Goal: Information Seeking & Learning: Check status

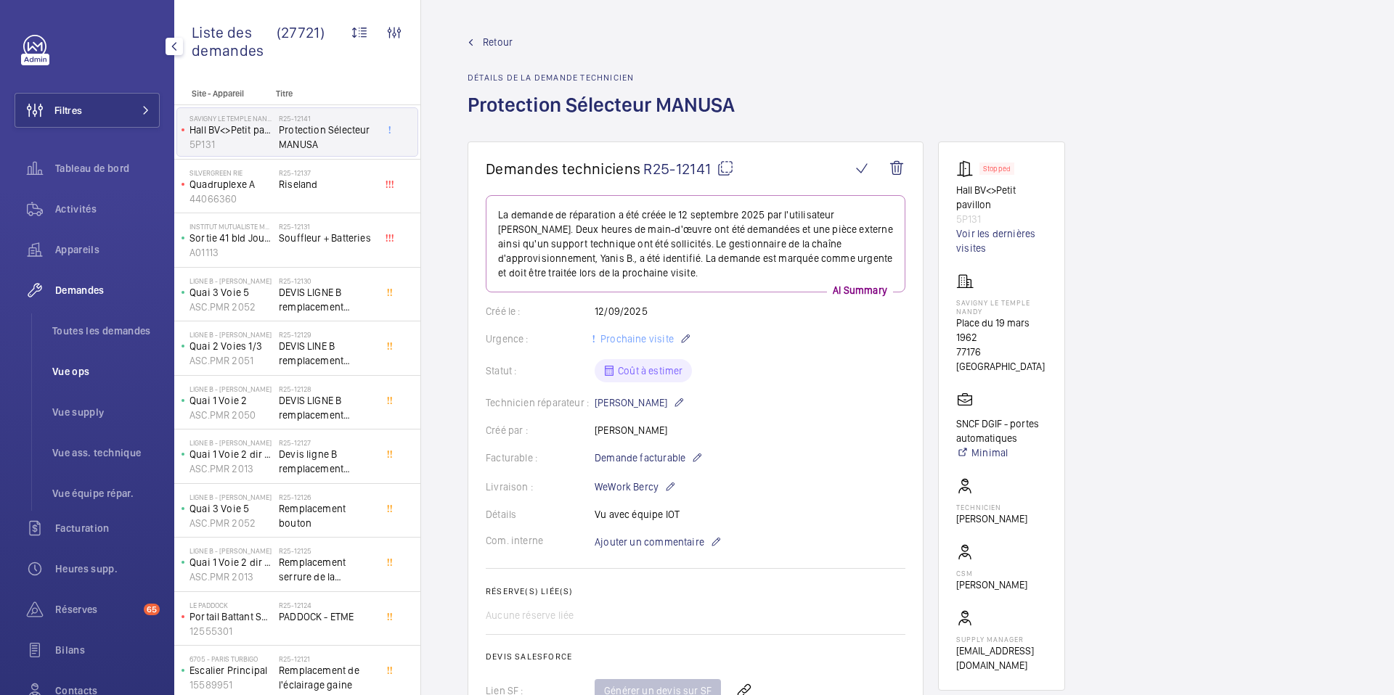
click at [89, 372] on span "Vue ops" at bounding box center [105, 371] width 107 height 15
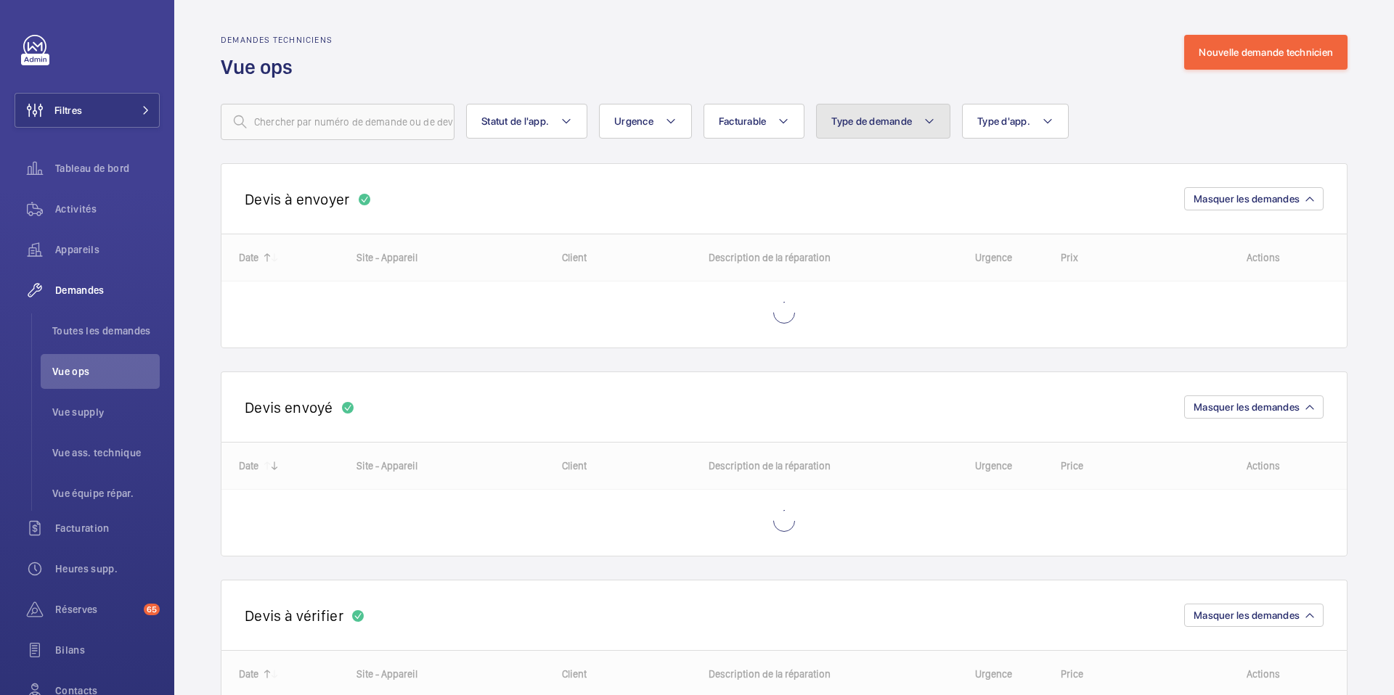
click at [867, 122] on span "Type de demande" at bounding box center [871, 121] width 81 height 12
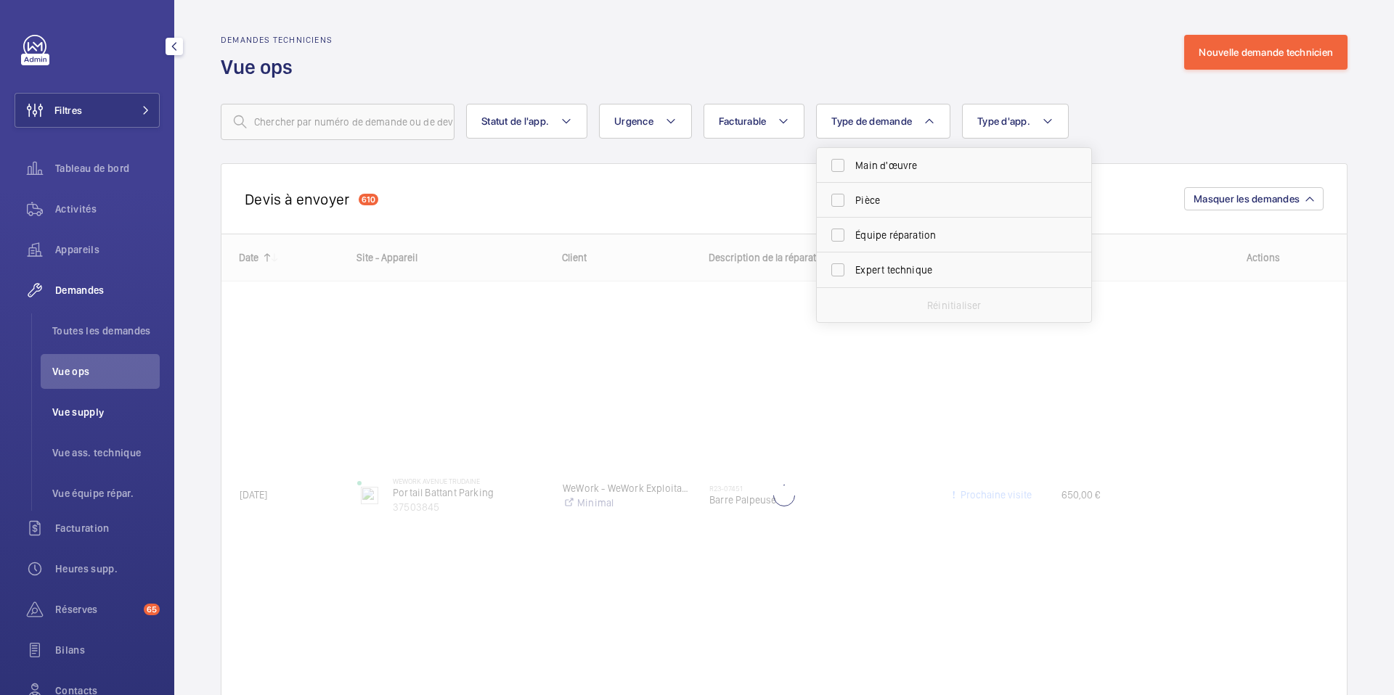
click at [94, 421] on li "Vue supply" at bounding box center [100, 412] width 119 height 35
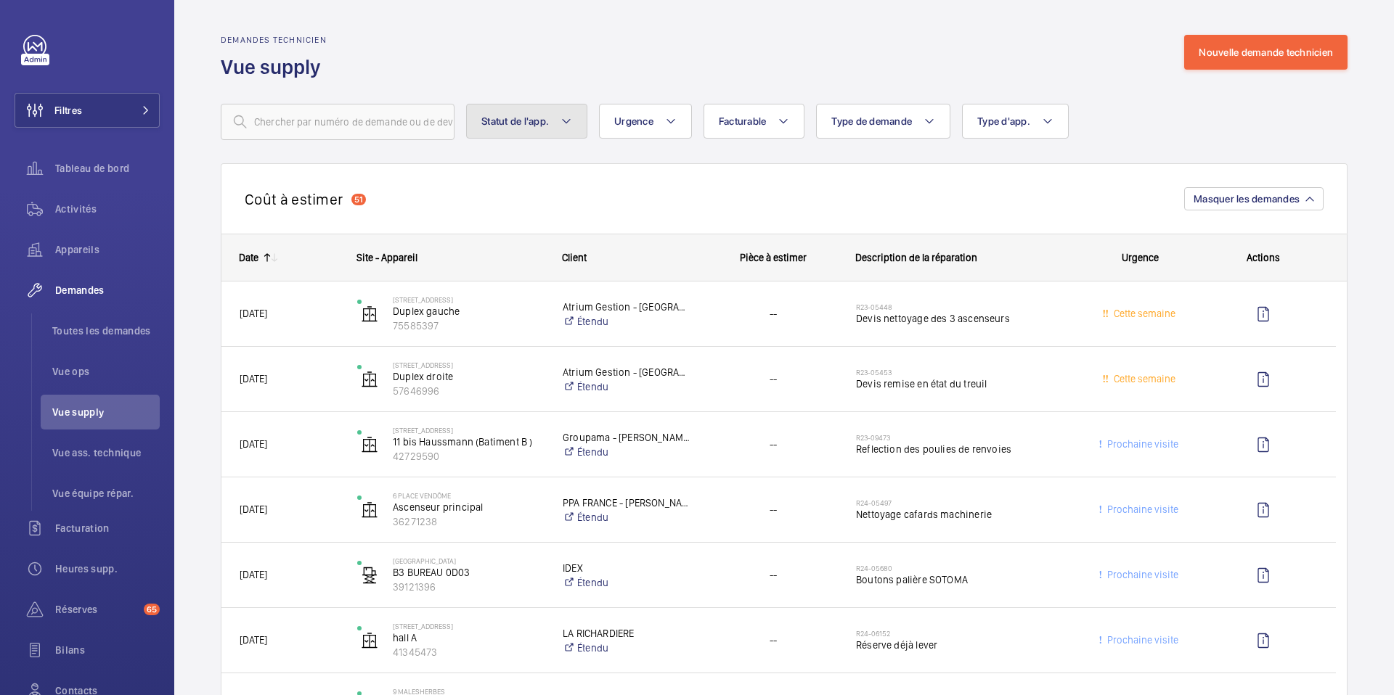
click at [525, 131] on button "Statut de l'app." at bounding box center [526, 121] width 121 height 35
click at [120, 331] on span "Toutes les demandes" at bounding box center [105, 331] width 107 height 15
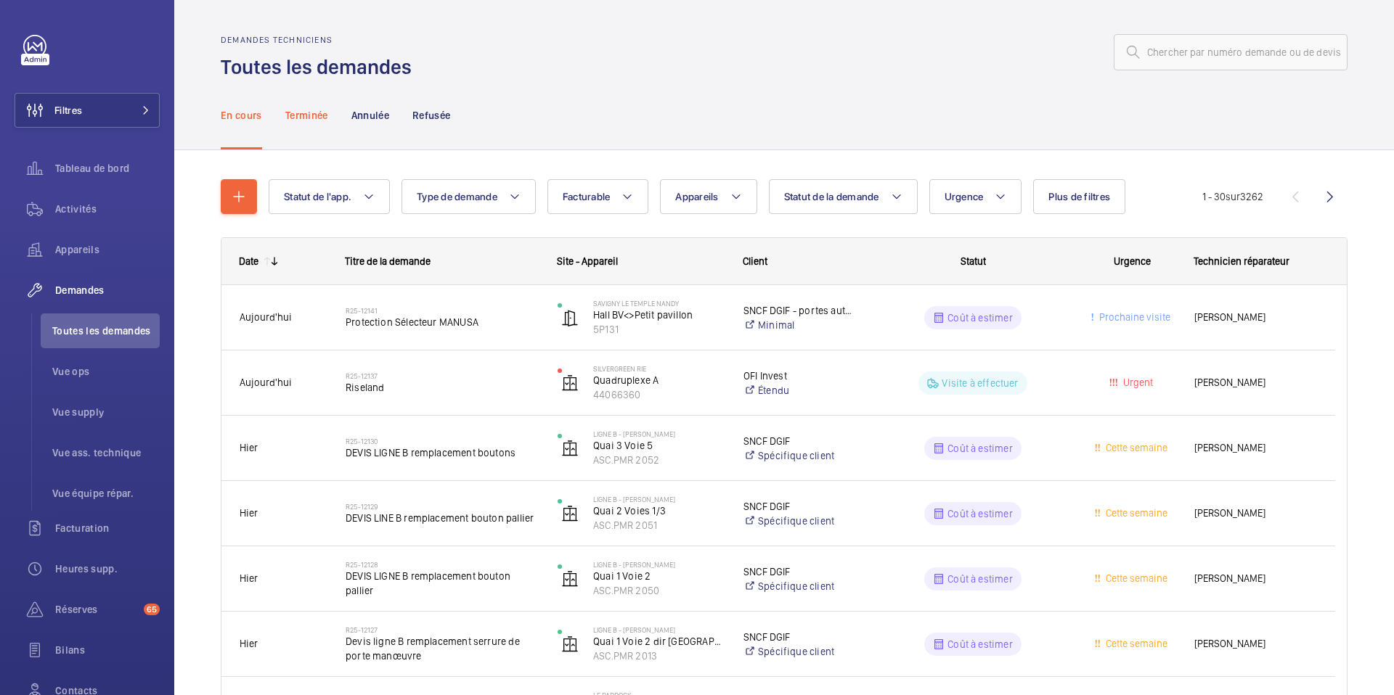
click at [308, 116] on p "Terminée" at bounding box center [306, 115] width 43 height 15
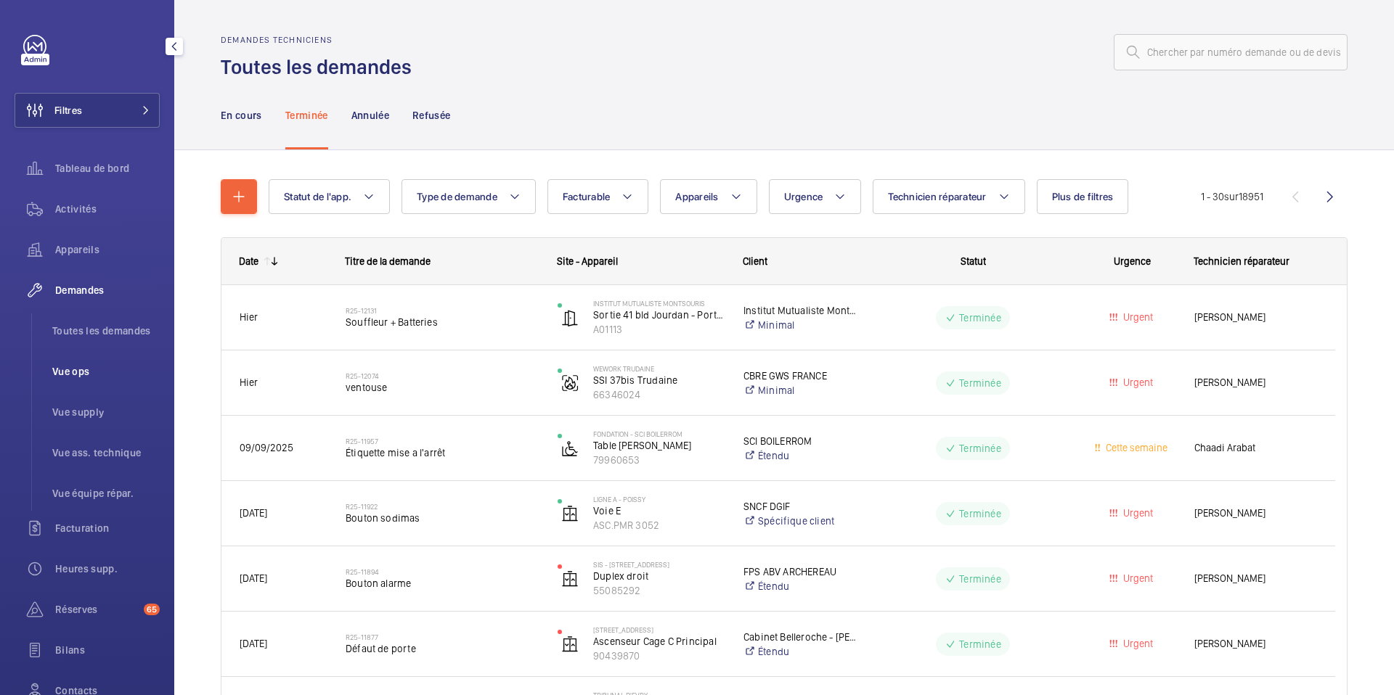
click at [98, 374] on span "Vue ops" at bounding box center [105, 371] width 107 height 15
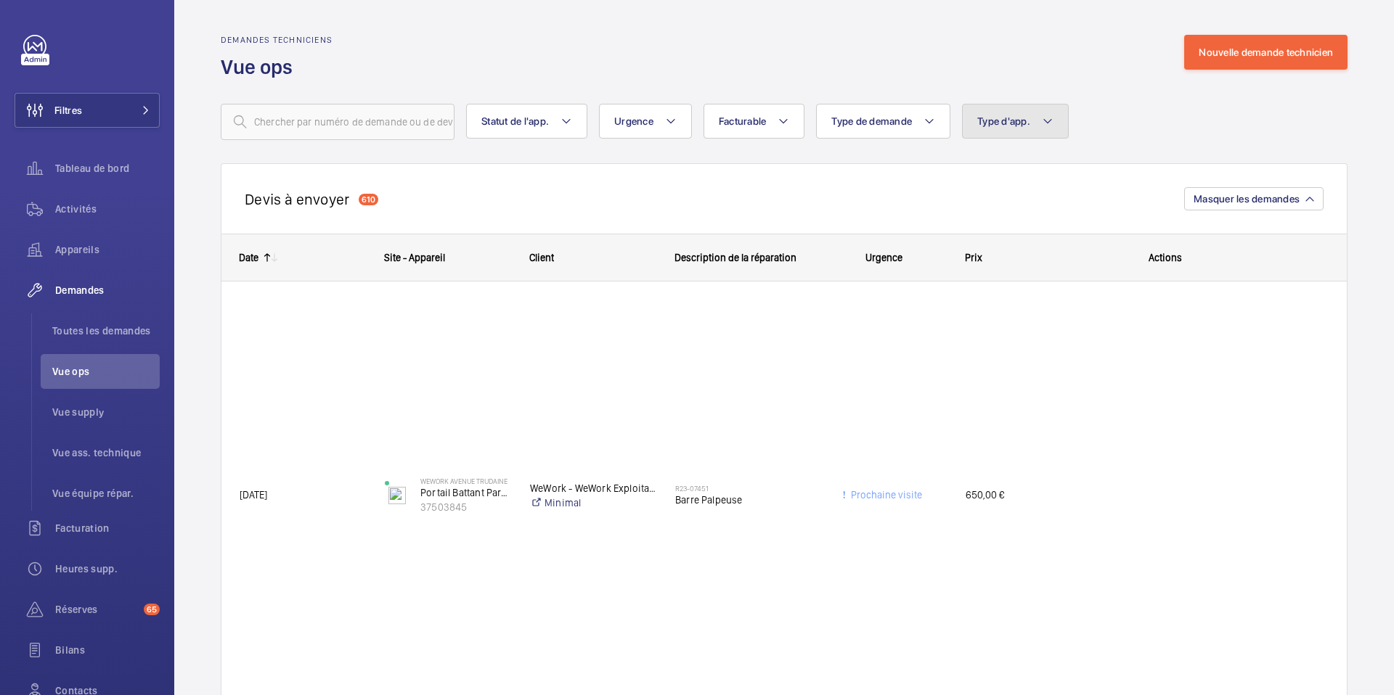
click at [974, 117] on button "Type d'app." at bounding box center [1015, 121] width 107 height 35
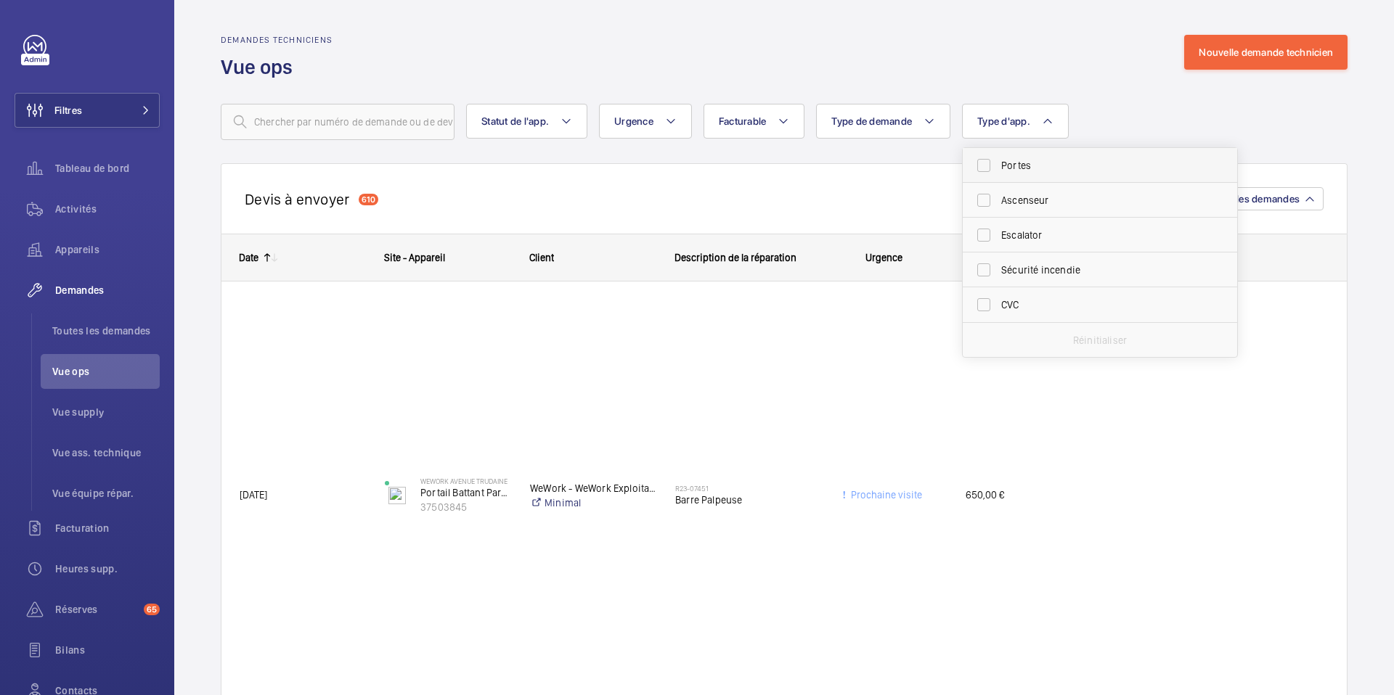
click at [1003, 167] on span "Portes" at bounding box center [1101, 165] width 200 height 15
click at [998, 167] on input "Portes" at bounding box center [983, 165] width 29 height 29
checkbox input "true"
click at [381, 127] on input "text" at bounding box center [338, 122] width 234 height 36
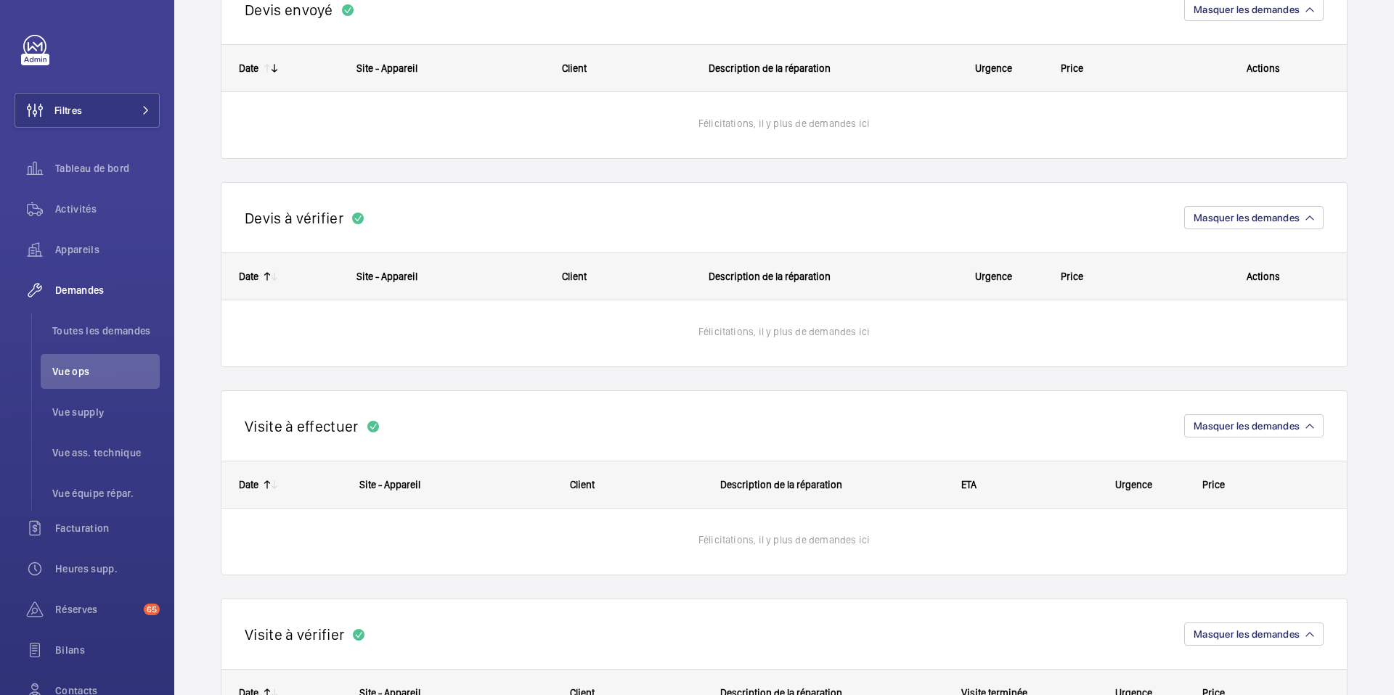
scroll to position [883, 0]
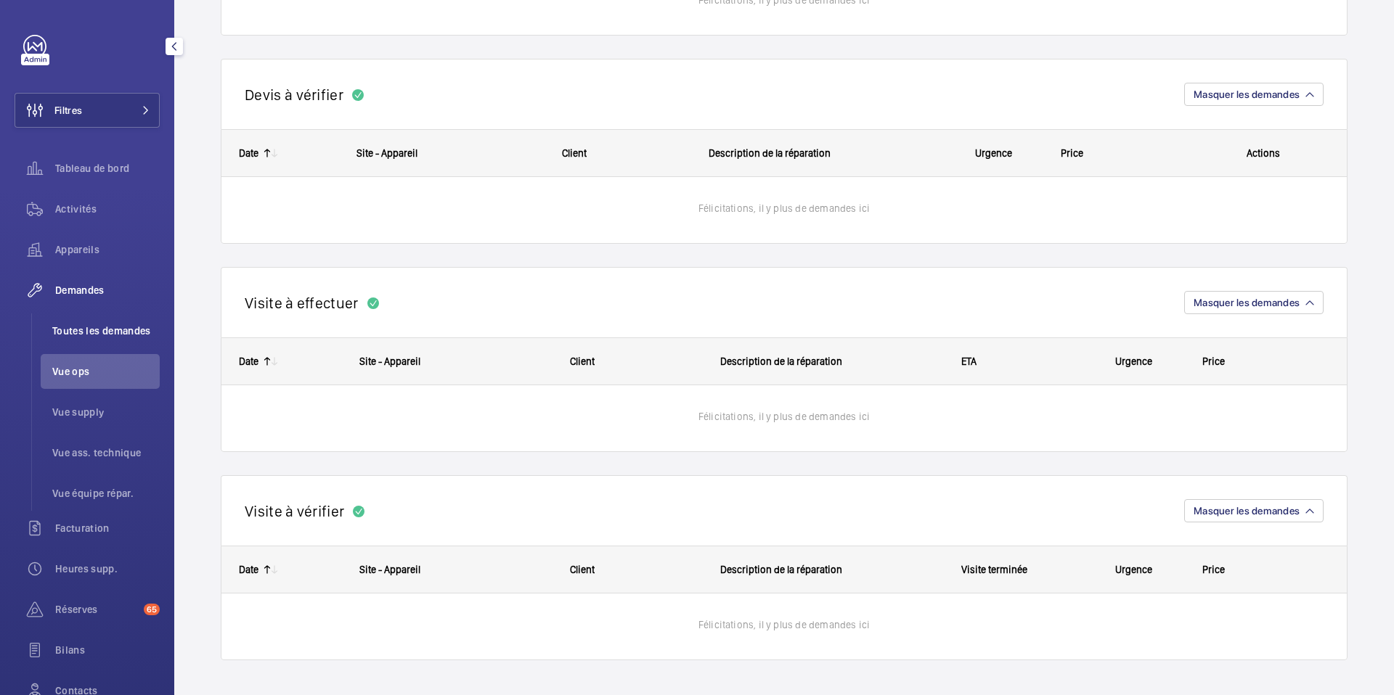
type input "montsour"
click at [91, 332] on span "Toutes les demandes" at bounding box center [105, 331] width 107 height 15
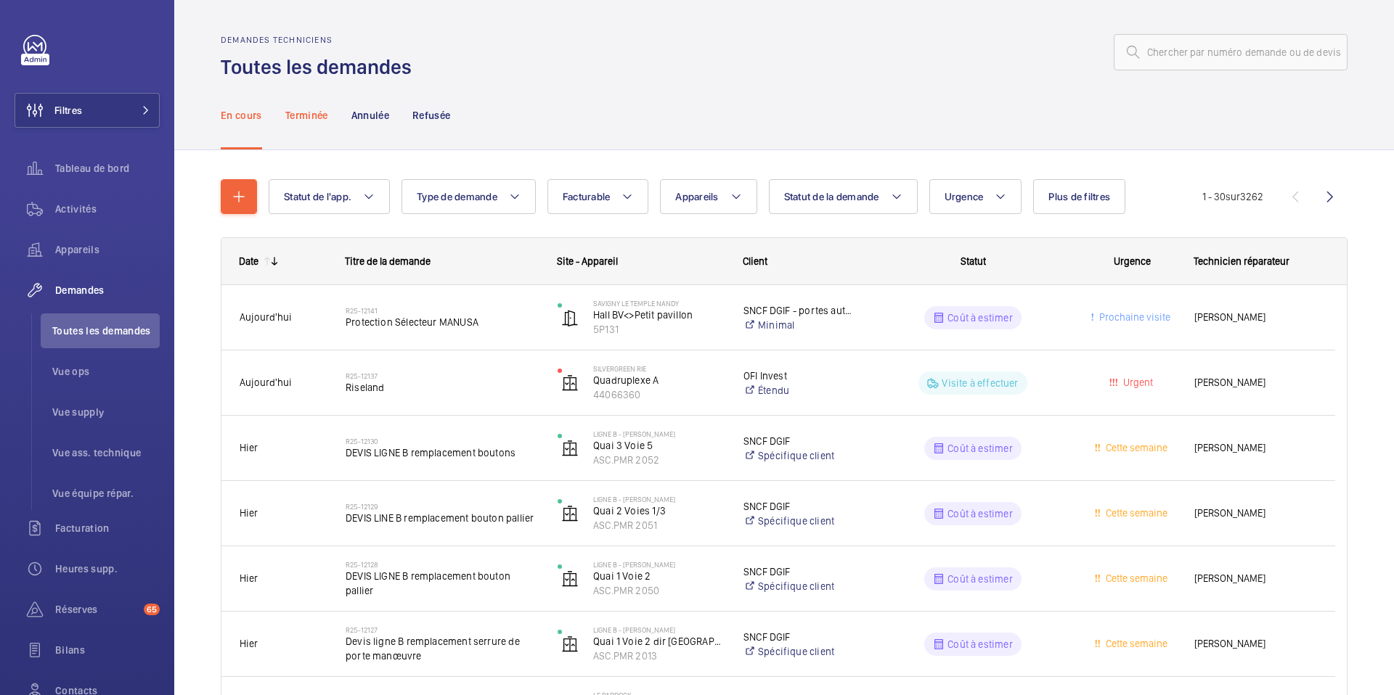
click at [322, 113] on p "Terminée" at bounding box center [306, 115] width 43 height 15
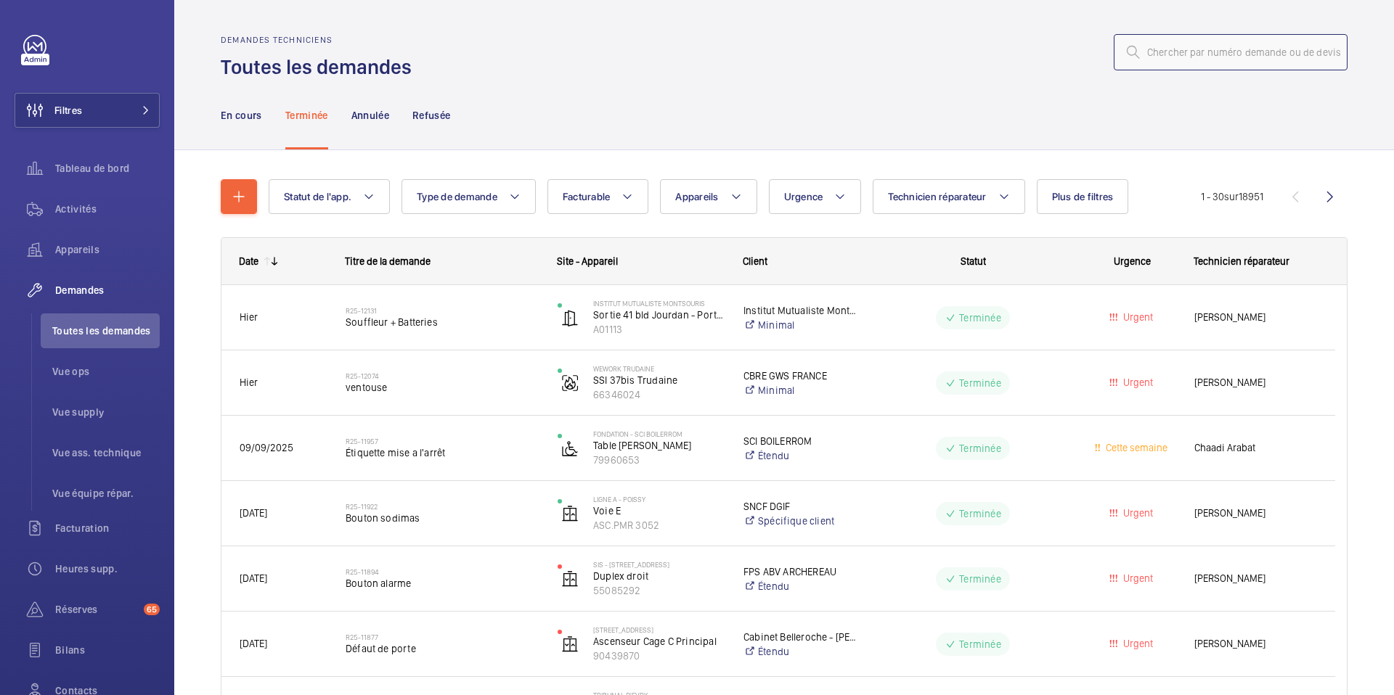
click at [1213, 53] on input "text" at bounding box center [1231, 52] width 234 height 36
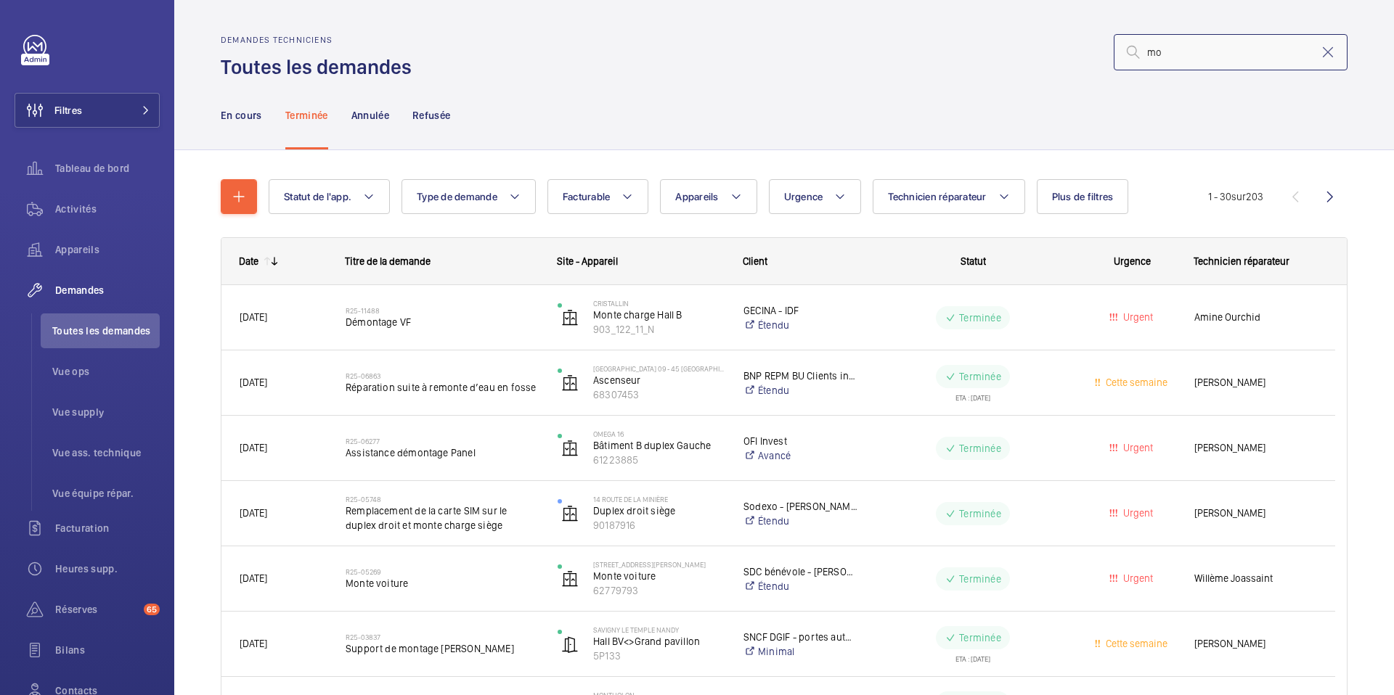
type input "m"
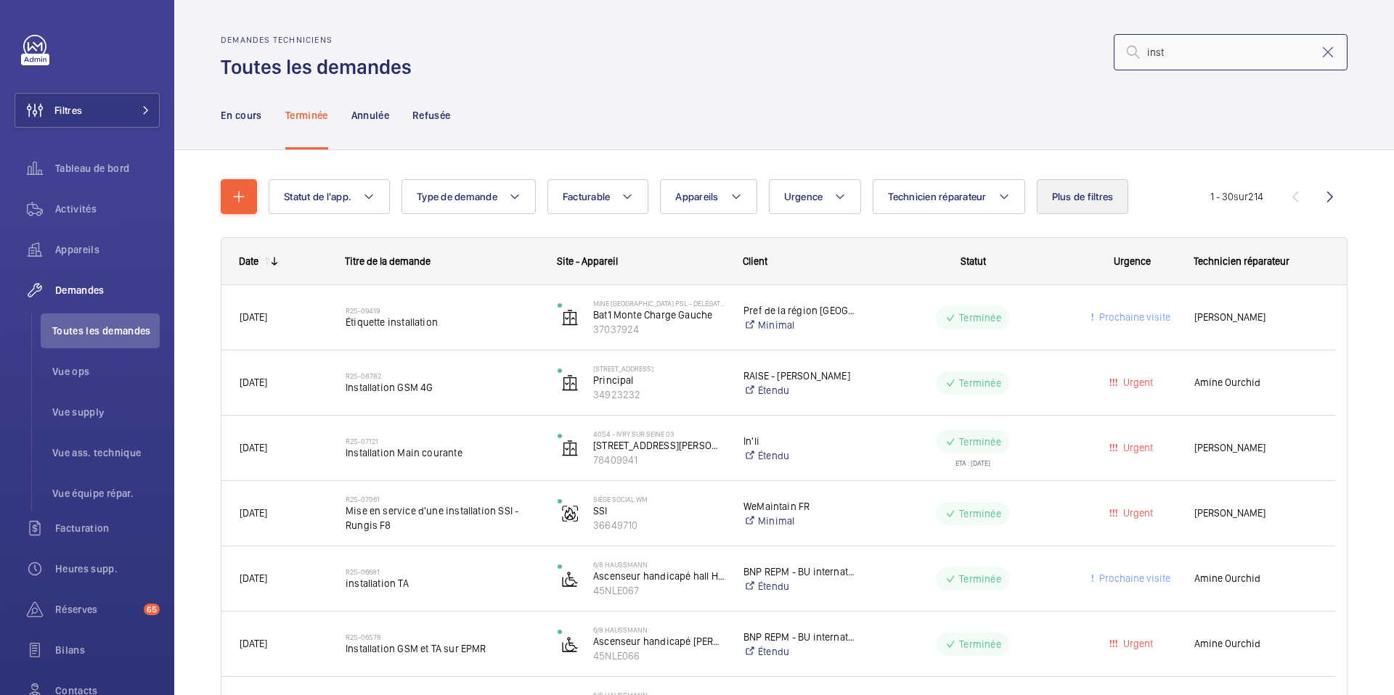
type input "inst"
click at [1074, 201] on span "Plus de filtres" at bounding box center [1083, 197] width 62 height 12
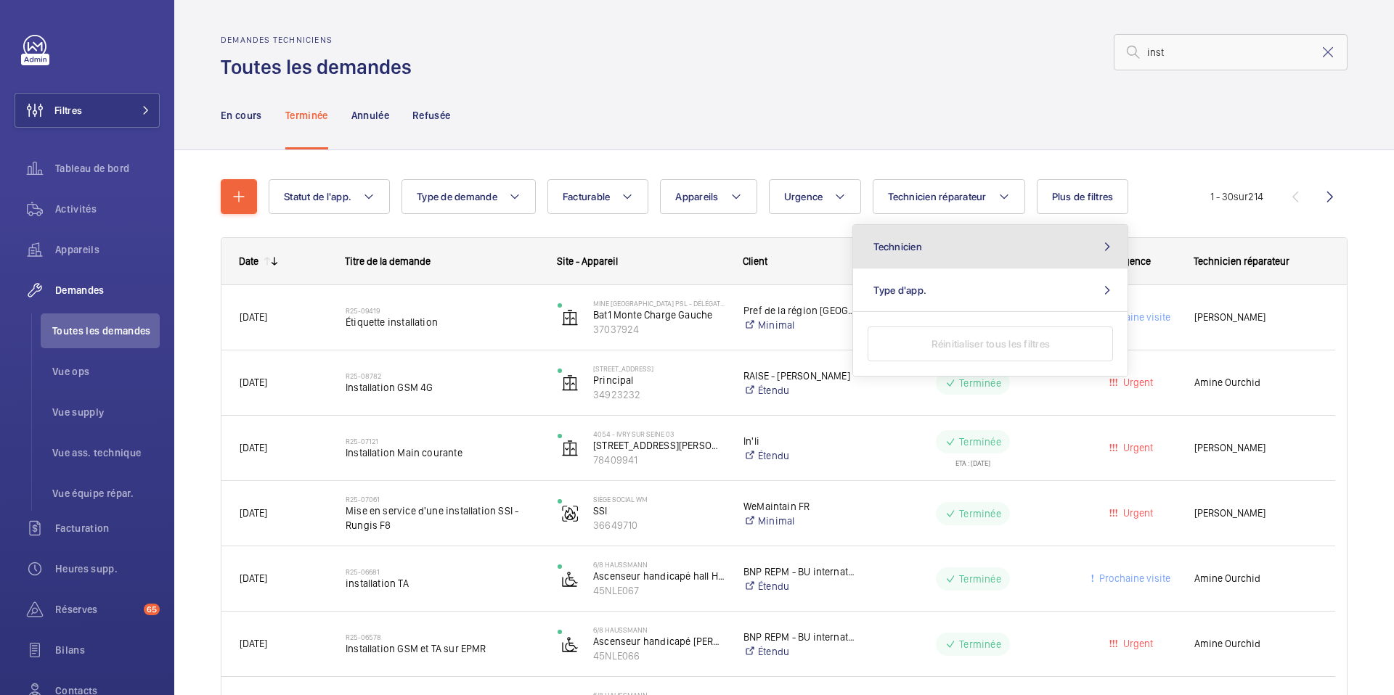
click at [1059, 253] on button "Technicien" at bounding box center [990, 247] width 274 height 44
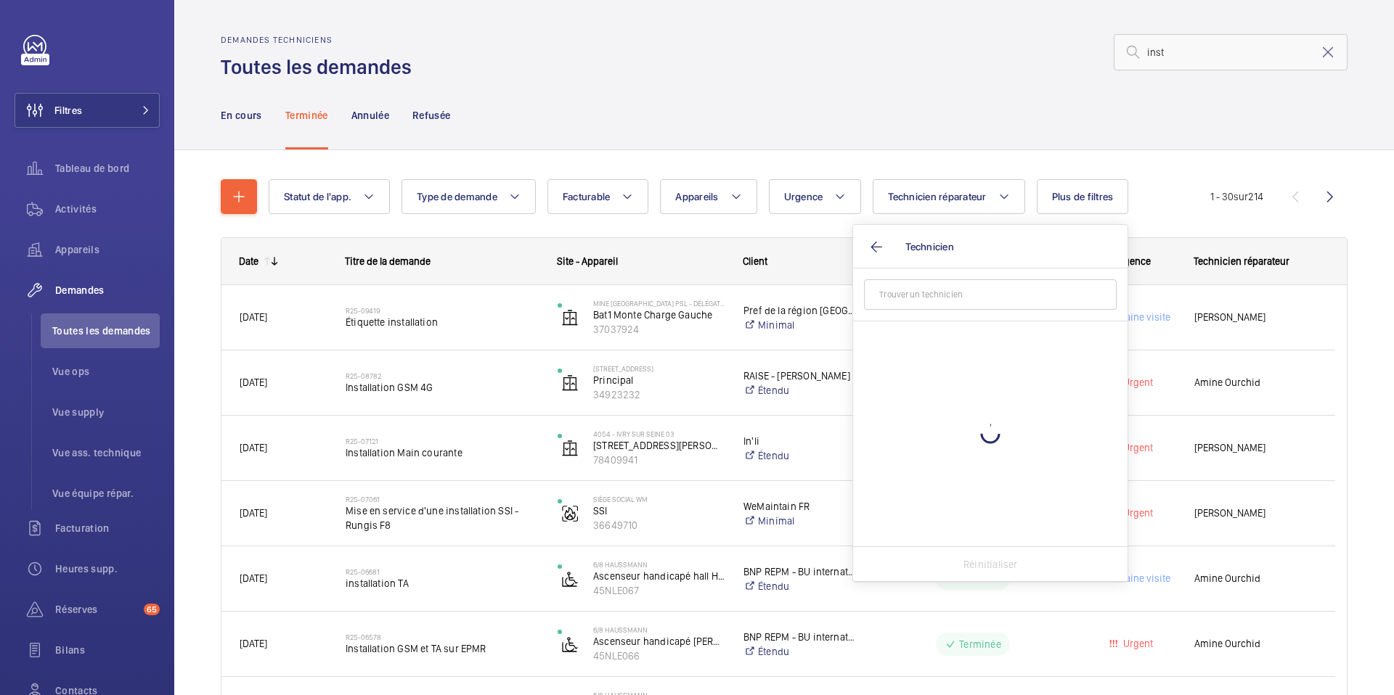
click at [1004, 297] on input "text" at bounding box center [990, 294] width 253 height 30
type input "yama"
click at [1012, 340] on span "[PERSON_NAME] ni" at bounding box center [991, 339] width 200 height 15
click at [889, 340] on input "[PERSON_NAME] ni" at bounding box center [874, 339] width 29 height 29
checkbox input "true"
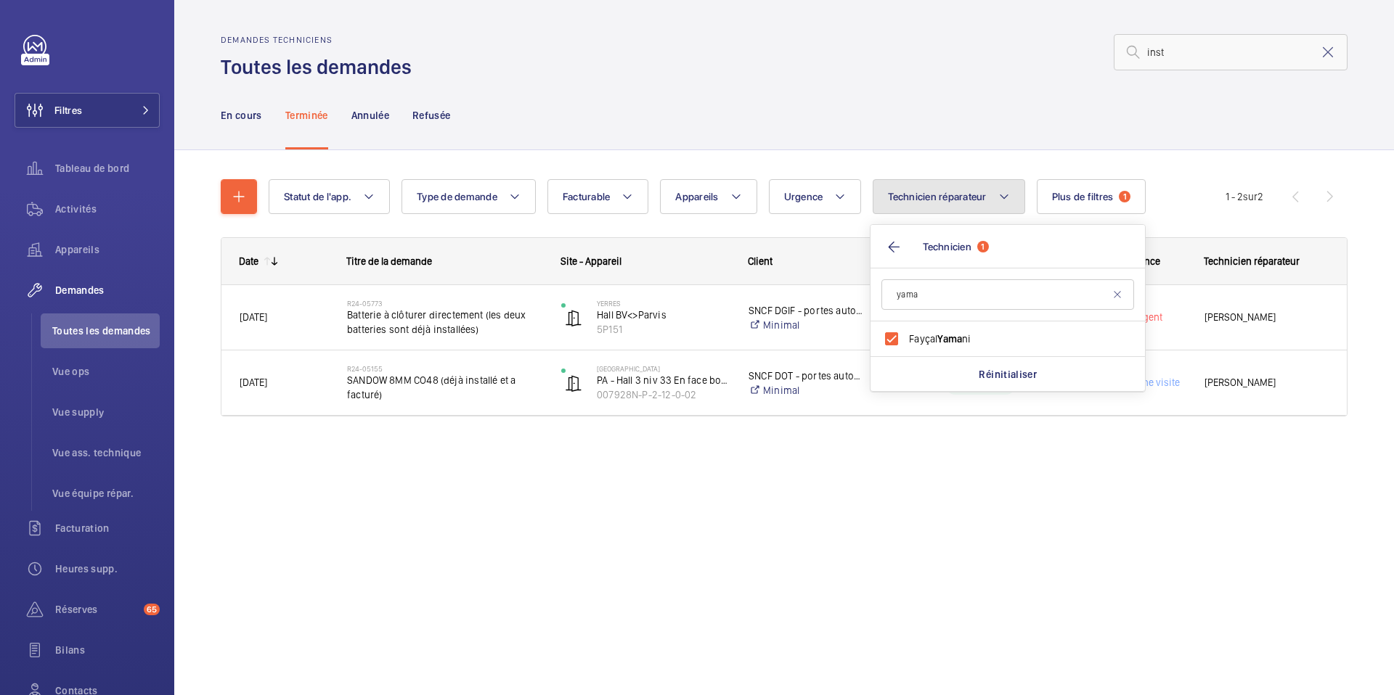
click at [977, 192] on span "Technicien réparateur" at bounding box center [937, 197] width 98 height 12
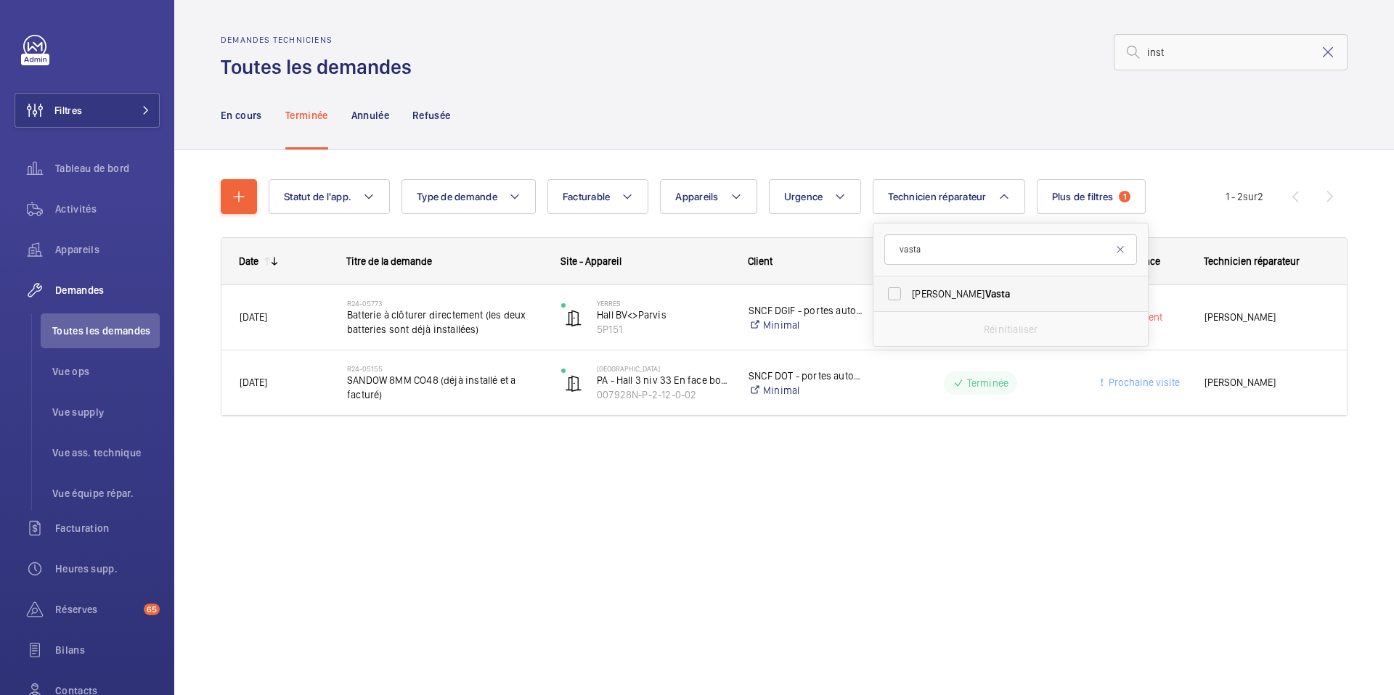
type input "vasta"
click at [985, 295] on span "Vasta" at bounding box center [997, 294] width 25 height 12
click at [909, 295] on input "[PERSON_NAME]" at bounding box center [894, 293] width 29 height 29
checkbox input "true"
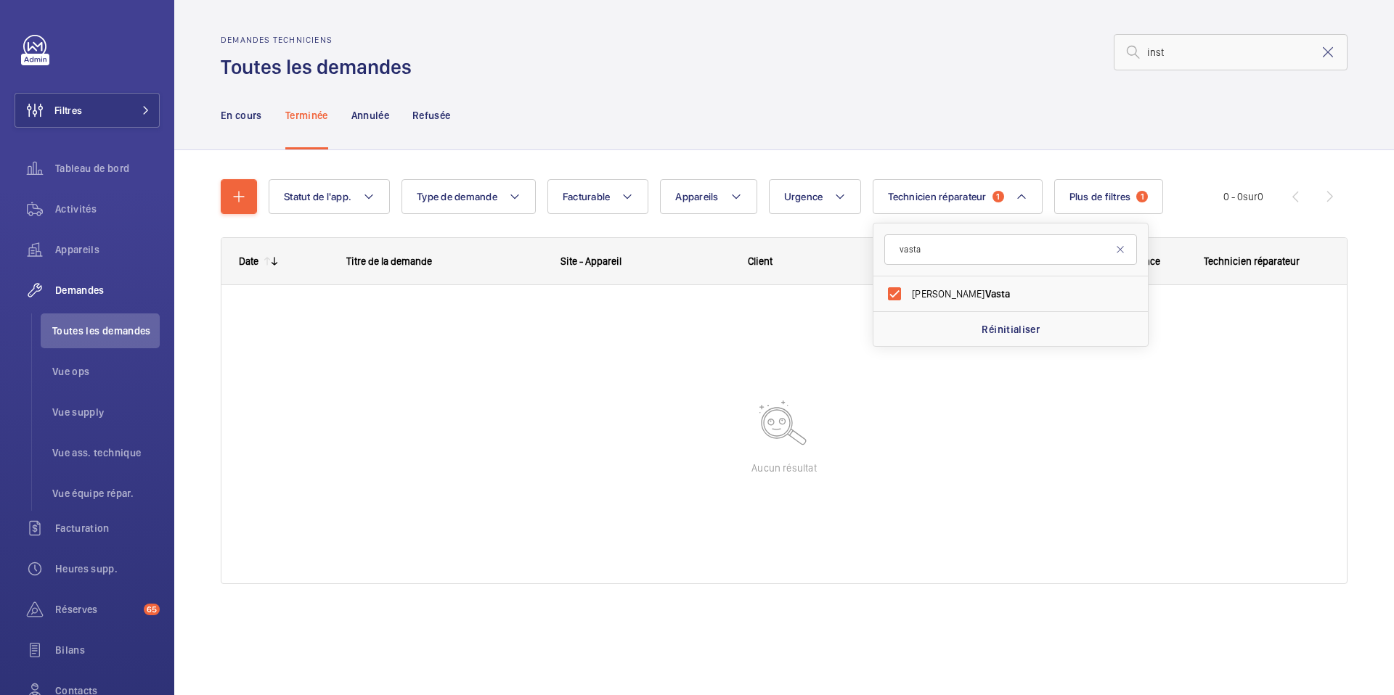
click at [1161, 121] on div "En cours Terminée Annulée Refusée" at bounding box center [784, 115] width 1127 height 69
click at [1098, 200] on span "Plus de filtres" at bounding box center [1100, 197] width 62 height 12
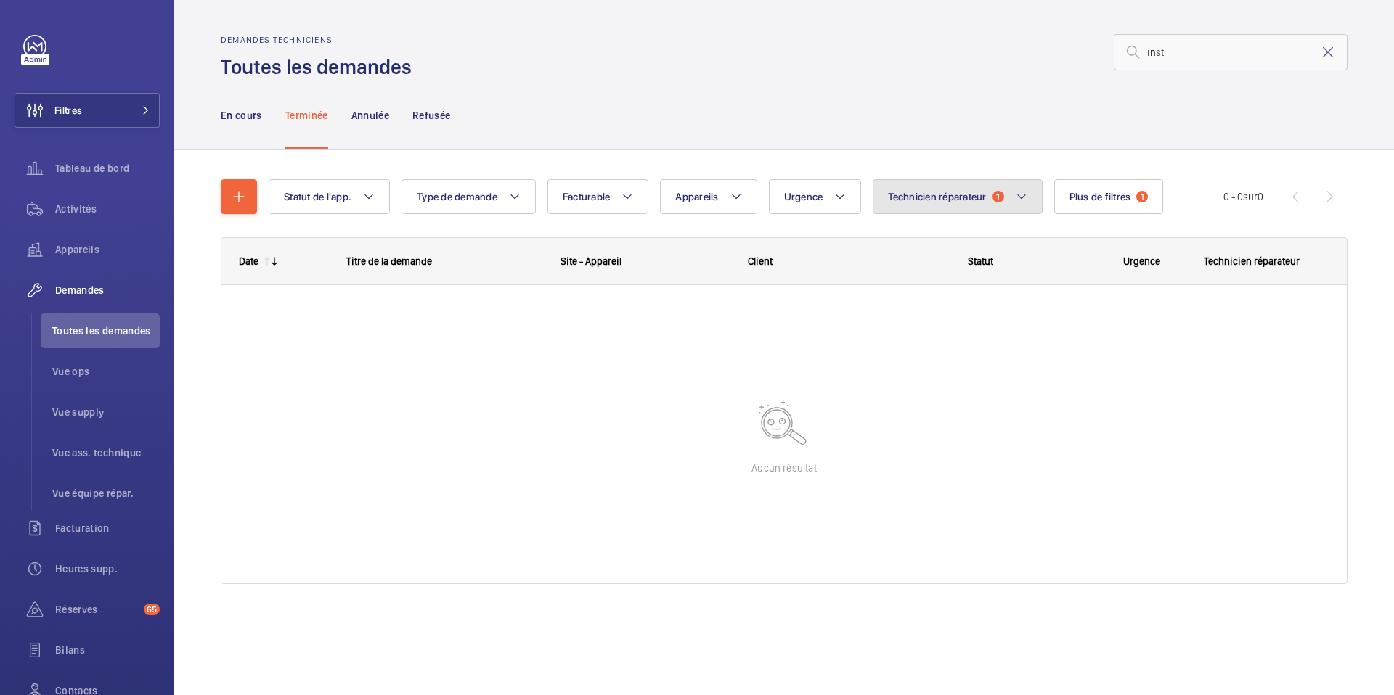
click at [1032, 191] on button "Technicien réparateur 1" at bounding box center [957, 196] width 169 height 35
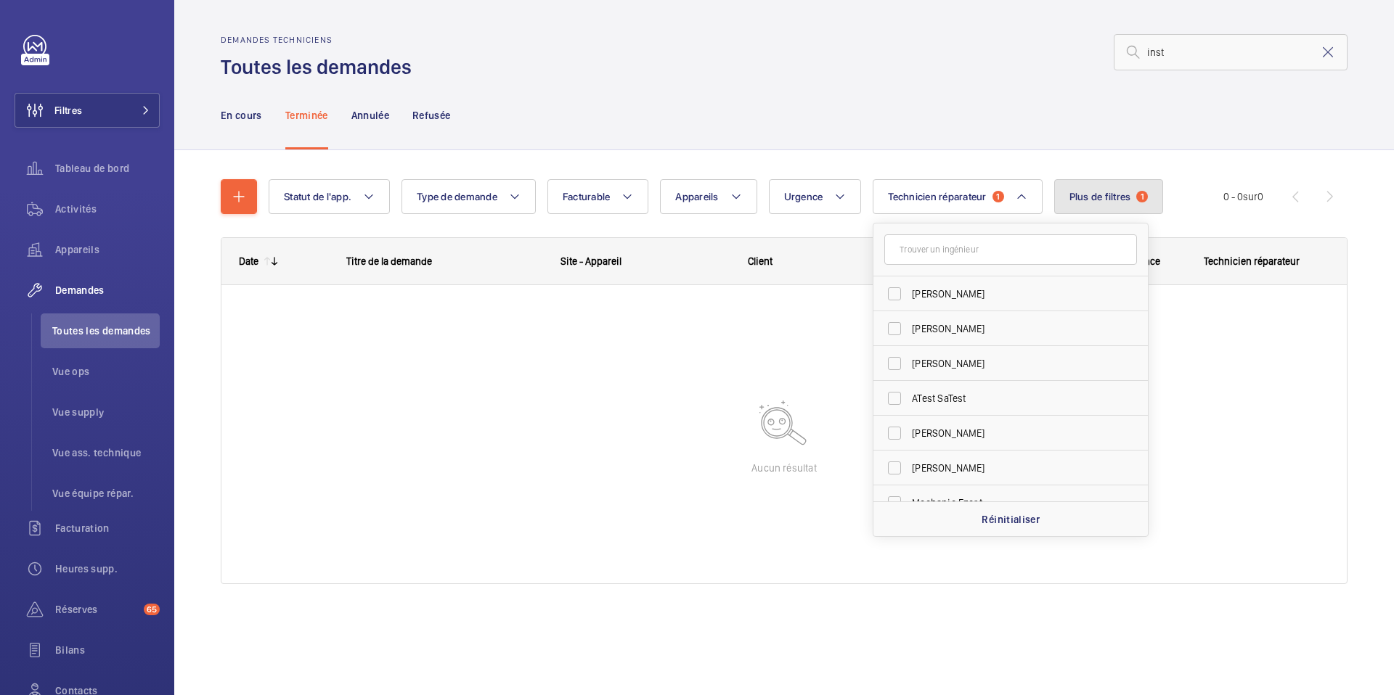
click at [1116, 196] on span "Plus de filtres" at bounding box center [1100, 197] width 62 height 12
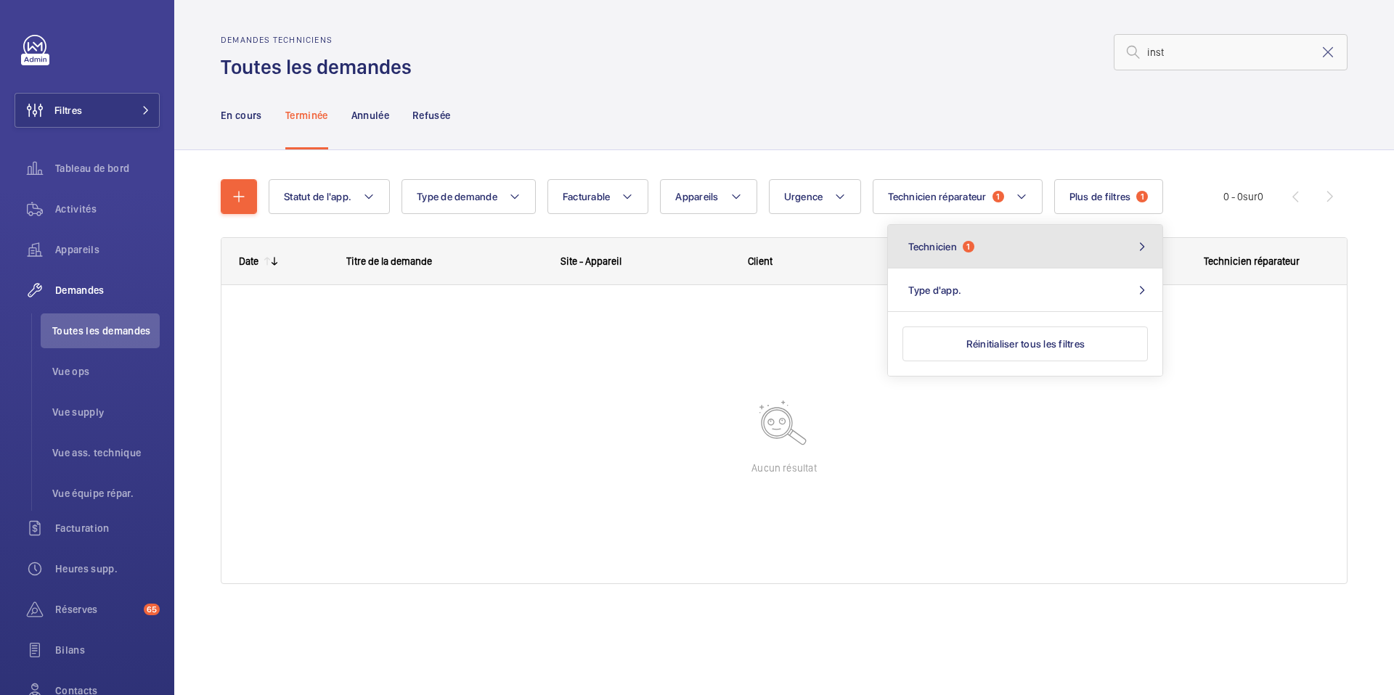
click at [1100, 237] on button "Technicien 1" at bounding box center [1025, 247] width 274 height 44
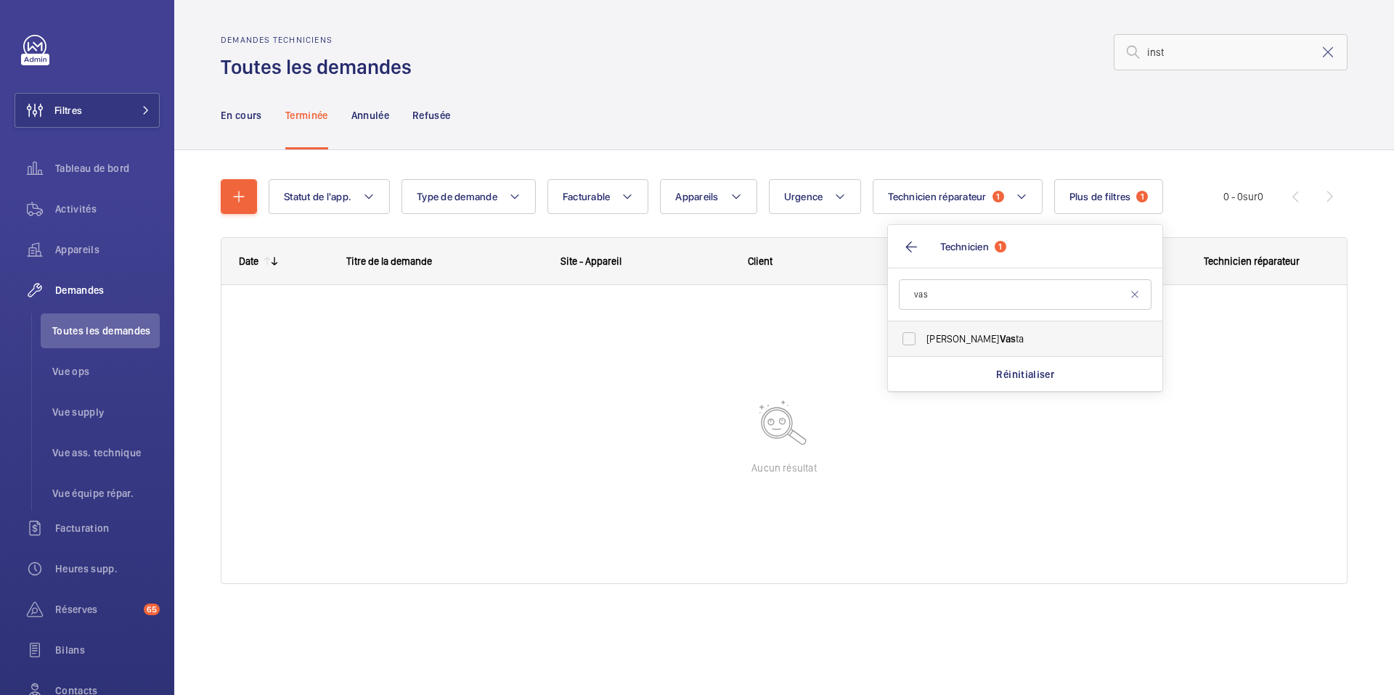
type input "vas"
click at [1019, 343] on span "[PERSON_NAME] ta" at bounding box center [1026, 339] width 200 height 15
click at [923, 343] on input "[PERSON_NAME] ta" at bounding box center [908, 339] width 29 height 29
checkbox input "true"
click at [950, 197] on span "Technicien réparateur" at bounding box center [937, 197] width 98 height 12
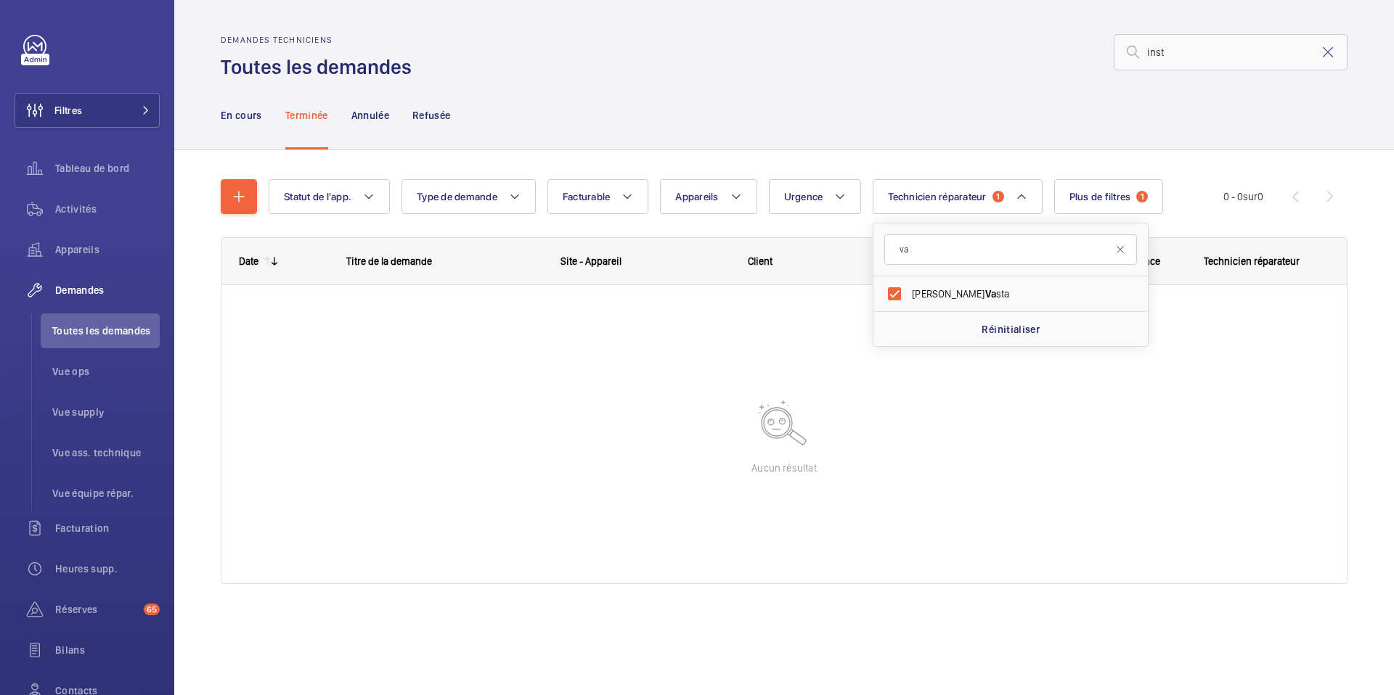
type input "v"
type input "yam"
click at [998, 287] on span "[PERSON_NAME] ani" at bounding box center [1012, 294] width 200 height 15
click at [909, 287] on input "[PERSON_NAME] ani" at bounding box center [894, 293] width 29 height 29
checkbox input "true"
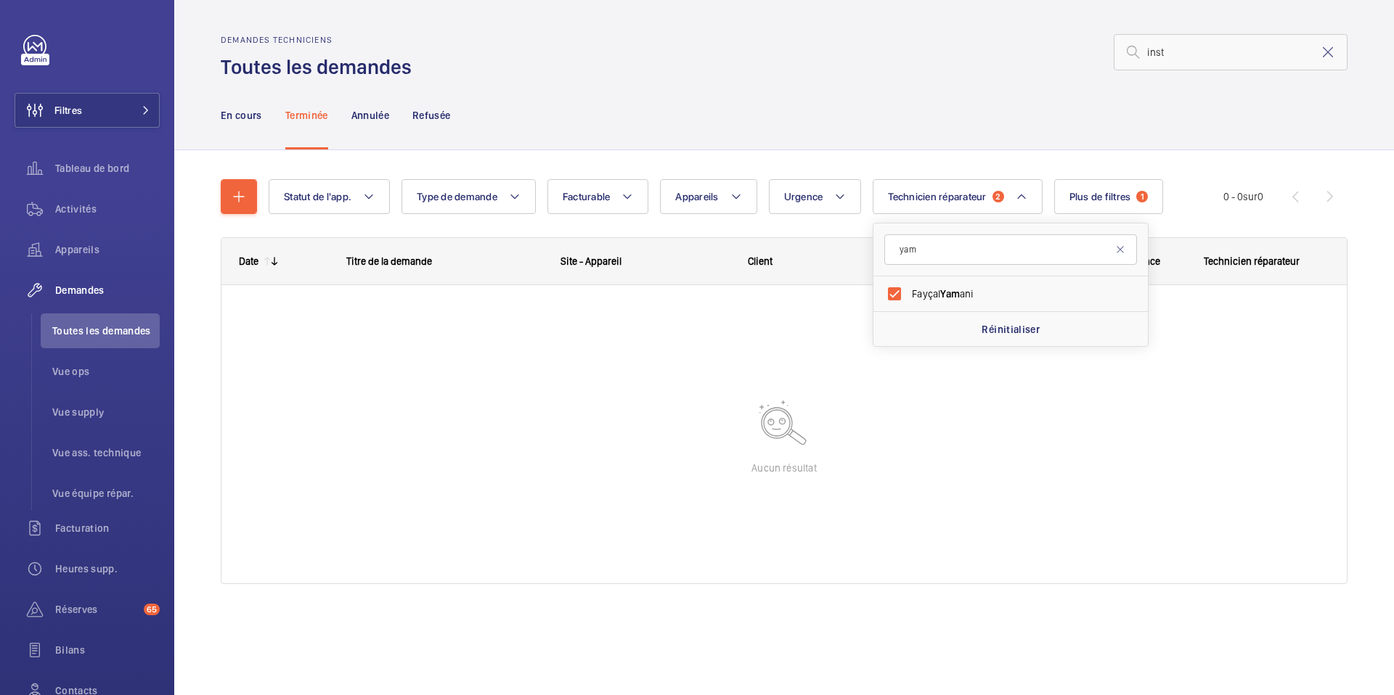
click at [1111, 156] on div "Statut de l'app. Type de demande Facturable Appareils Urgence Technicien répara…" at bounding box center [784, 387] width 1127 height 463
click at [1109, 195] on span "Plus de filtres" at bounding box center [1100, 197] width 62 height 12
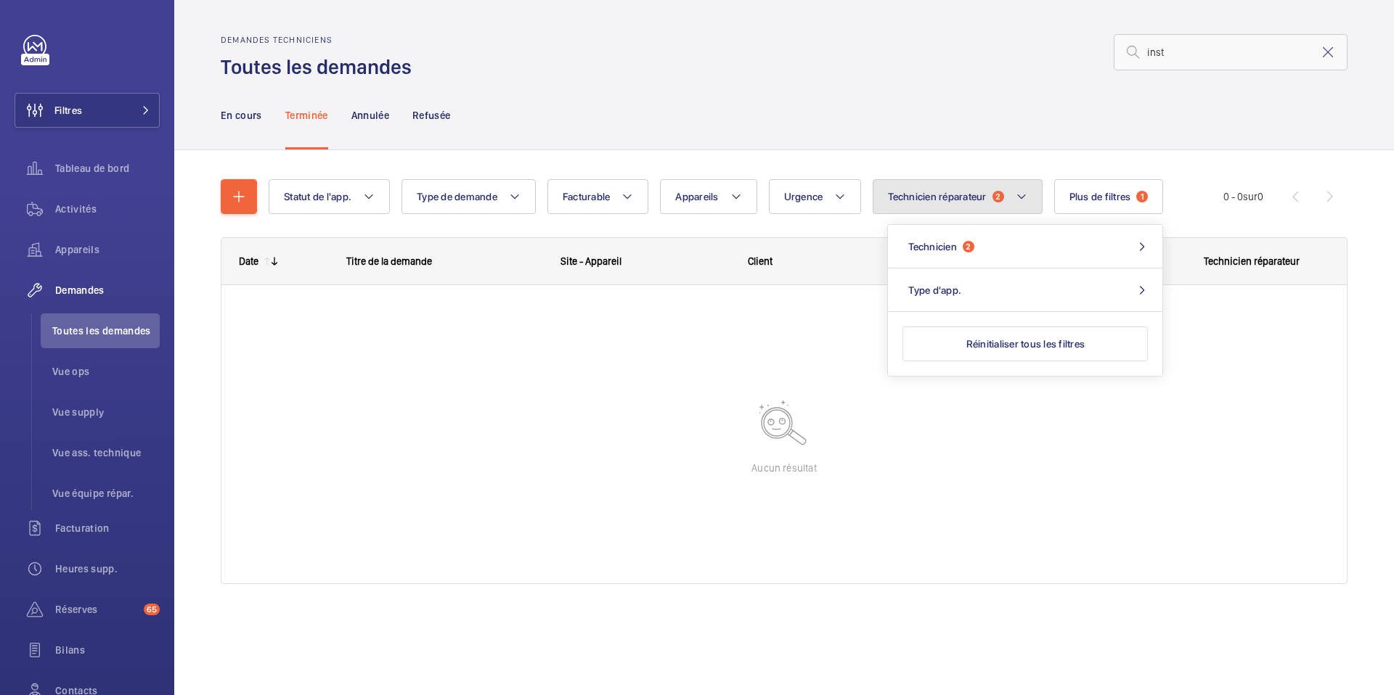
click at [1022, 195] on mat-icon at bounding box center [1022, 196] width 12 height 17
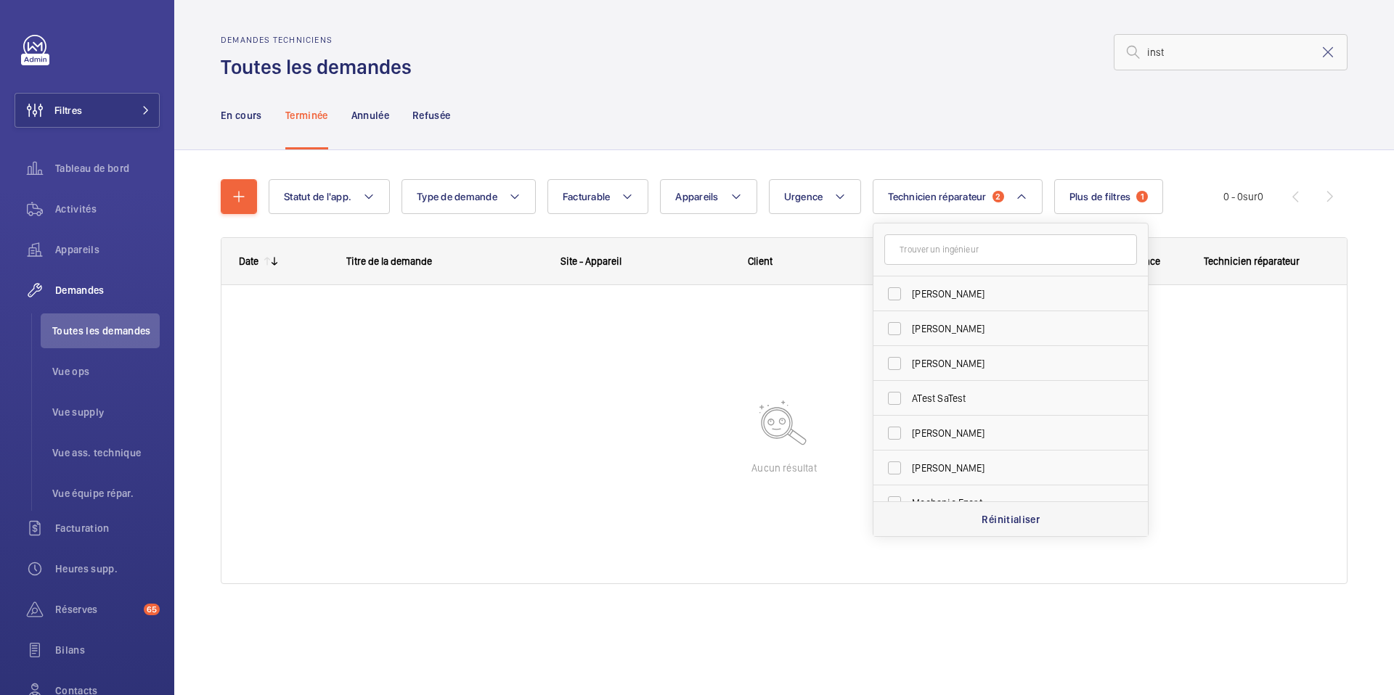
click at [990, 516] on p "Réinitialiser" at bounding box center [1011, 520] width 58 height 15
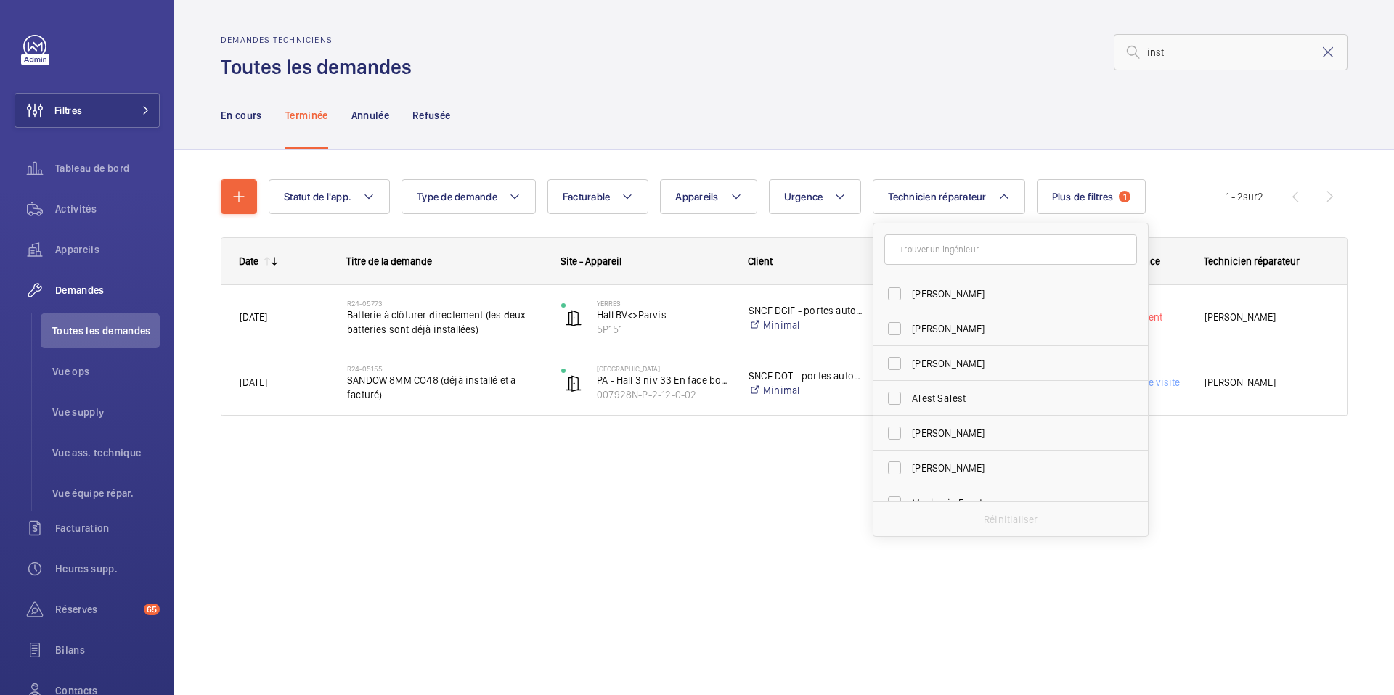
click at [993, 128] on div "En cours Terminée Annulée Refusée" at bounding box center [784, 115] width 1127 height 69
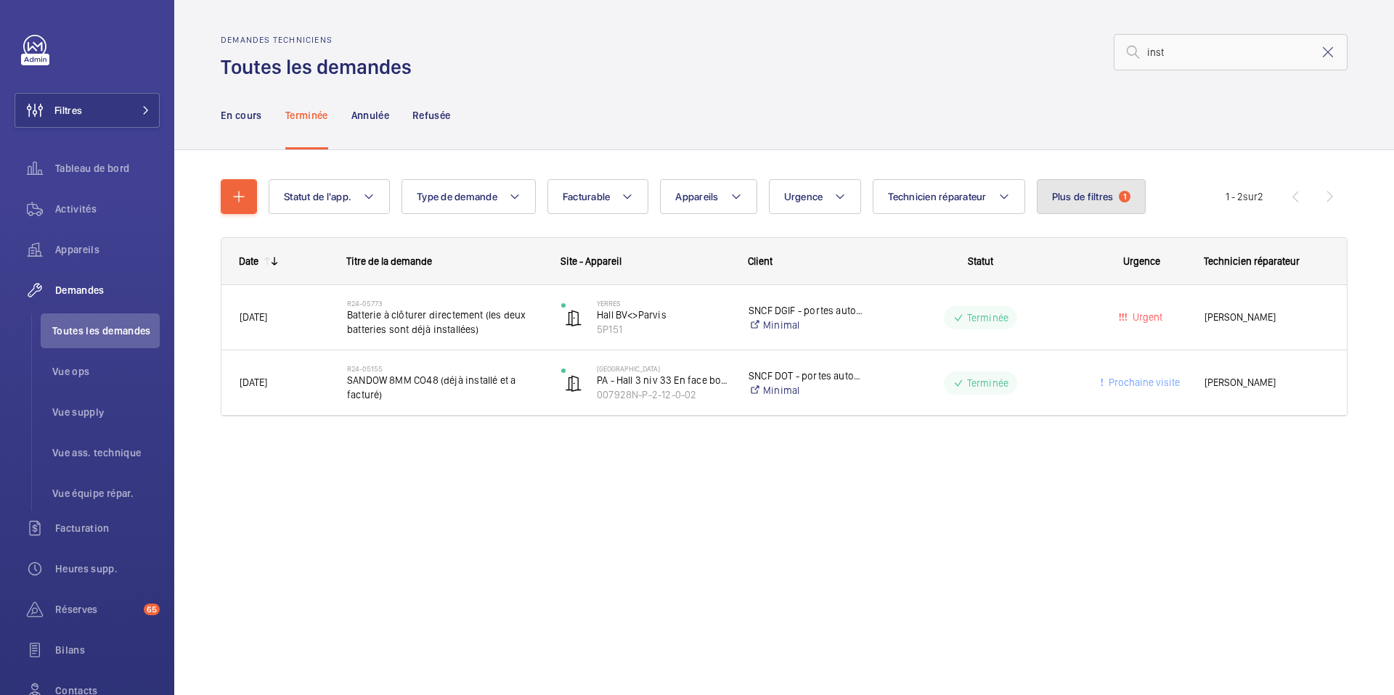
click at [1082, 191] on span "Plus de filtres" at bounding box center [1083, 197] width 62 height 12
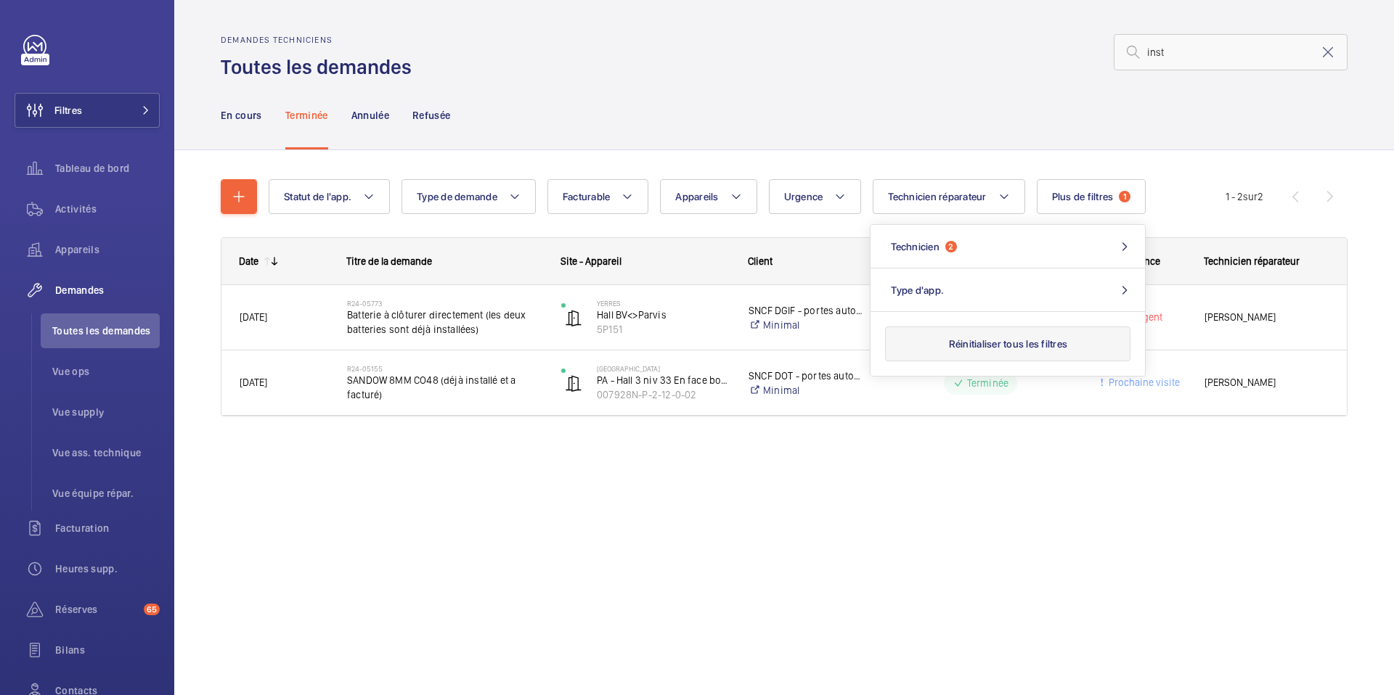
click at [1003, 339] on button "Réinitialiser tous les filtres" at bounding box center [1007, 344] width 245 height 35
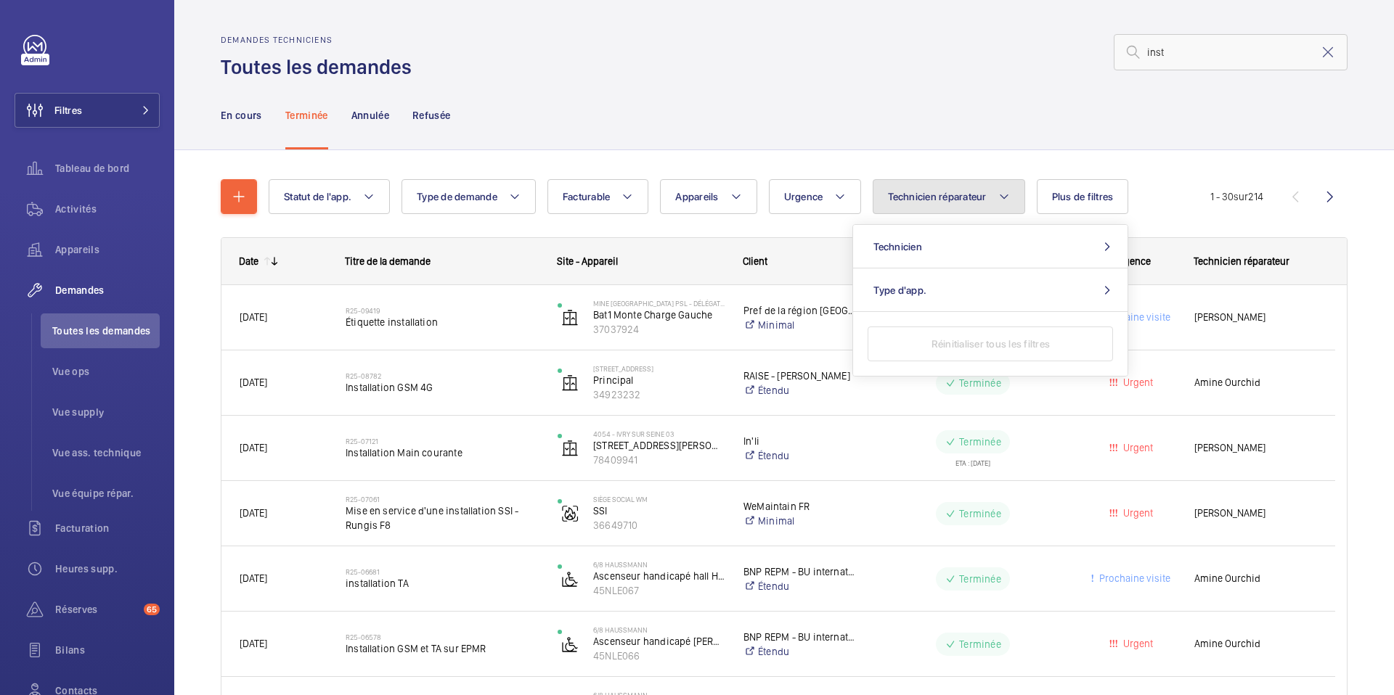
click at [986, 195] on span "Technicien réparateur" at bounding box center [937, 197] width 98 height 12
type input "yama"
click at [958, 292] on span "Yama" at bounding box center [952, 294] width 25 height 12
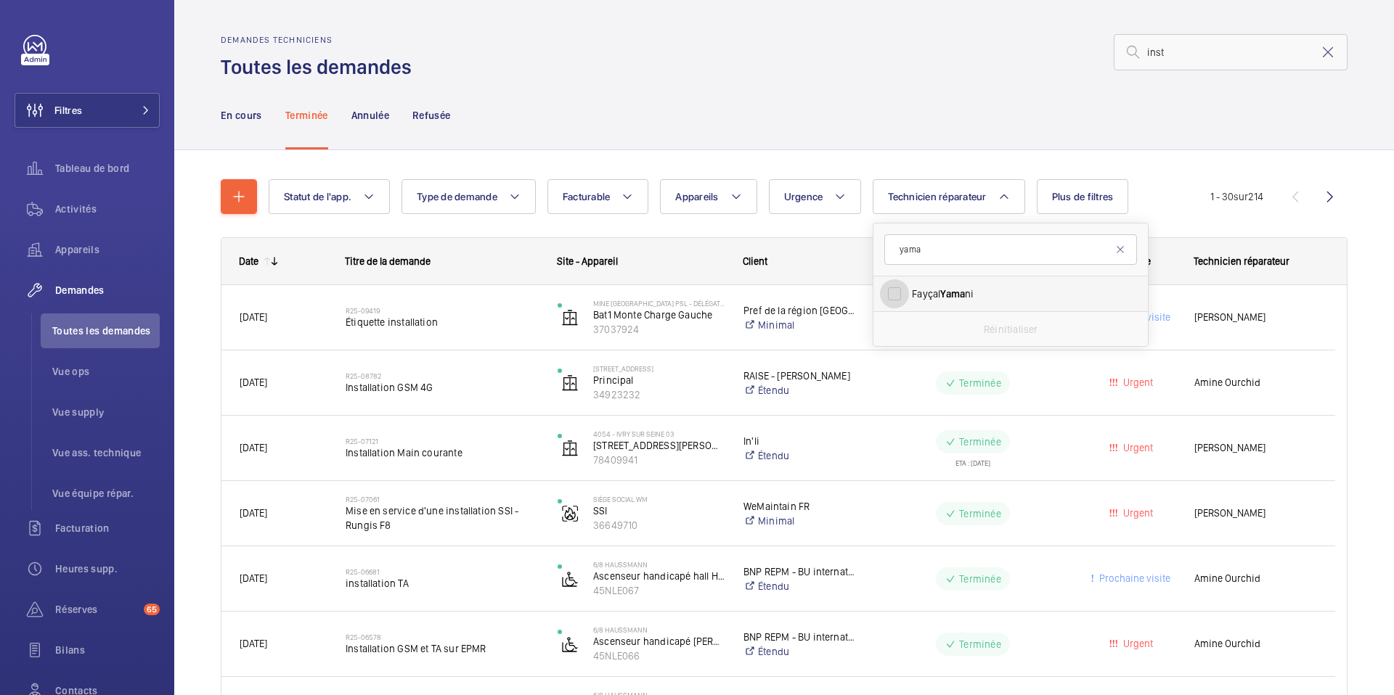
click at [909, 292] on input "[PERSON_NAME] ni" at bounding box center [894, 293] width 29 height 29
checkbox input "true"
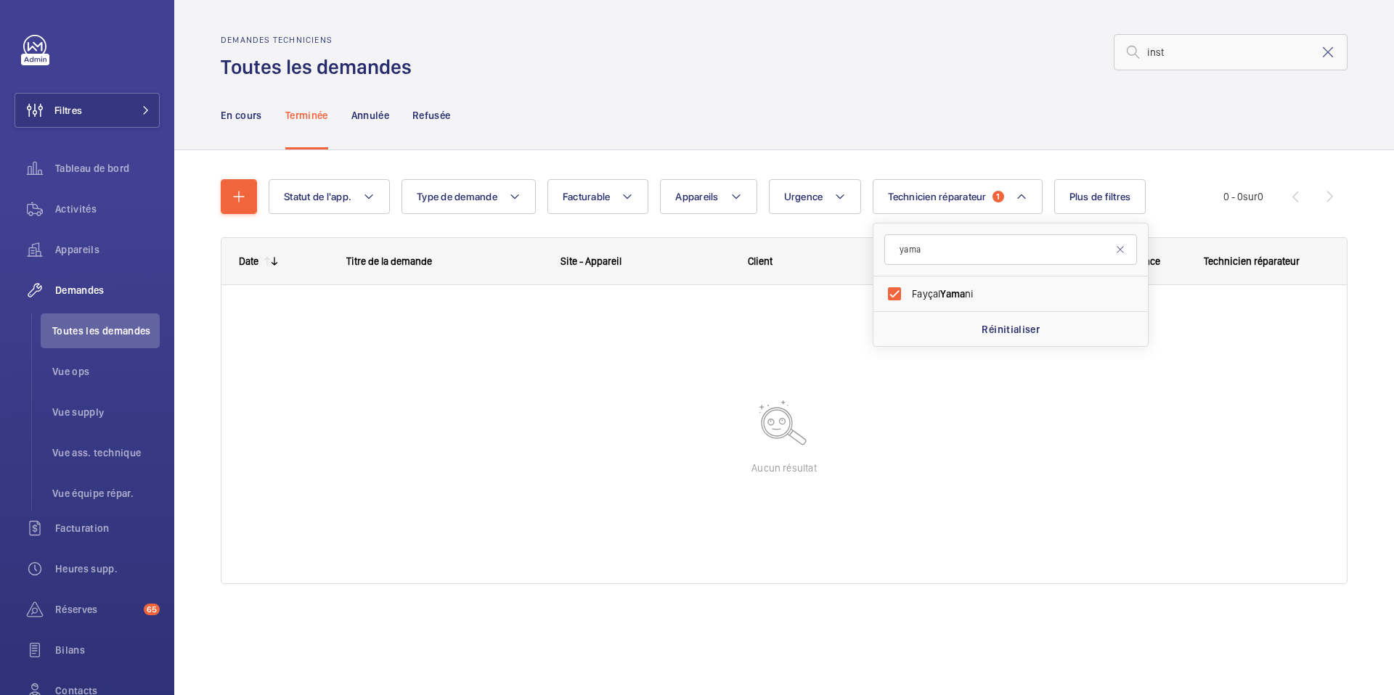
click at [1027, 131] on div "En cours Terminée Annulée Refusée" at bounding box center [784, 115] width 1127 height 69
click at [1021, 189] on mat-icon at bounding box center [1022, 196] width 12 height 17
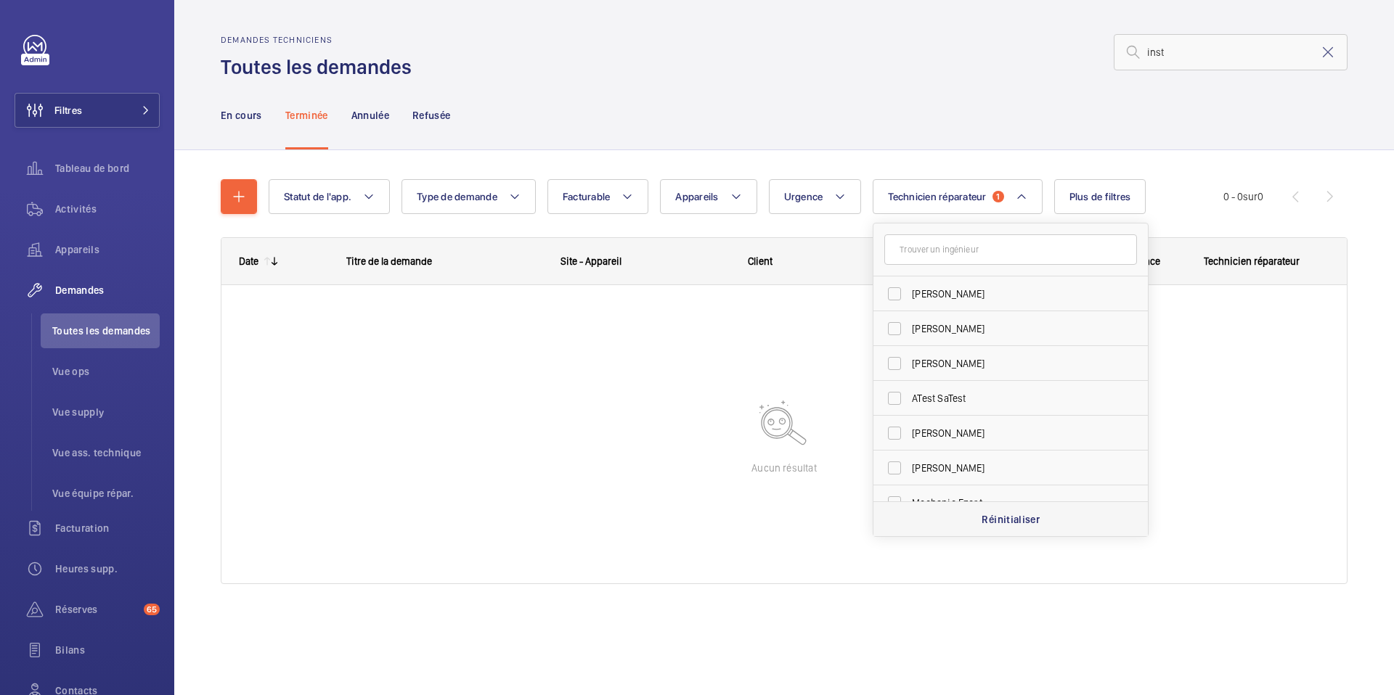
click at [922, 518] on div "Réinitialiser" at bounding box center [1010, 519] width 274 height 35
click at [718, 197] on span "Appareils" at bounding box center [696, 197] width 43 height 12
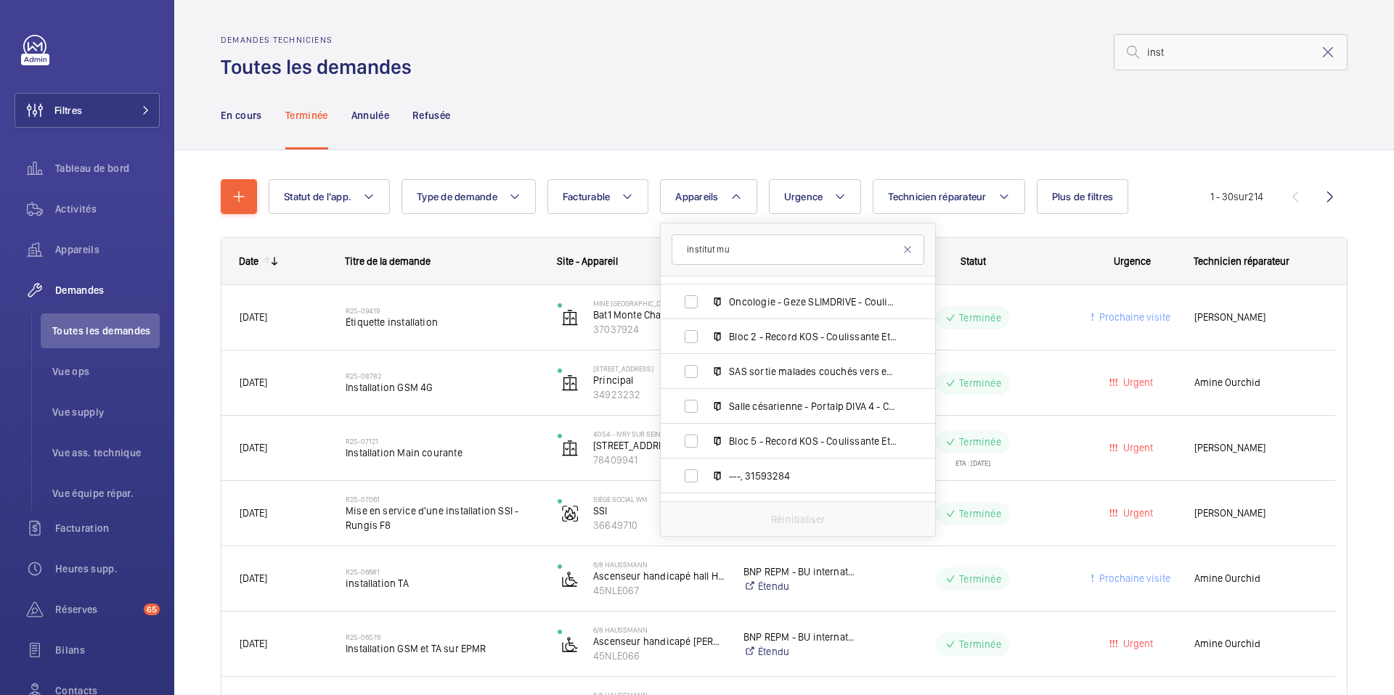
scroll to position [76, 0]
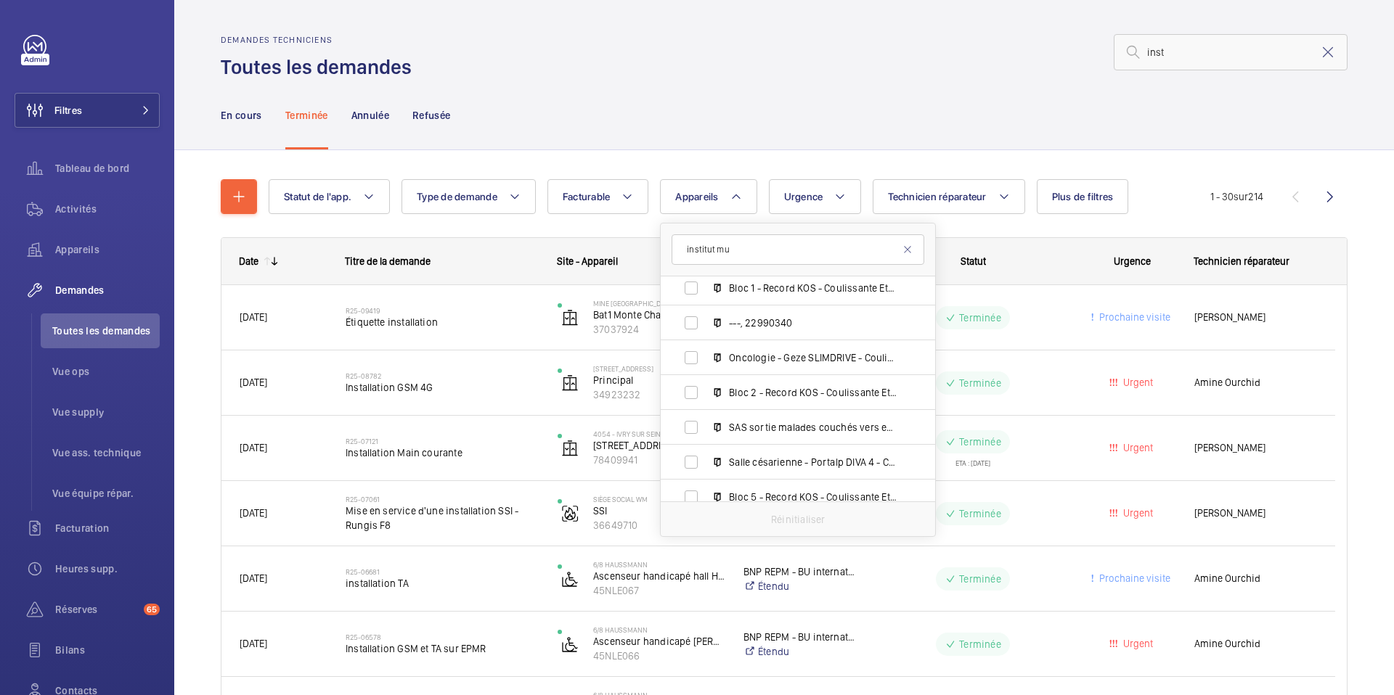
click at [733, 253] on input "institut mu" at bounding box center [798, 249] width 253 height 30
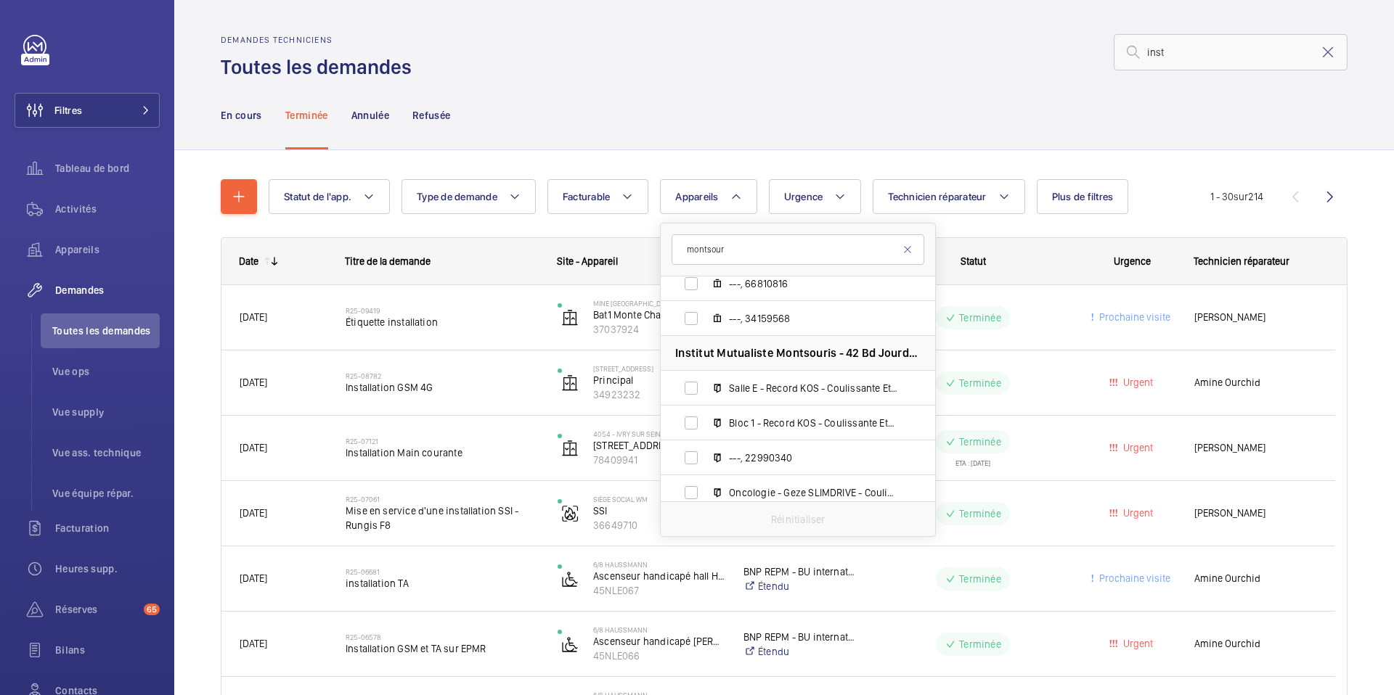
scroll to position [37, 0]
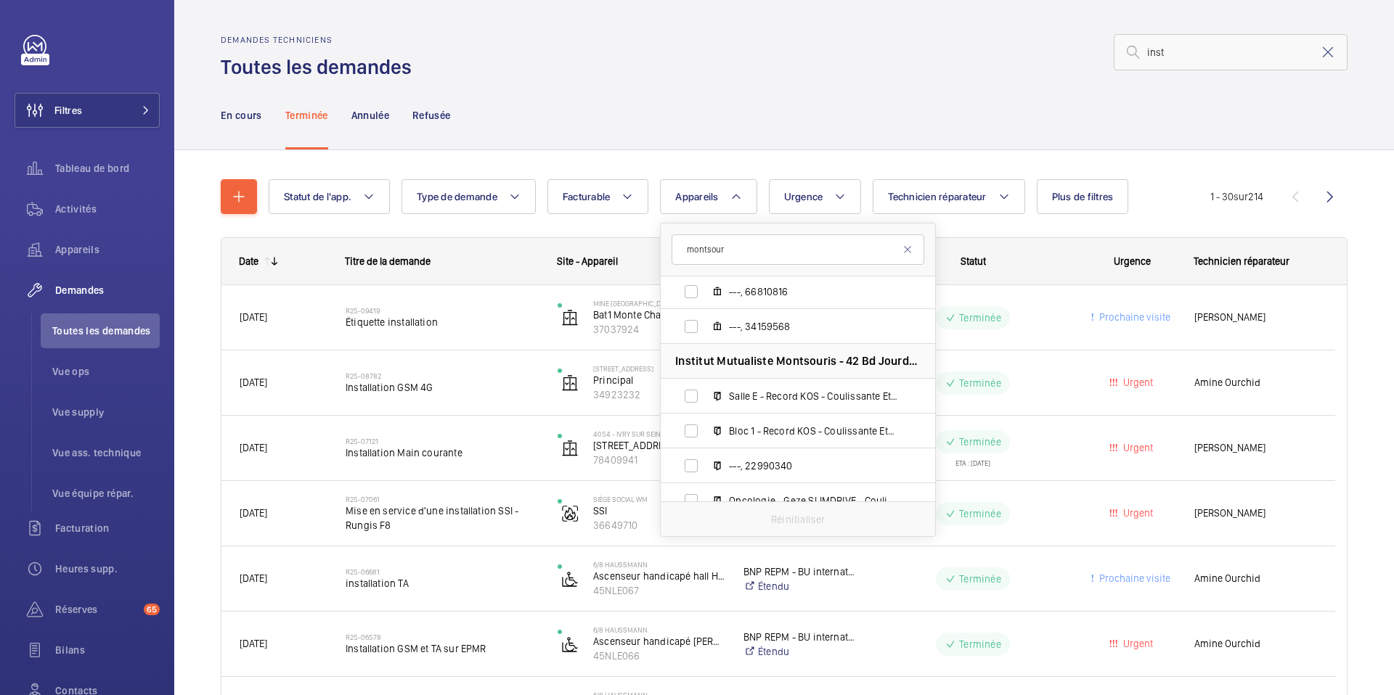
click at [791, 248] on input "montsour" at bounding box center [798, 249] width 253 height 30
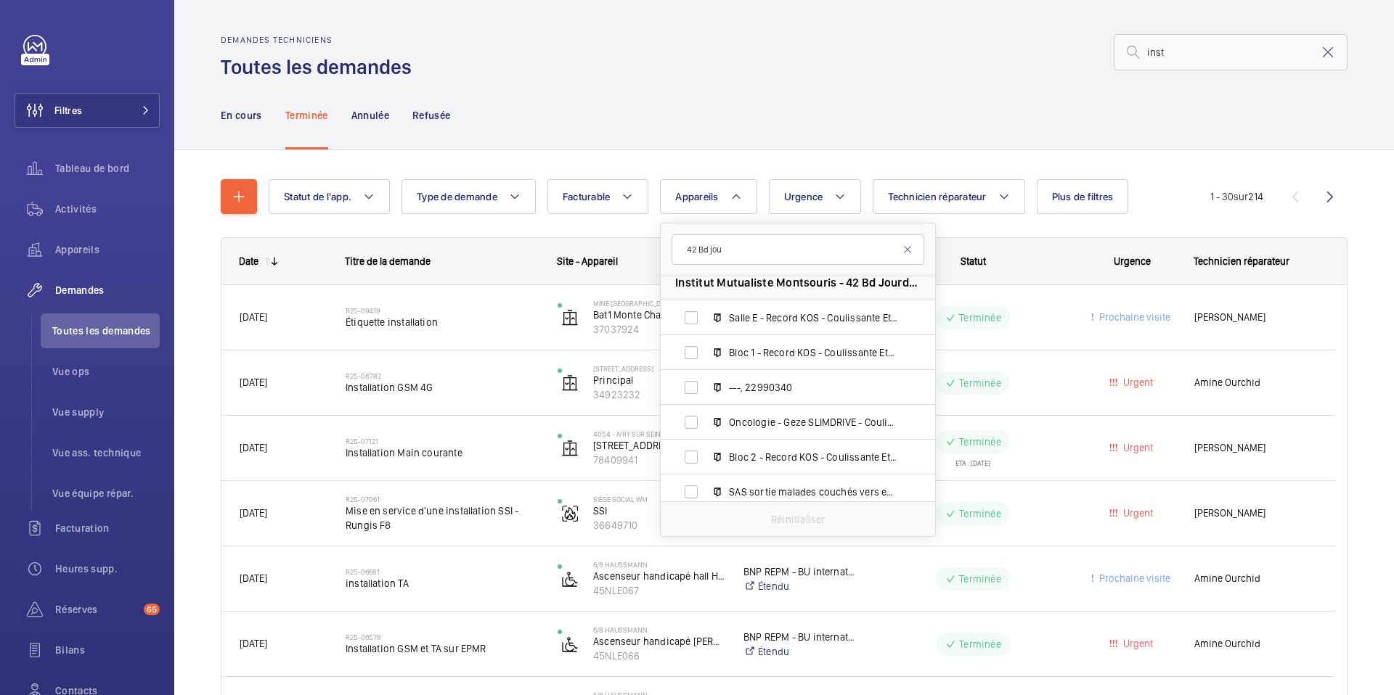
scroll to position [0, 0]
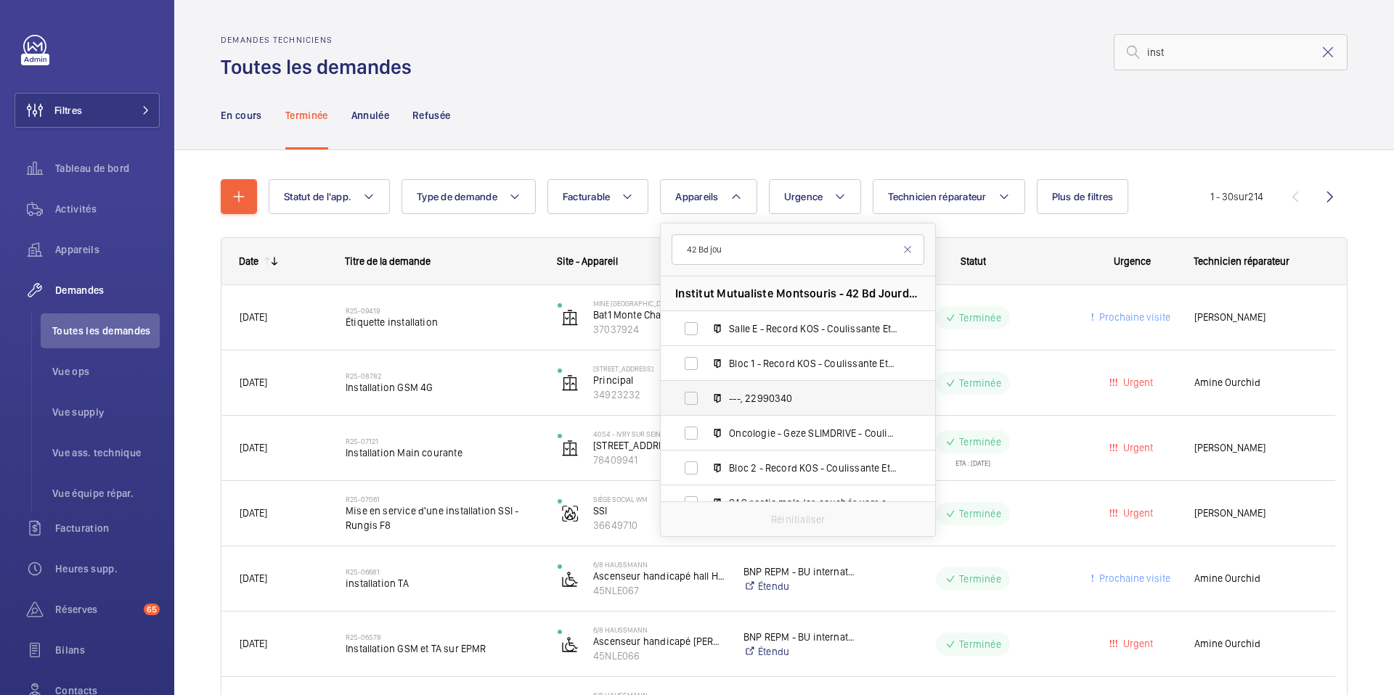
type input "42 Bd jou"
click at [862, 388] on label "---, 22990340" at bounding box center [786, 398] width 251 height 35
click at [706, 388] on input "---, 22990340" at bounding box center [691, 398] width 29 height 29
checkbox input "true"
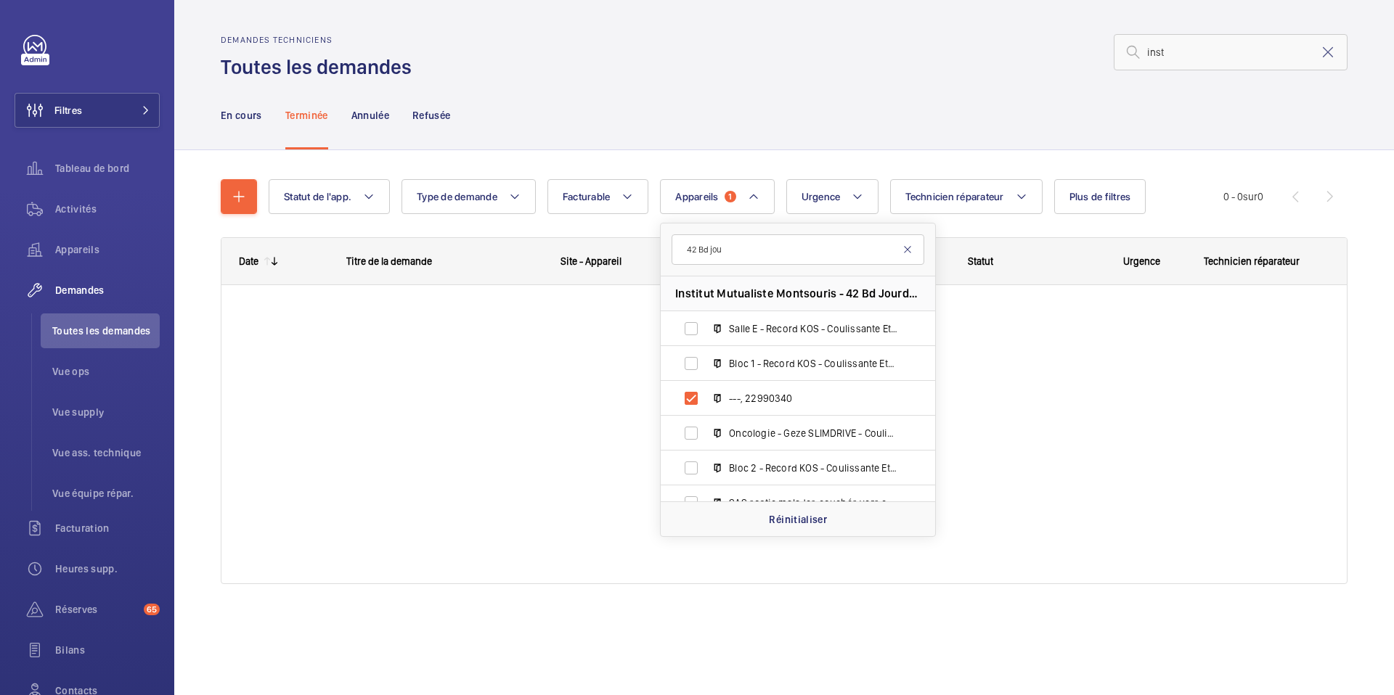
click at [910, 245] on mat-icon at bounding box center [908, 250] width 12 height 12
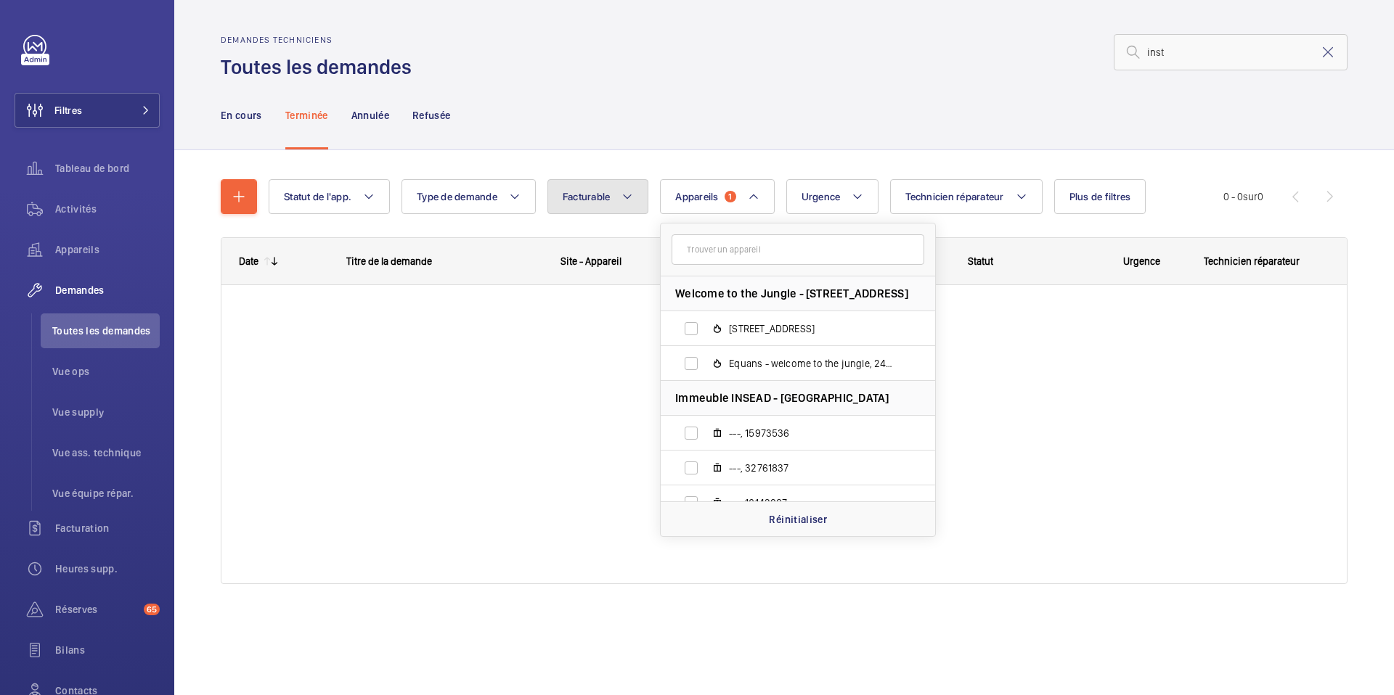
click at [620, 197] on button "Facturable" at bounding box center [598, 196] width 102 height 35
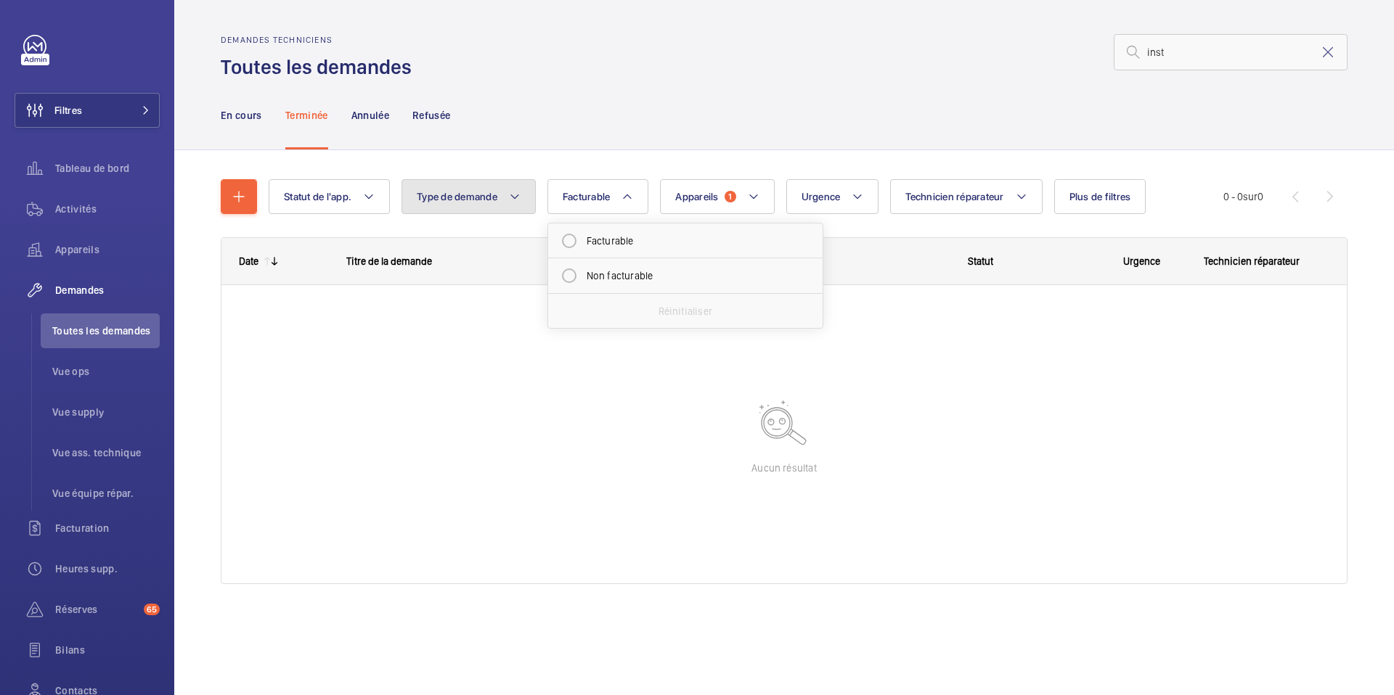
click at [488, 203] on button "Type de demande" at bounding box center [468, 196] width 134 height 35
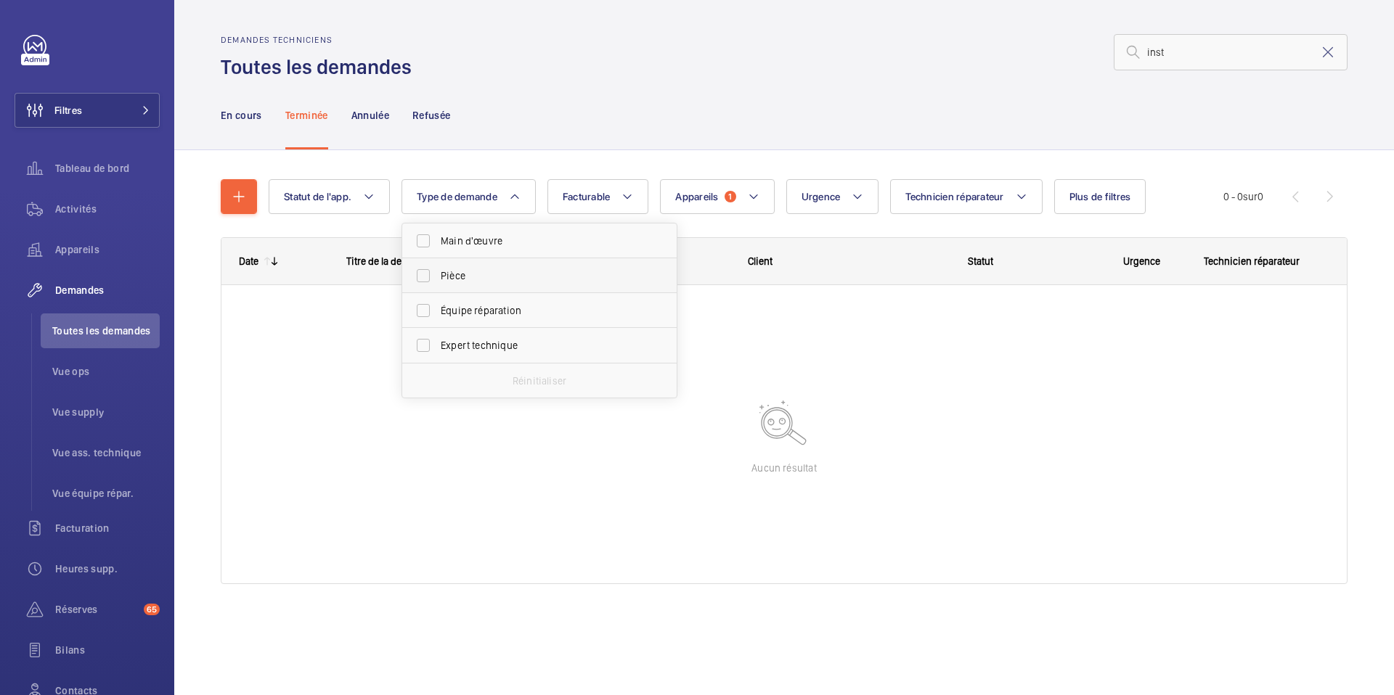
click at [441, 274] on span "Pièce" at bounding box center [541, 276] width 200 height 15
click at [438, 274] on input "Pièce" at bounding box center [423, 275] width 29 height 29
click at [441, 274] on span "Pièce" at bounding box center [541, 276] width 200 height 15
click at [438, 274] on input "Pièce" at bounding box center [423, 275] width 29 height 29
checkbox input "false"
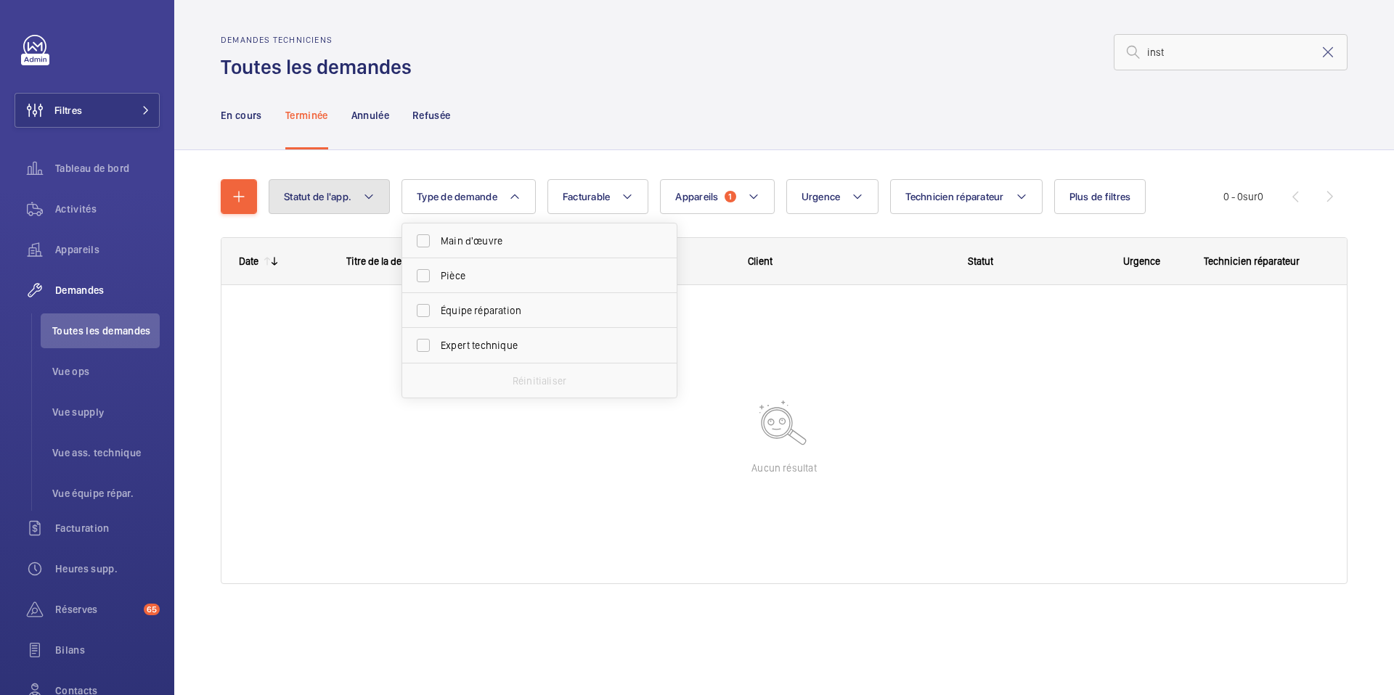
click at [355, 206] on button "Statut de l'app." at bounding box center [329, 196] width 121 height 35
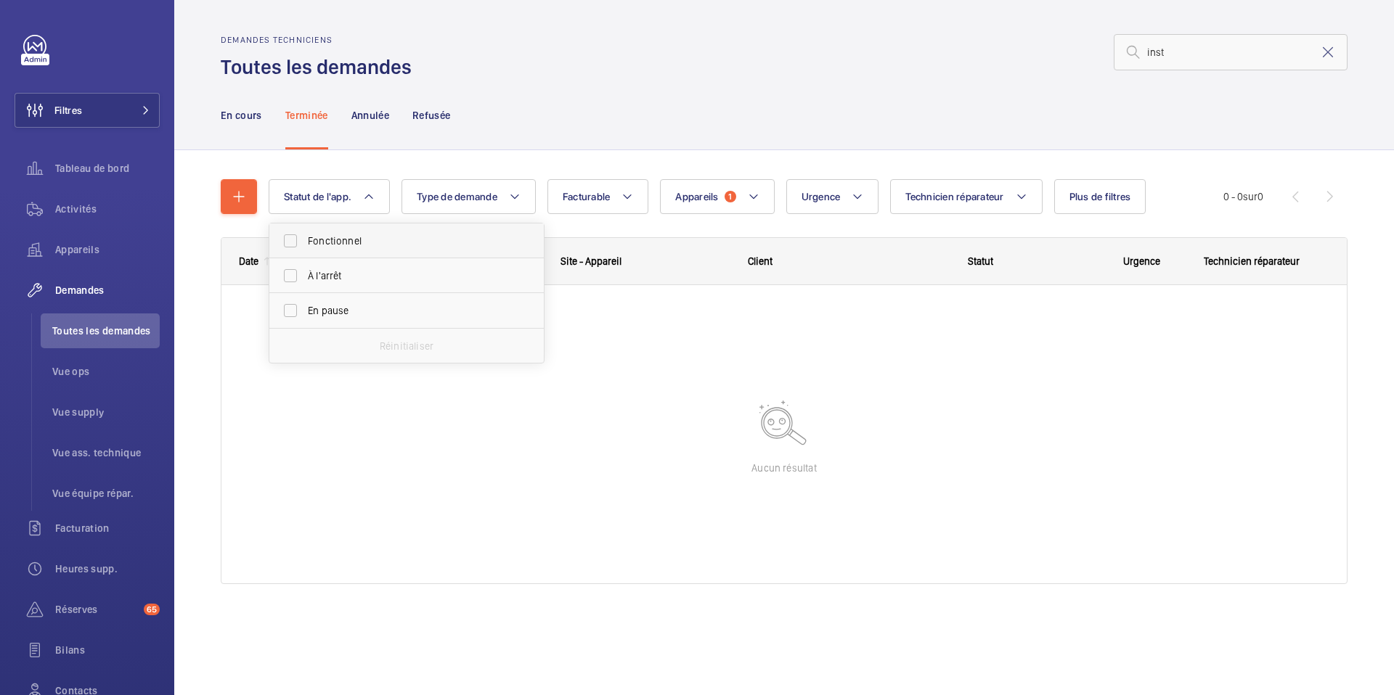
click at [338, 240] on span "Fonctionnel" at bounding box center [408, 241] width 200 height 15
click at [305, 240] on input "Fonctionnel" at bounding box center [290, 241] width 29 height 29
checkbox input "true"
click at [725, 191] on span "Appareils" at bounding box center [714, 197] width 43 height 12
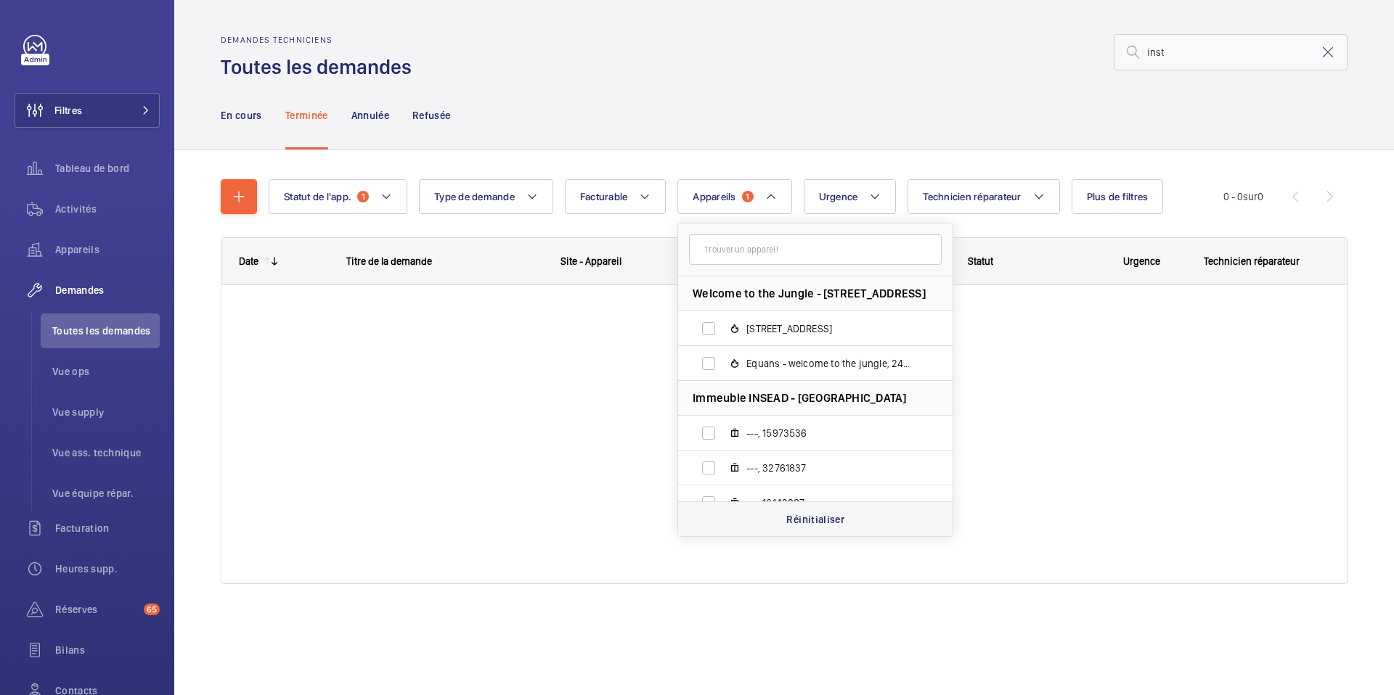
click at [749, 526] on div "Réinitialiser" at bounding box center [815, 519] width 274 height 35
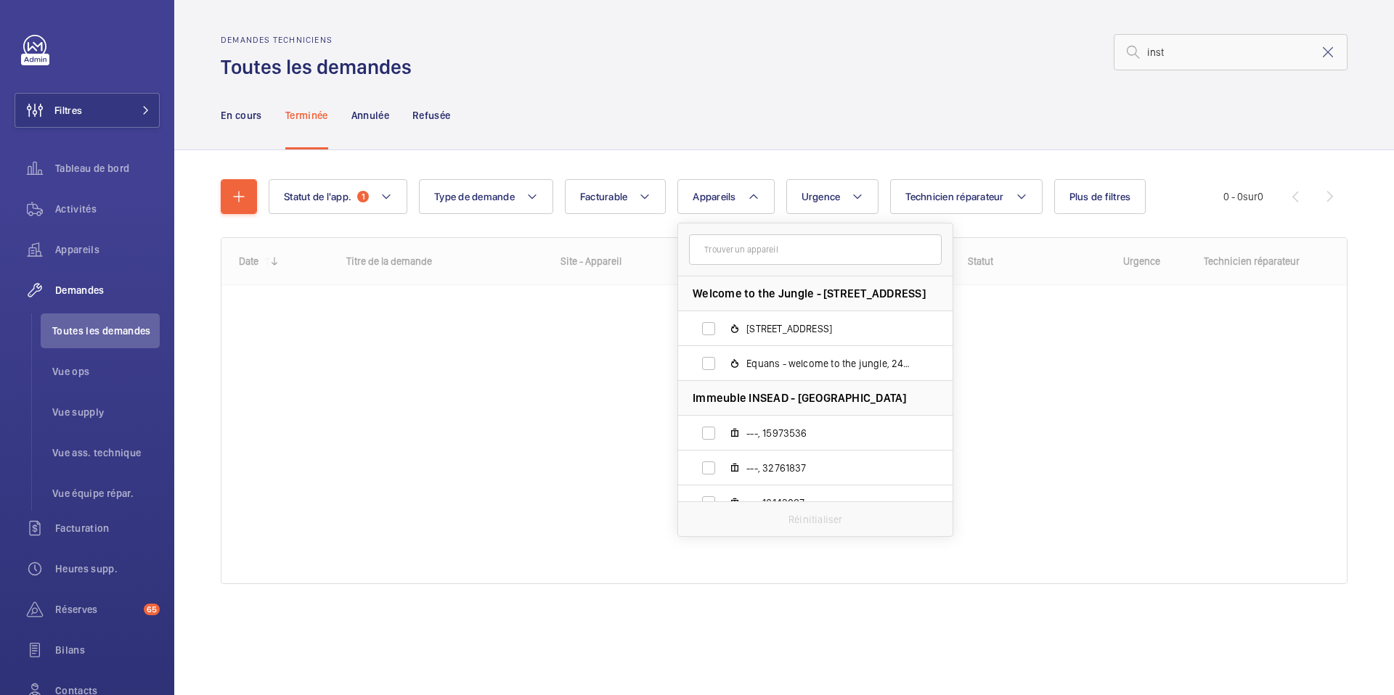
click at [927, 142] on div "En cours Terminée Annulée Refusée" at bounding box center [784, 115] width 1127 height 69
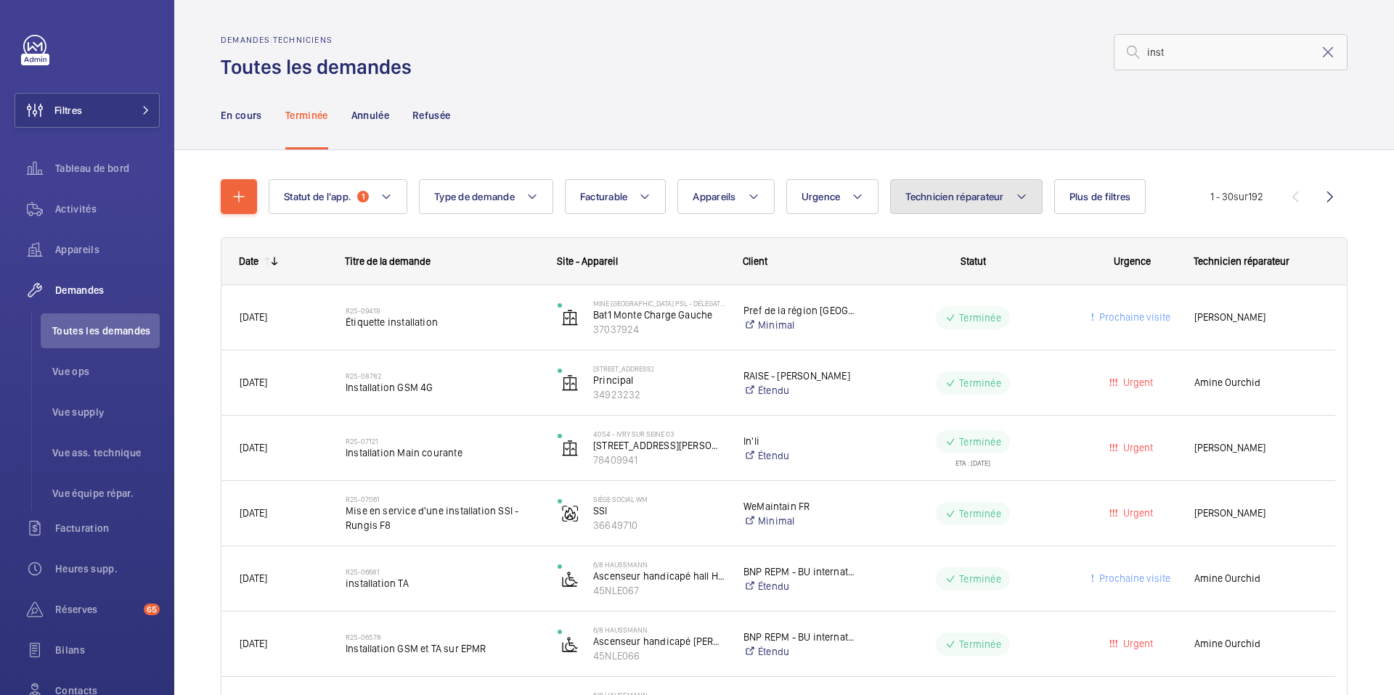
click at [958, 192] on span "Technicien réparateur" at bounding box center [954, 197] width 98 height 12
type input "v"
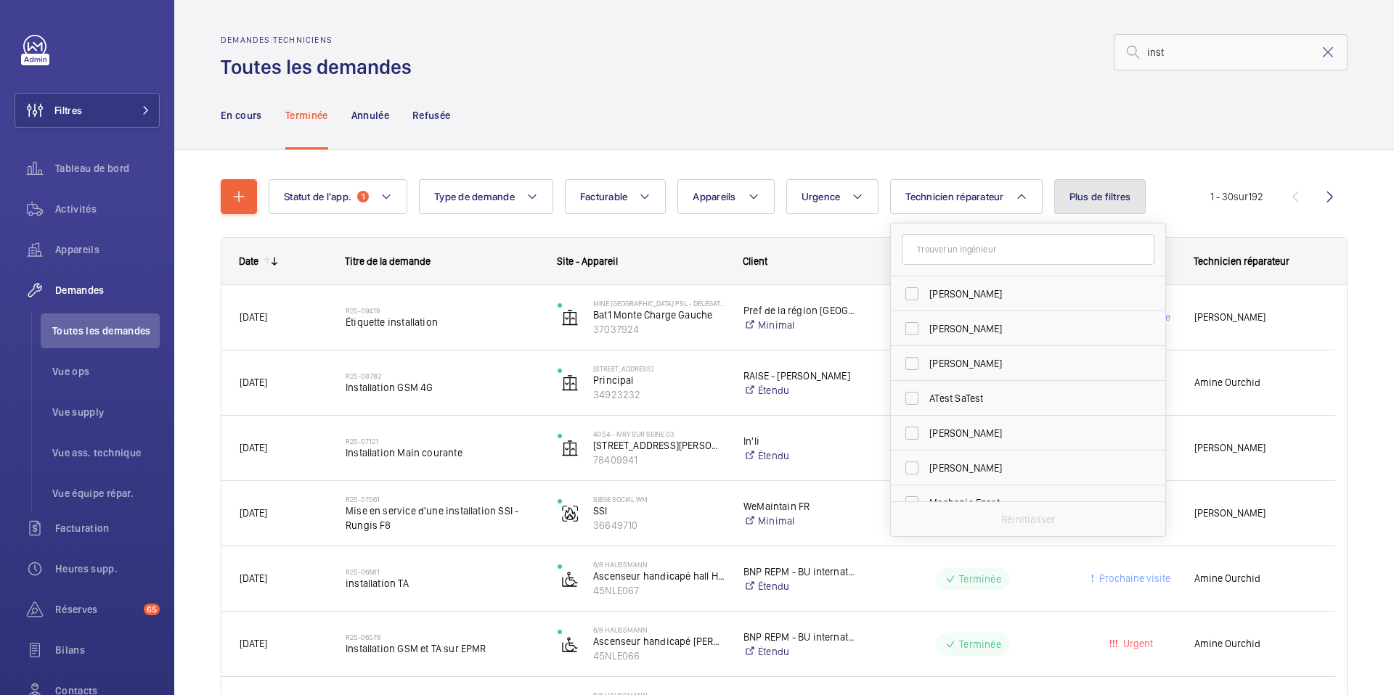
click at [1122, 208] on button "Plus de filtres" at bounding box center [1100, 196] width 92 height 35
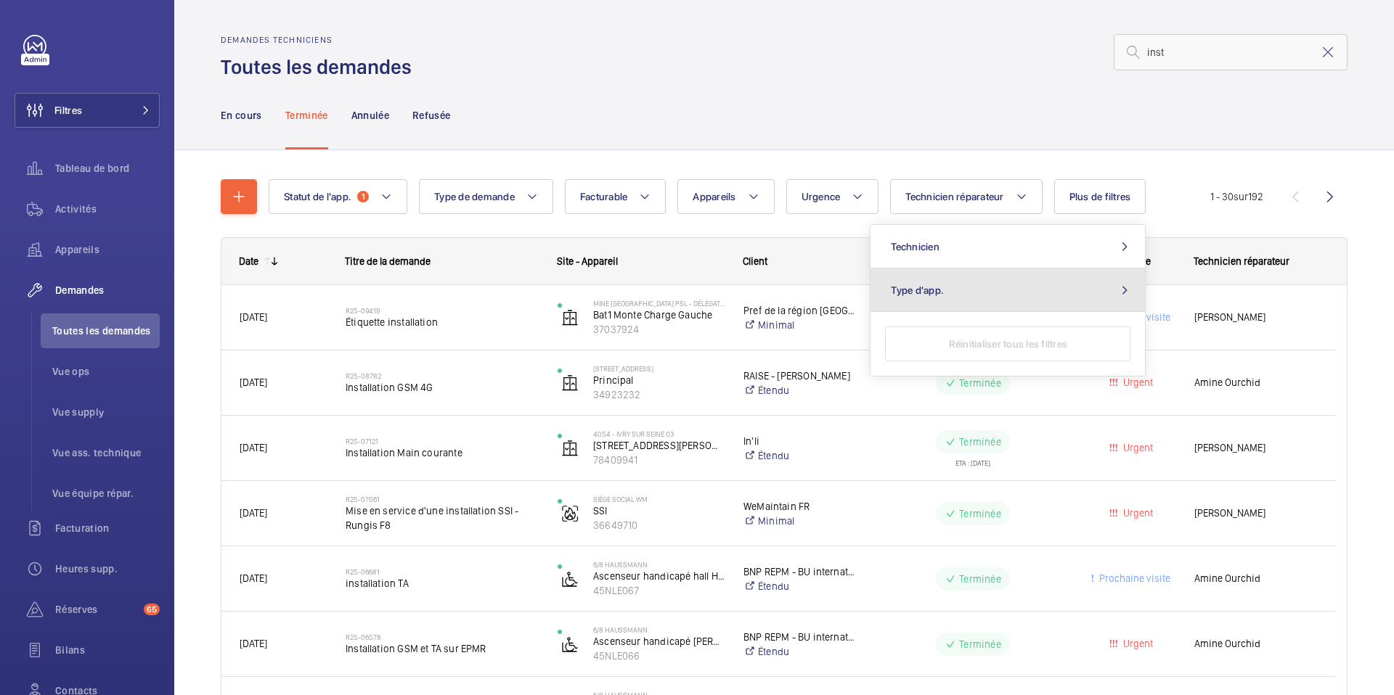
click at [1097, 286] on button "Type d'app." at bounding box center [1007, 291] width 274 height 44
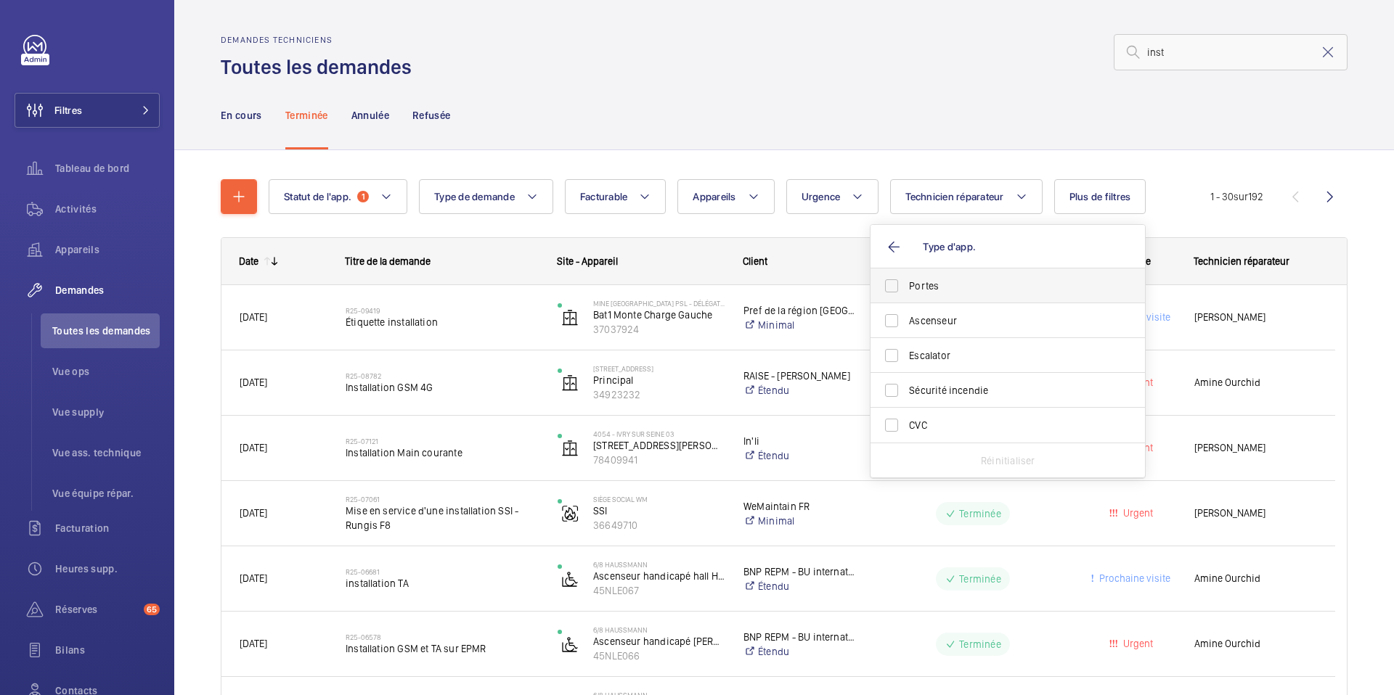
click at [1091, 286] on span "Portes" at bounding box center [1009, 286] width 200 height 15
click at [906, 286] on input "Portes" at bounding box center [891, 286] width 29 height 29
checkbox input "true"
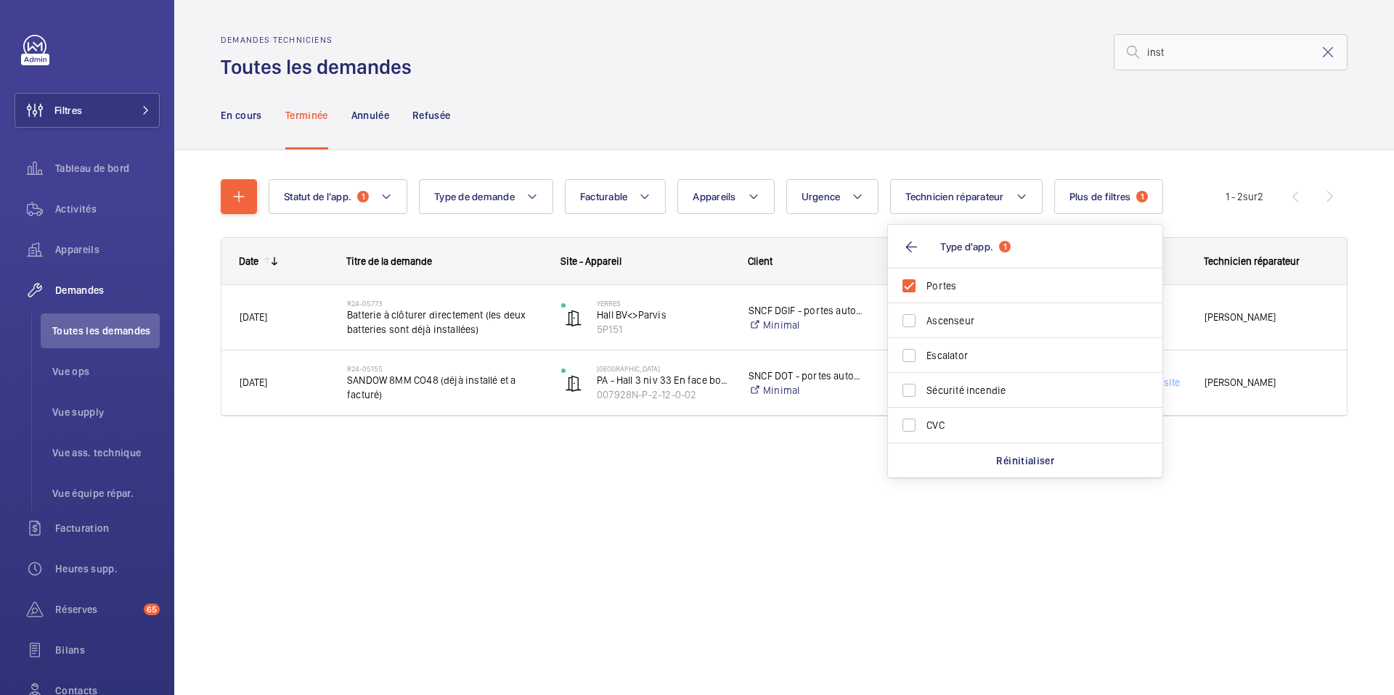
click at [863, 115] on div "En cours Terminée Annulée Refusée" at bounding box center [784, 115] width 1127 height 69
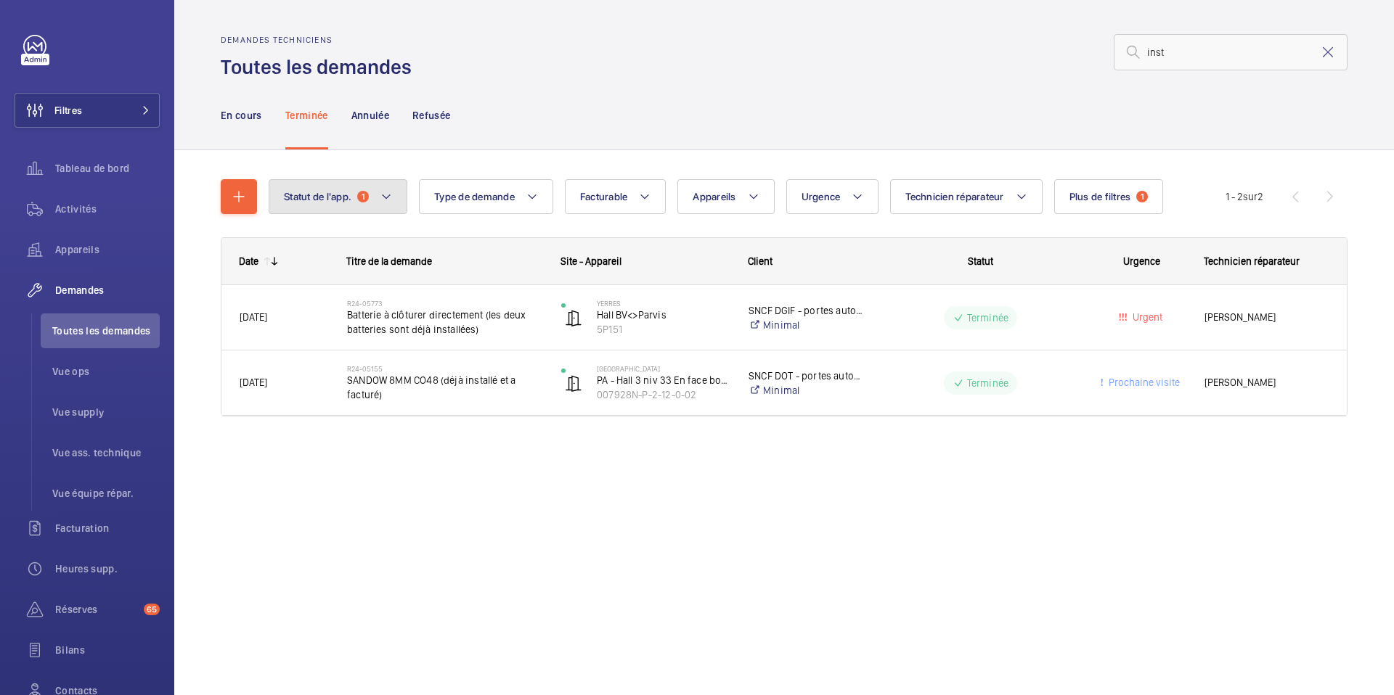
click at [403, 203] on button "Statut de l'app. 1" at bounding box center [338, 196] width 139 height 35
click at [391, 200] on mat-icon at bounding box center [386, 196] width 12 height 17
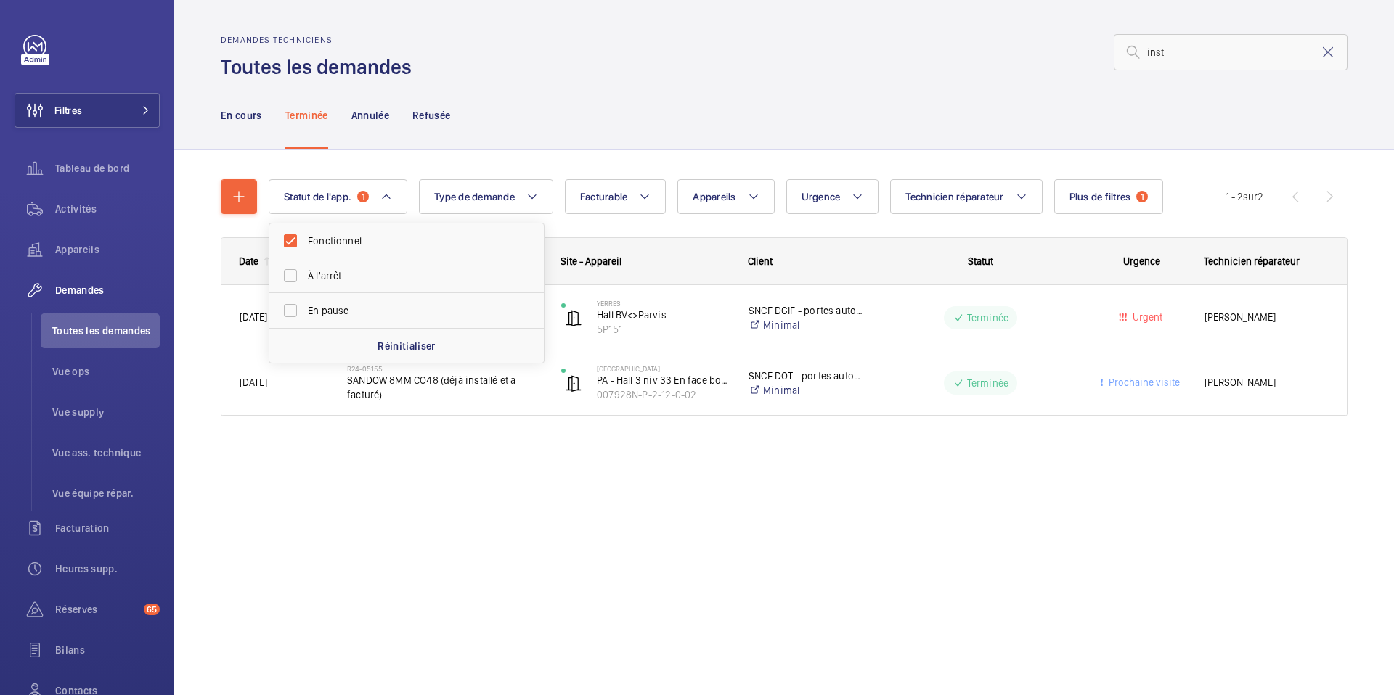
click at [504, 133] on div "En cours Terminée Annulée Refusée" at bounding box center [784, 115] width 1127 height 69
click at [263, 114] on nav "En cours Terminée Annulée Refusée" at bounding box center [336, 115] width 230 height 69
click at [248, 114] on p "En cours" at bounding box center [241, 115] width 41 height 15
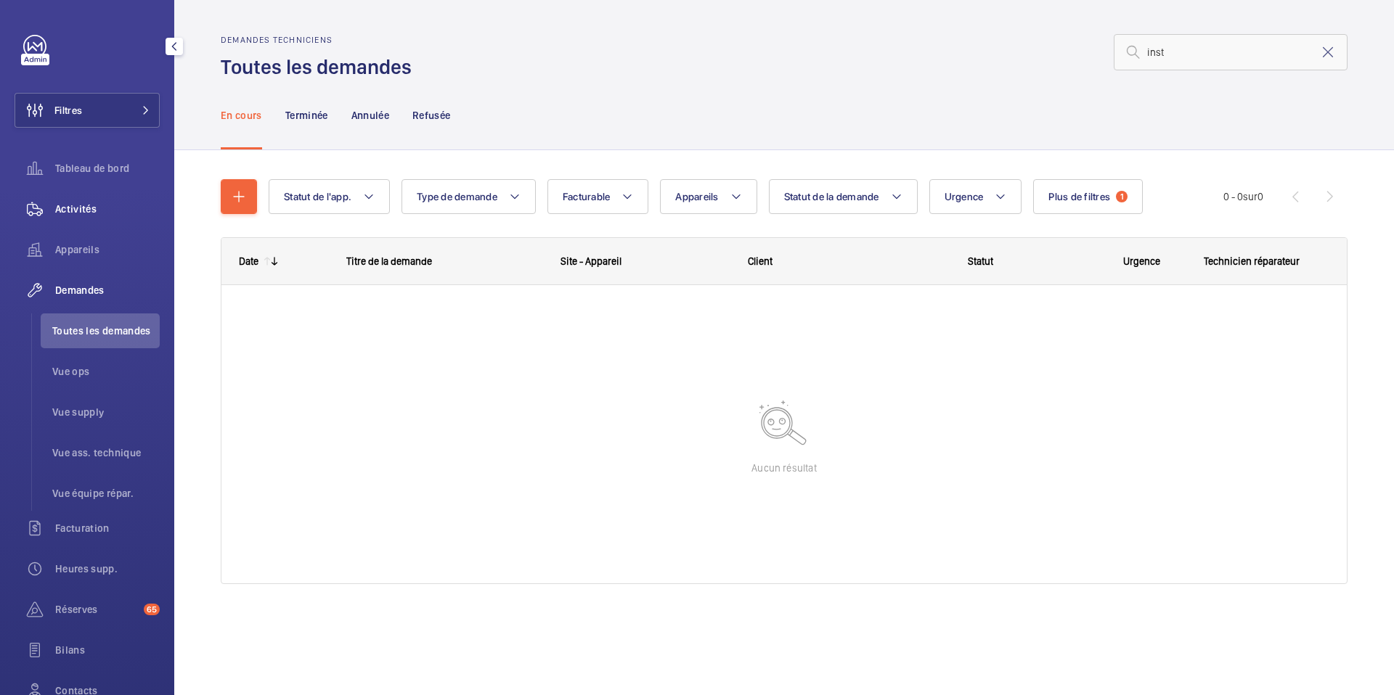
click at [87, 211] on span "Activités" at bounding box center [107, 209] width 105 height 15
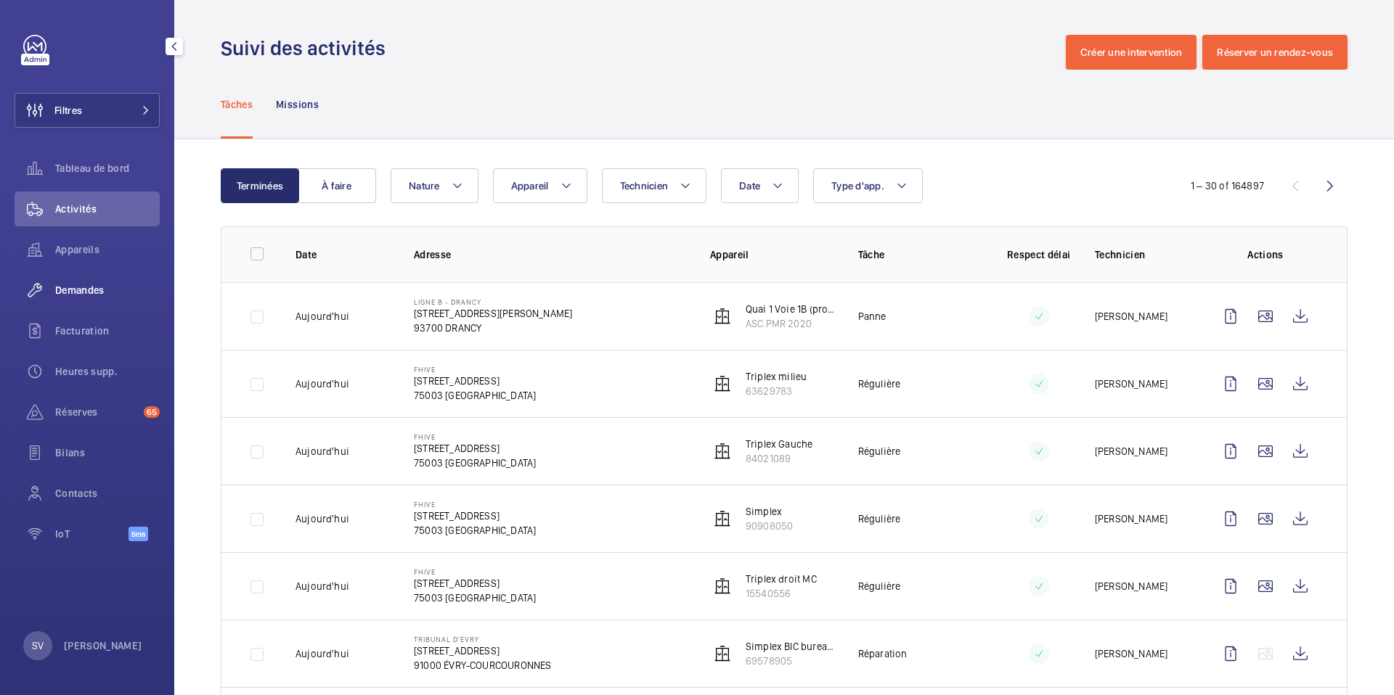
click at [65, 300] on div "Demandes" at bounding box center [87, 290] width 145 height 35
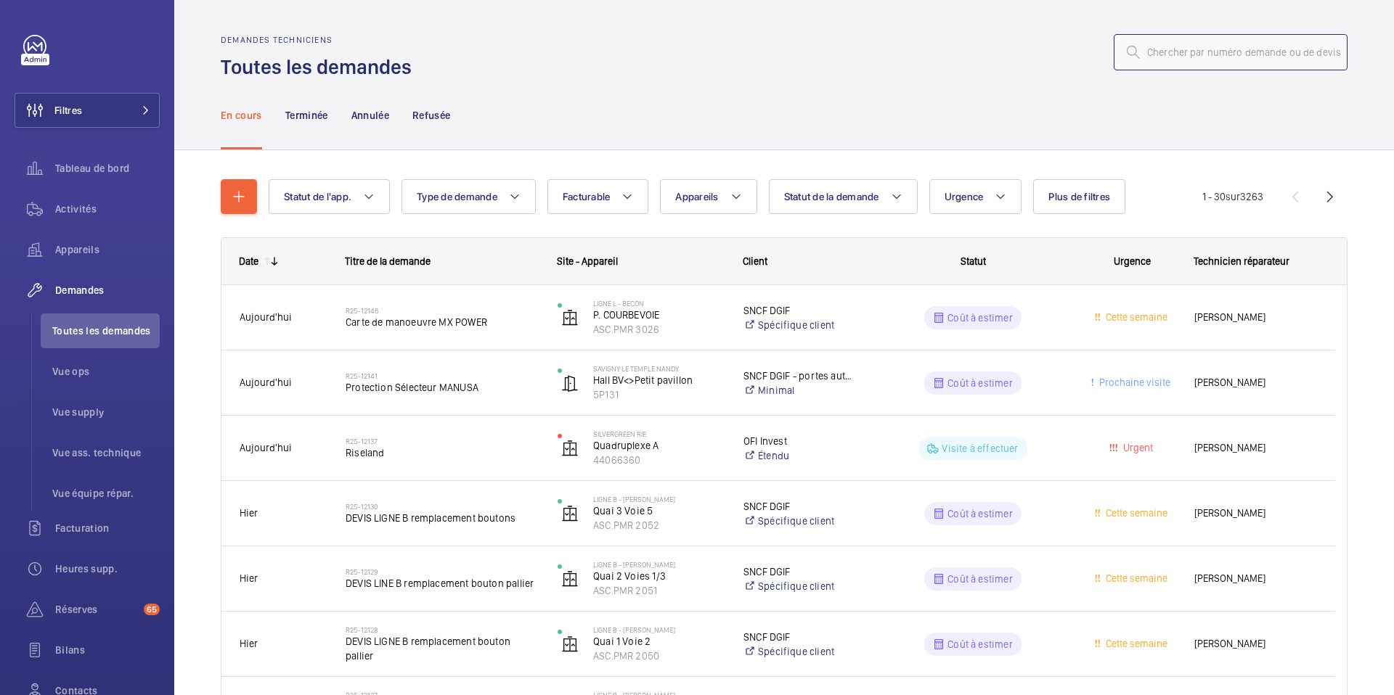
click at [1204, 59] on input "text" at bounding box center [1231, 52] width 234 height 36
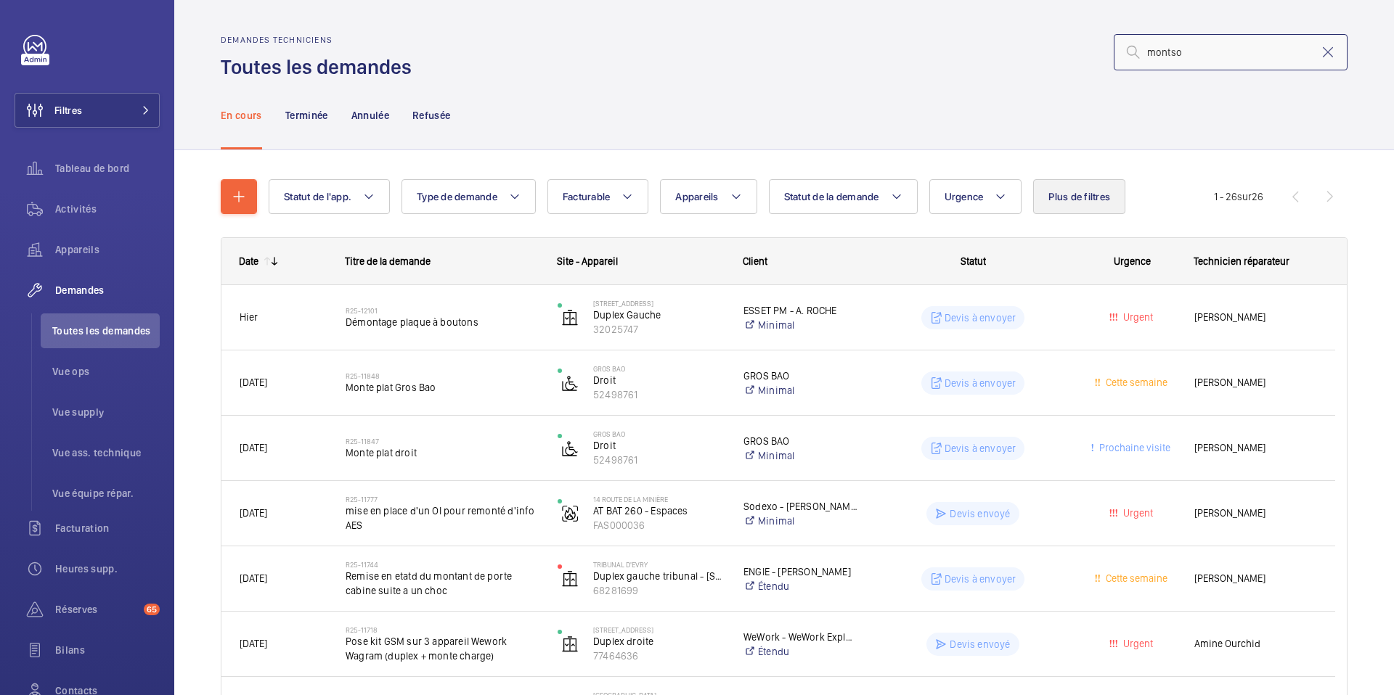
type input "montso"
click at [1077, 193] on span "Plus de filtres" at bounding box center [1079, 197] width 62 height 12
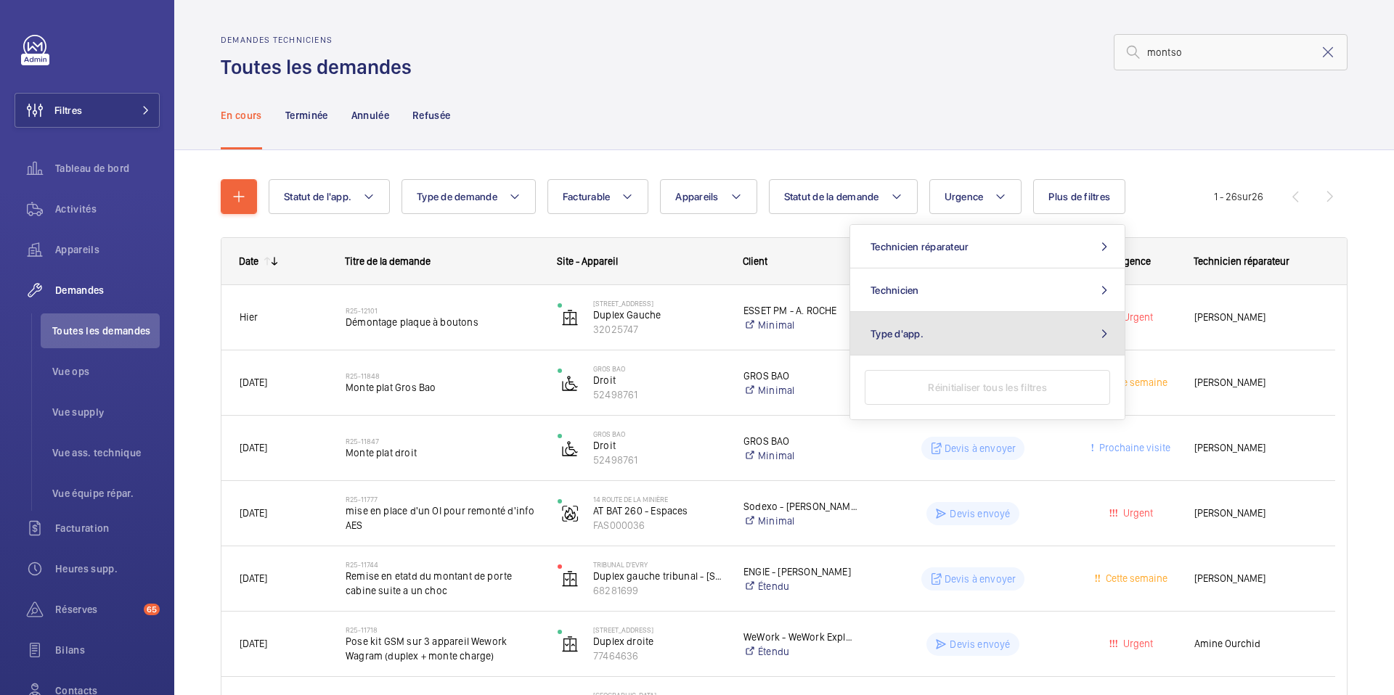
click at [1000, 327] on button "Type d'app." at bounding box center [987, 334] width 274 height 44
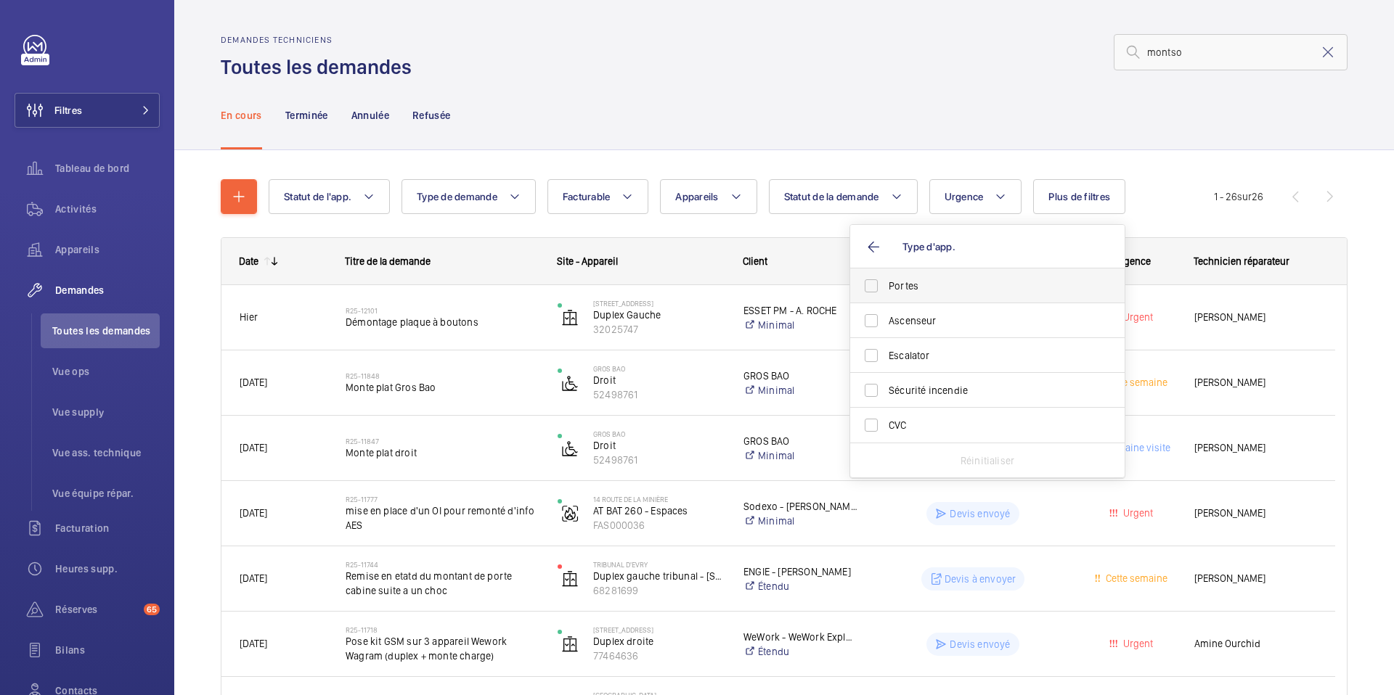
click at [986, 285] on span "Portes" at bounding box center [989, 286] width 200 height 15
click at [886, 285] on input "Portes" at bounding box center [871, 286] width 29 height 29
checkbox input "true"
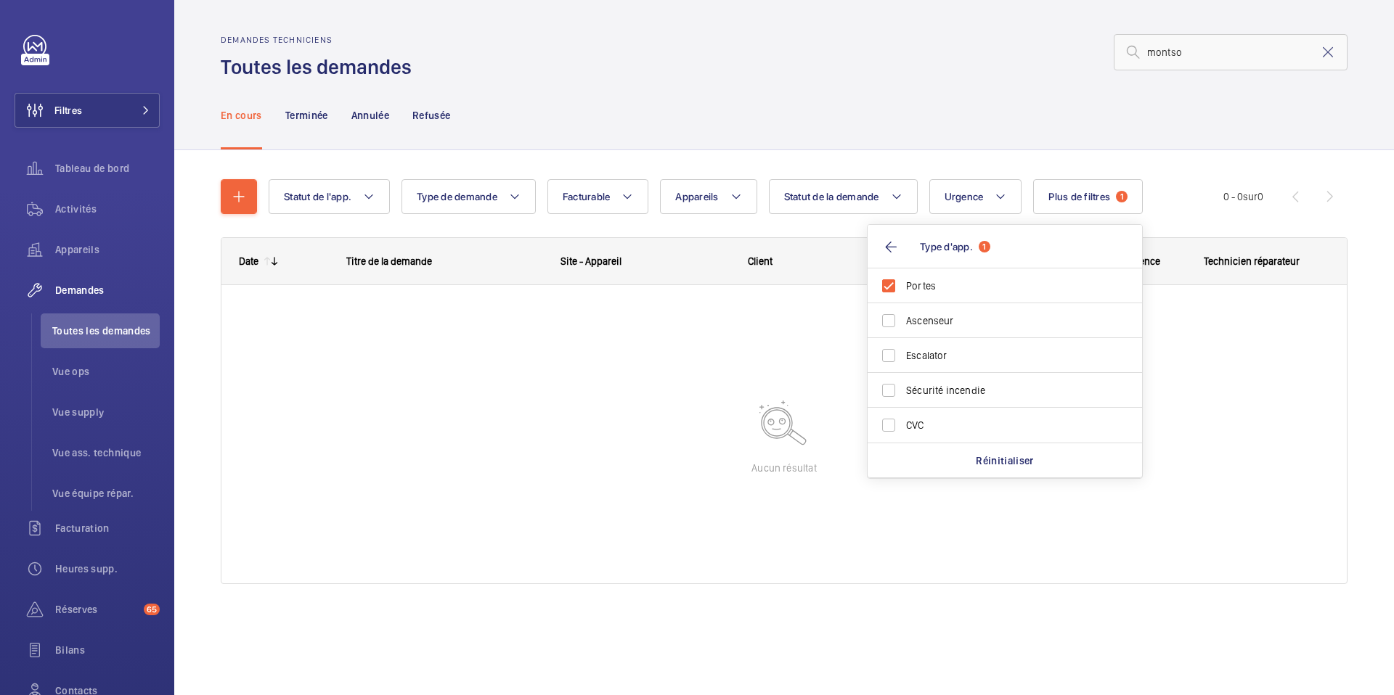
click at [1088, 119] on div "En cours Terminée Annulée Refusée" at bounding box center [784, 115] width 1127 height 69
click at [109, 211] on span "Activités" at bounding box center [107, 209] width 105 height 15
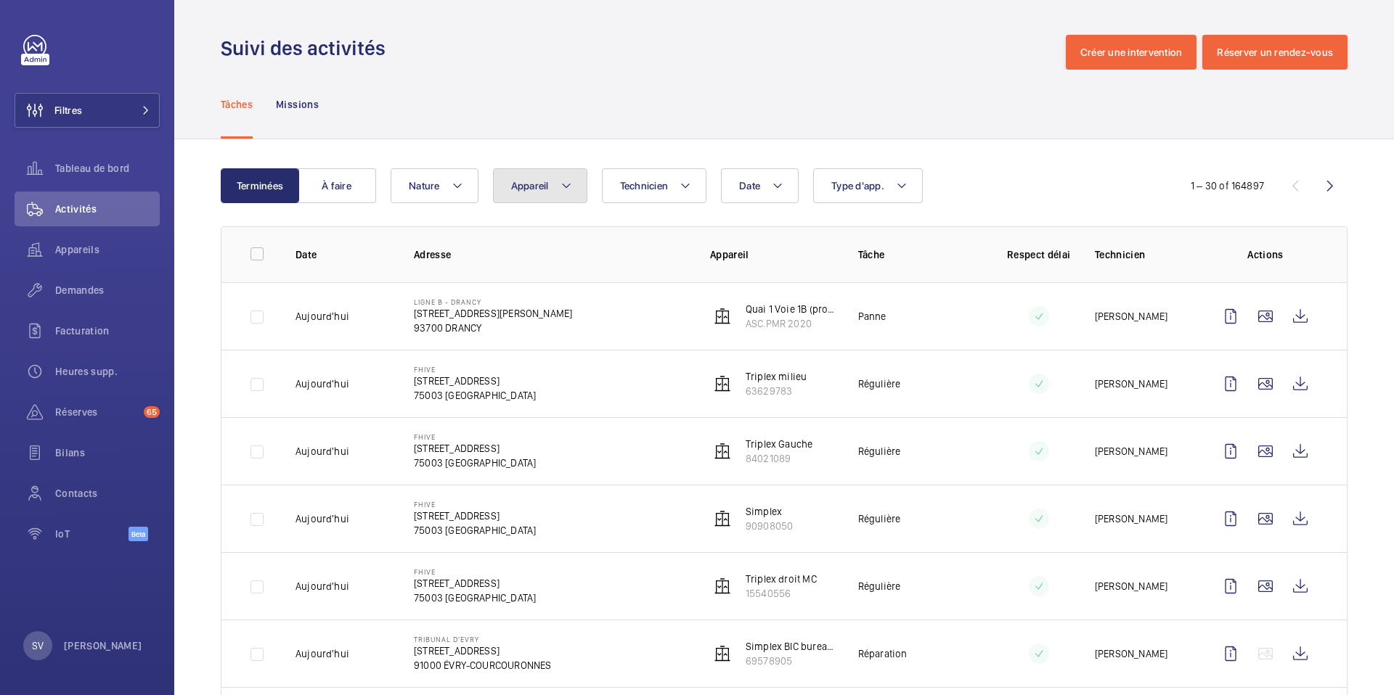
click at [510, 197] on button "Appareil" at bounding box center [540, 185] width 94 height 35
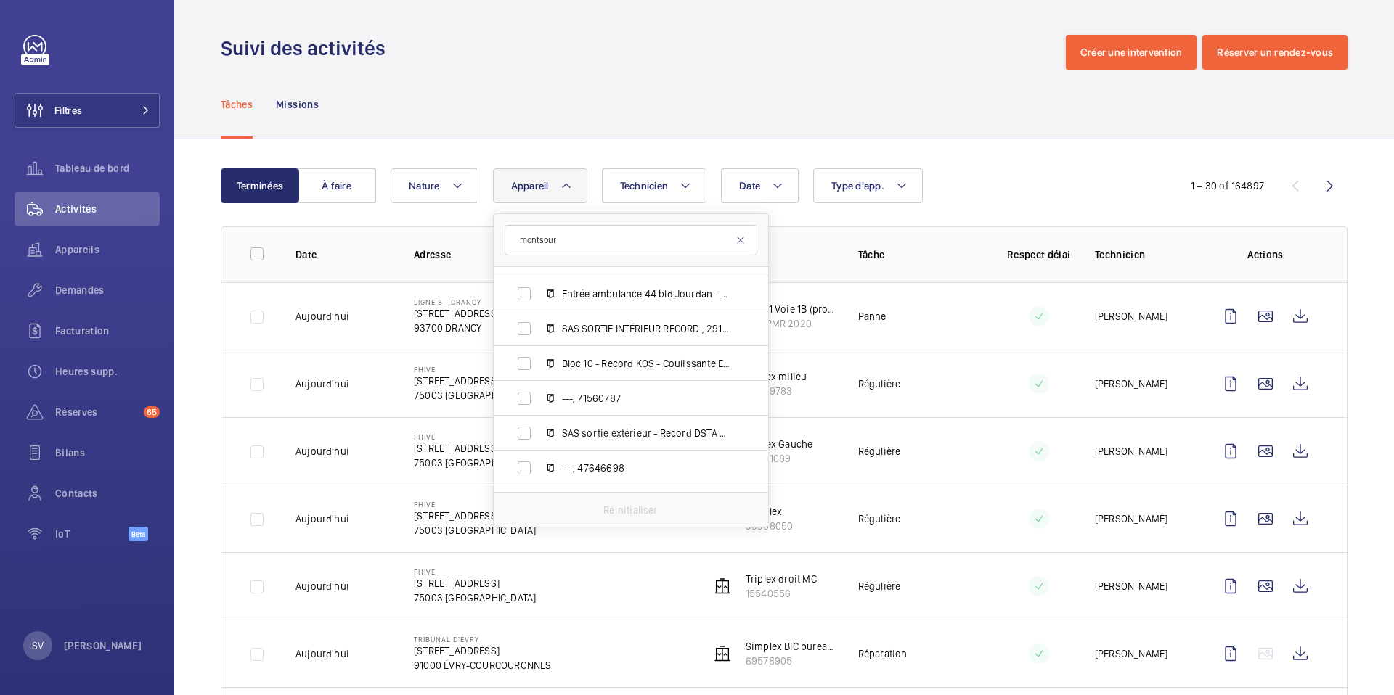
scroll to position [1141, 0]
type input "montsour"
click at [684, 288] on span "Entrée ambulance 44 bld Jourdan - LBA 6 - Barrière, A00015" at bounding box center [646, 293] width 168 height 15
click at [539, 288] on input "Entrée ambulance 44 bld Jourdan - LBA 6 - Barrière, A00015" at bounding box center [524, 293] width 29 height 29
checkbox input "true"
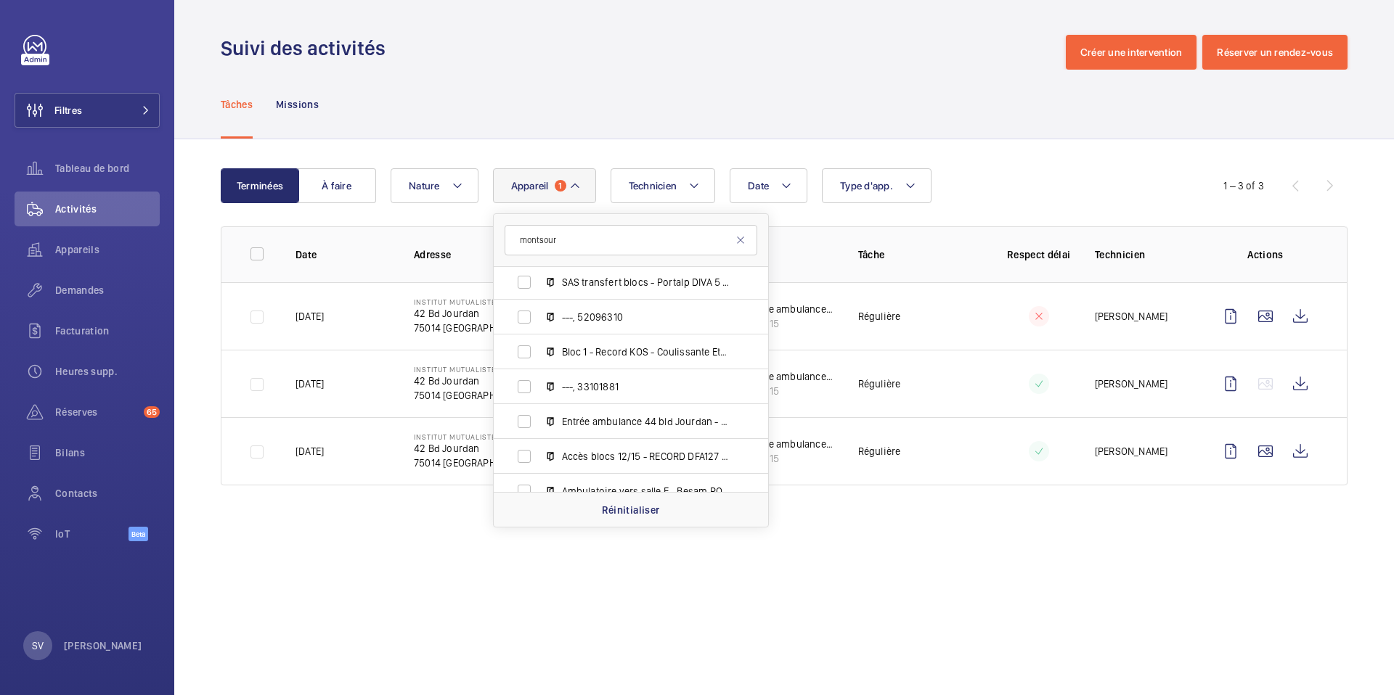
scroll to position [3231, 0]
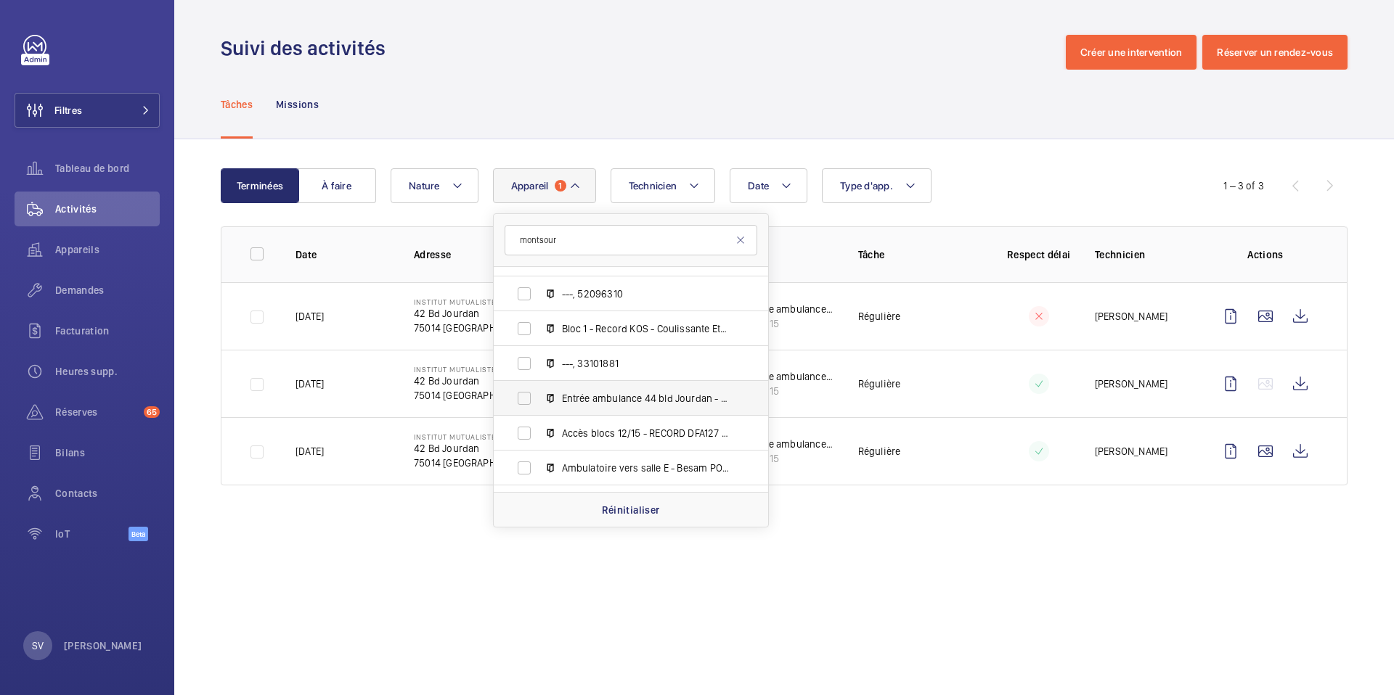
click at [641, 396] on span "Entrée ambulance 44 bld Jourdan - Portail 2 battants - Battante métallique 2 ba…" at bounding box center [646, 398] width 168 height 15
click at [539, 396] on input "Entrée ambulance 44 bld Jourdan - Portail 2 battants - Battante métallique 2 ba…" at bounding box center [524, 398] width 29 height 29
checkbox input "true"
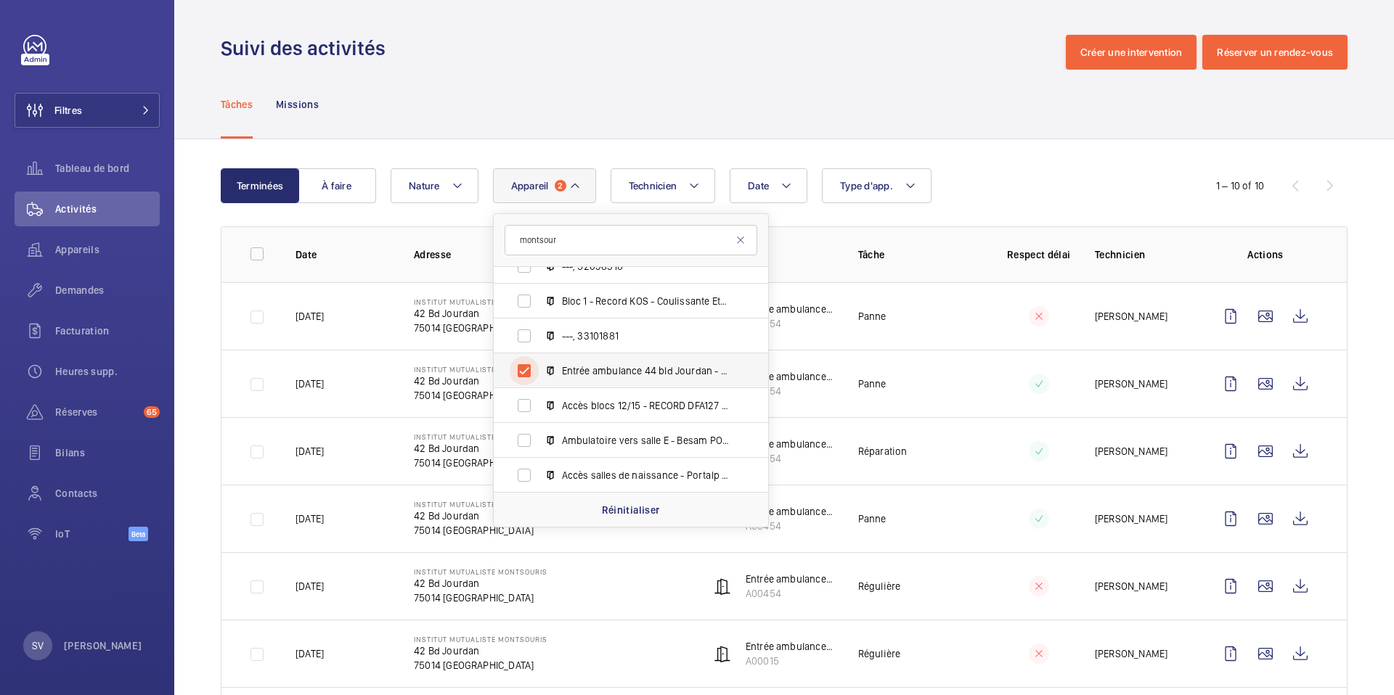
scroll to position [3267, 0]
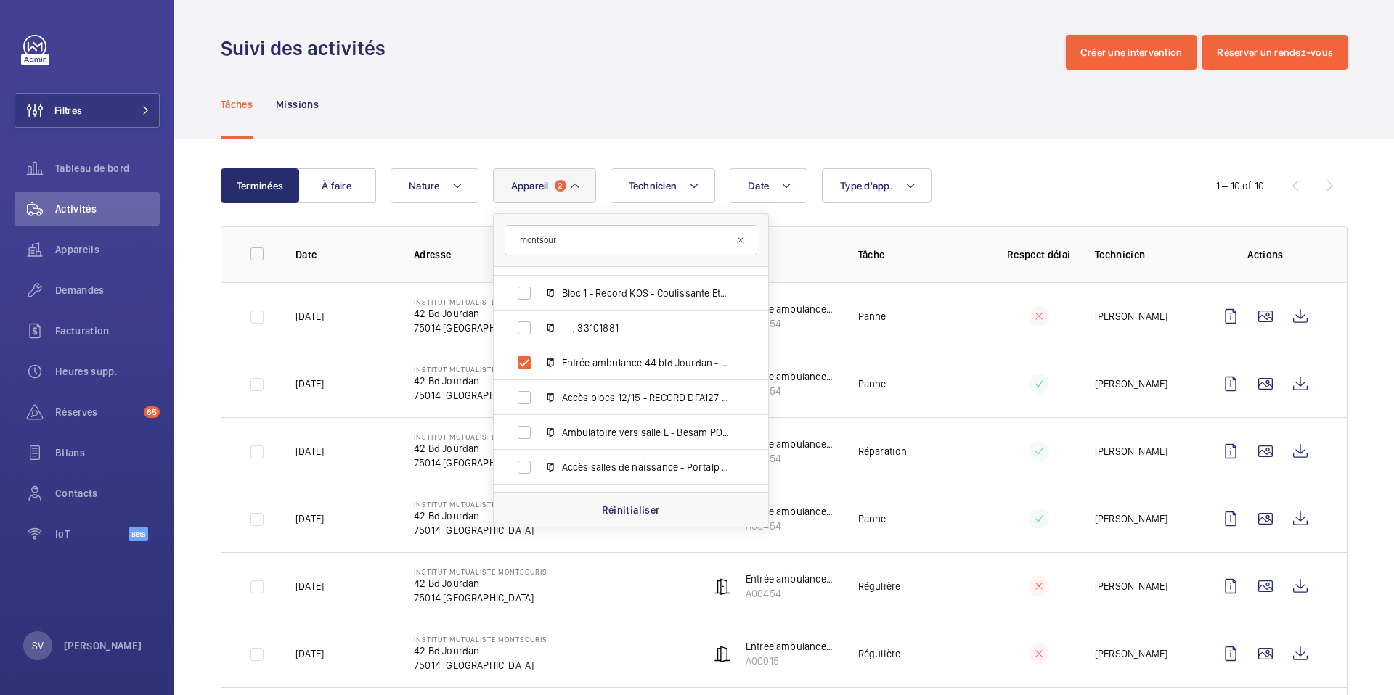
click at [841, 326] on td "Panne" at bounding box center [909, 316] width 148 height 68
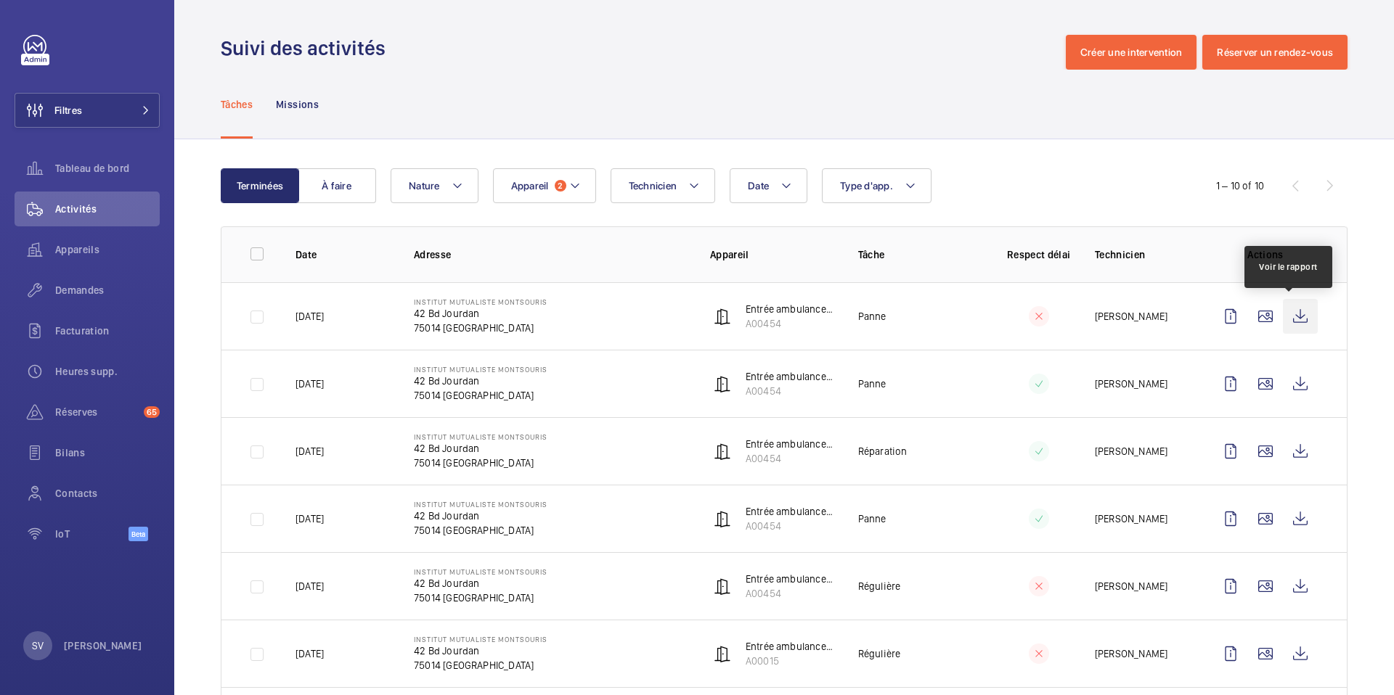
click at [1294, 310] on wm-front-icon-button at bounding box center [1300, 316] width 35 height 35
click at [557, 180] on span "2" at bounding box center [561, 186] width 12 height 12
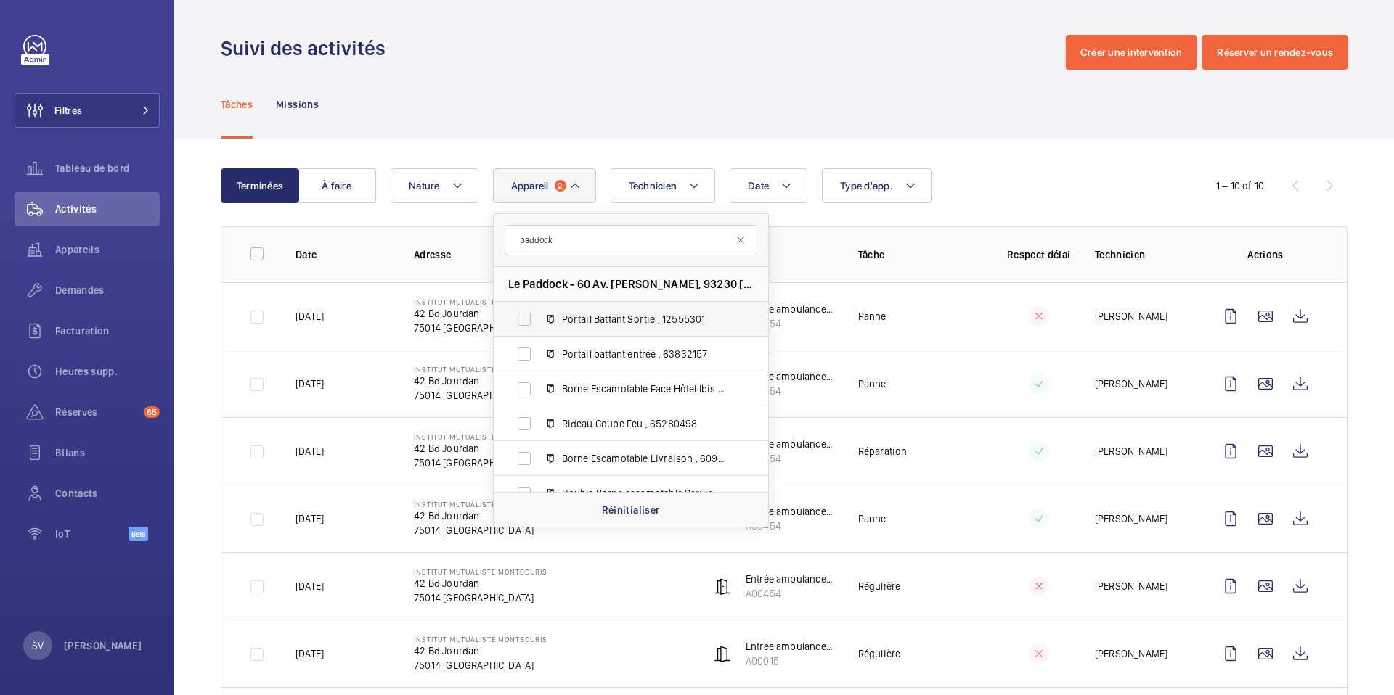
type input "paddock"
click at [616, 316] on span "Portail Battant Sortie , 12555301" at bounding box center [646, 319] width 168 height 15
click at [539, 316] on input "Portail Battant Sortie , 12555301" at bounding box center [524, 319] width 29 height 29
checkbox input "true"
click at [741, 237] on mat-icon at bounding box center [741, 240] width 12 height 12
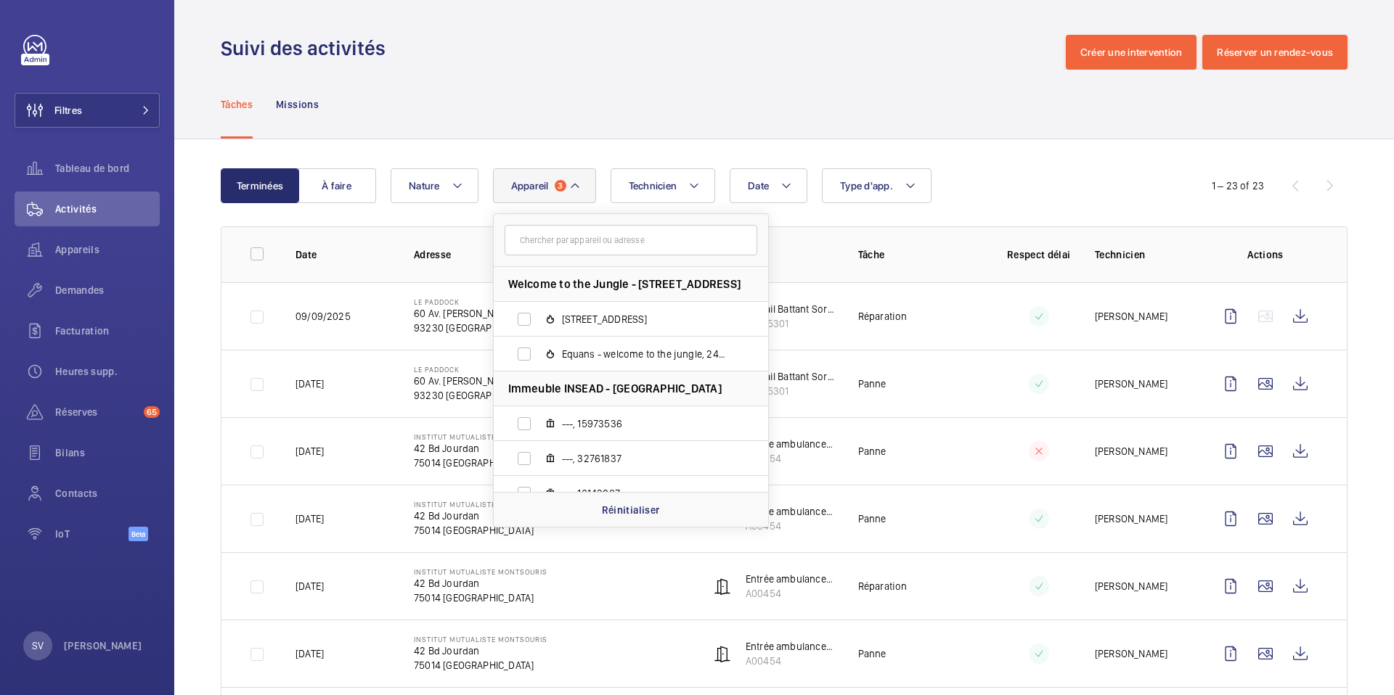
click at [1069, 171] on div "Date Technicien Appareil 3 Welcome to the Jungle - [STREET_ADDRESS][GEOGRAPHIC_…" at bounding box center [782, 185] width 783 height 35
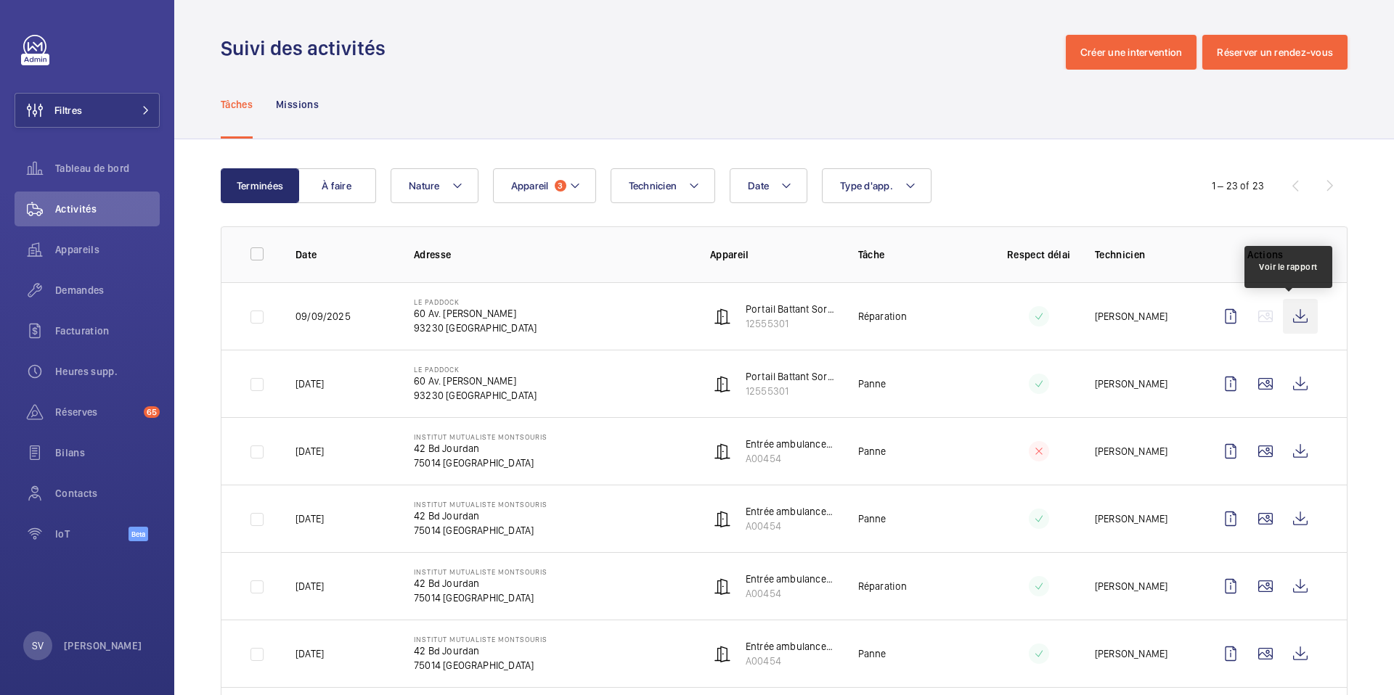
click at [1302, 319] on wm-front-icon-button at bounding box center [1300, 316] width 35 height 35
click at [579, 187] on mat-icon at bounding box center [575, 185] width 12 height 17
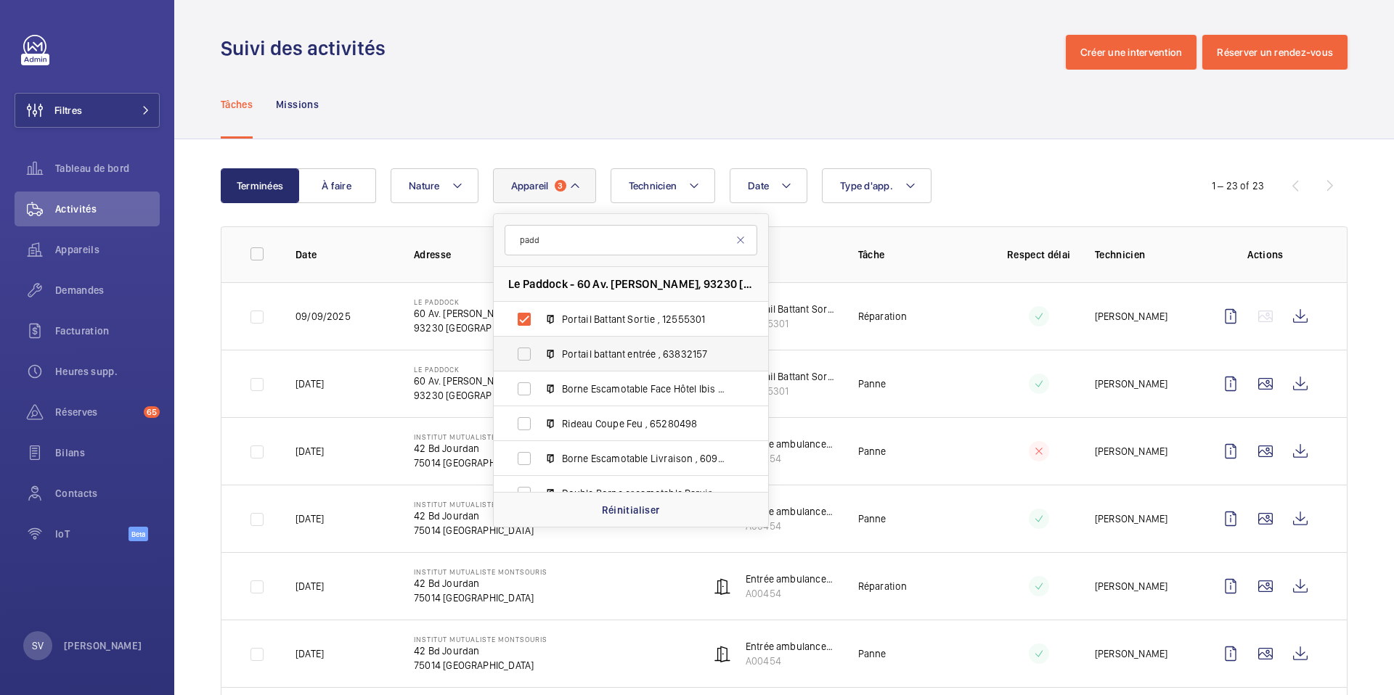
type input "padd"
click at [588, 361] on span "Portail battant entrée , 63832157" at bounding box center [646, 354] width 168 height 15
click at [539, 361] on input "Portail battant entrée , 63832157" at bounding box center [524, 354] width 29 height 29
checkbox input "true"
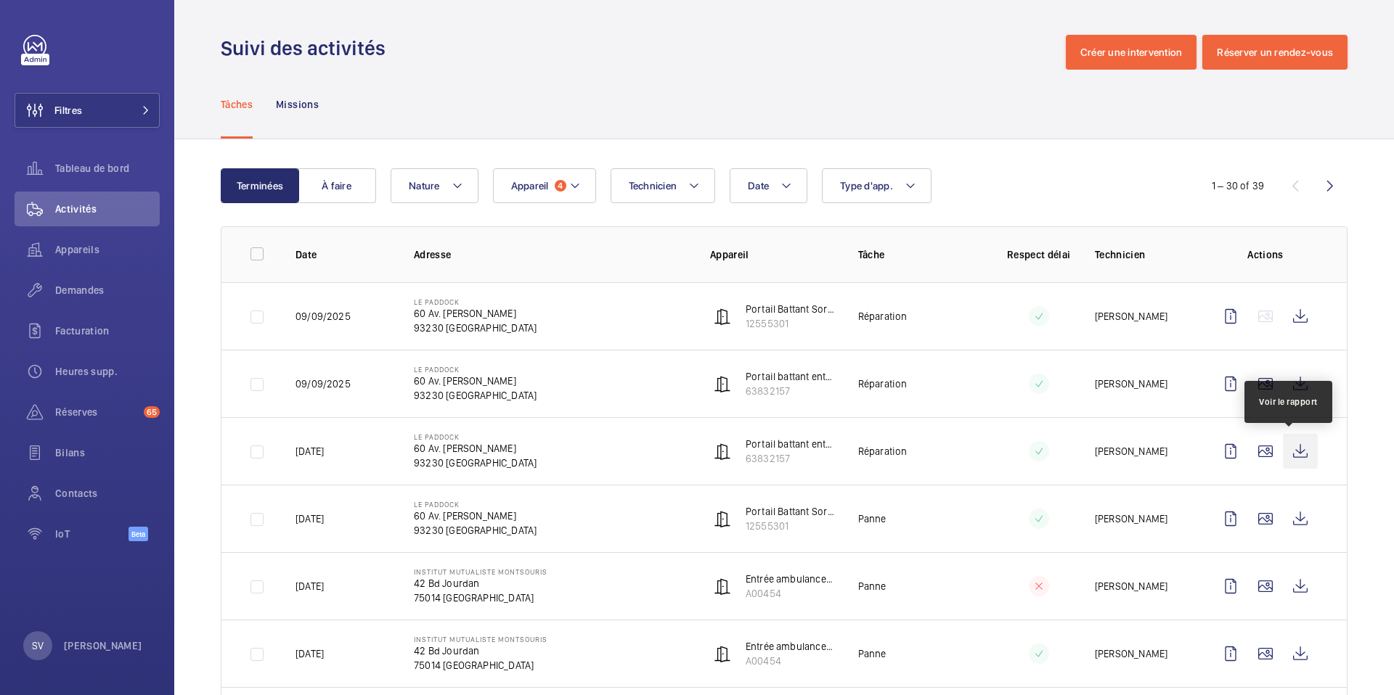
click at [1283, 449] on wm-front-icon-button at bounding box center [1300, 451] width 35 height 35
click at [506, 181] on button "Appareil 4" at bounding box center [544, 185] width 103 height 35
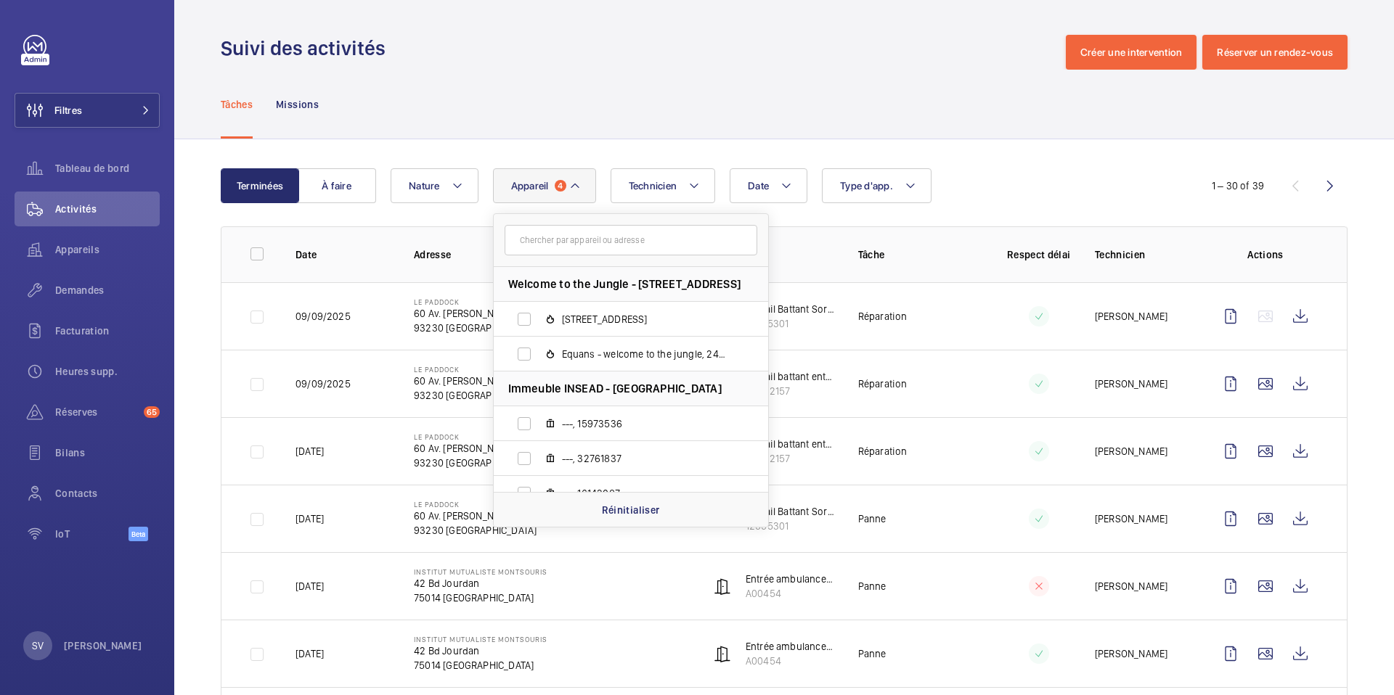
click at [531, 248] on input "text" at bounding box center [631, 240] width 253 height 30
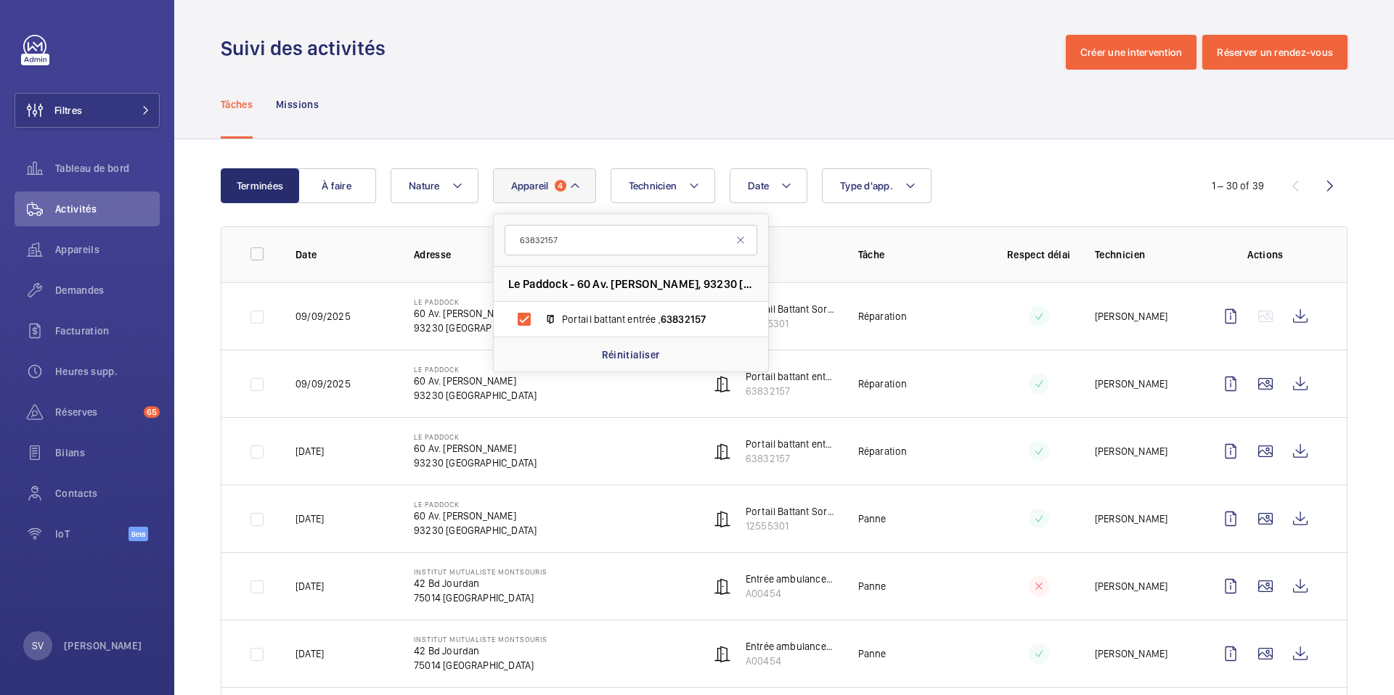
type input "63832157"
